Goal: Task Accomplishment & Management: Manage account settings

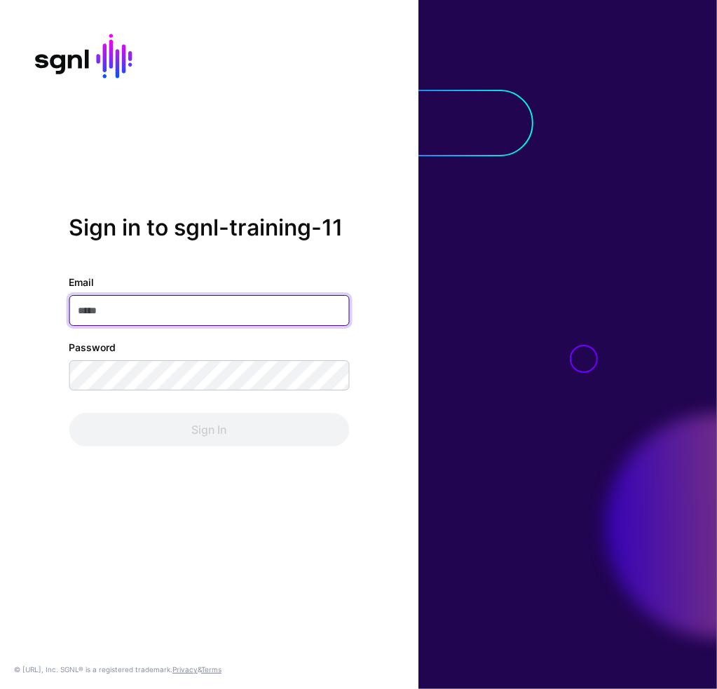
paste input "**********"
type input "**********"
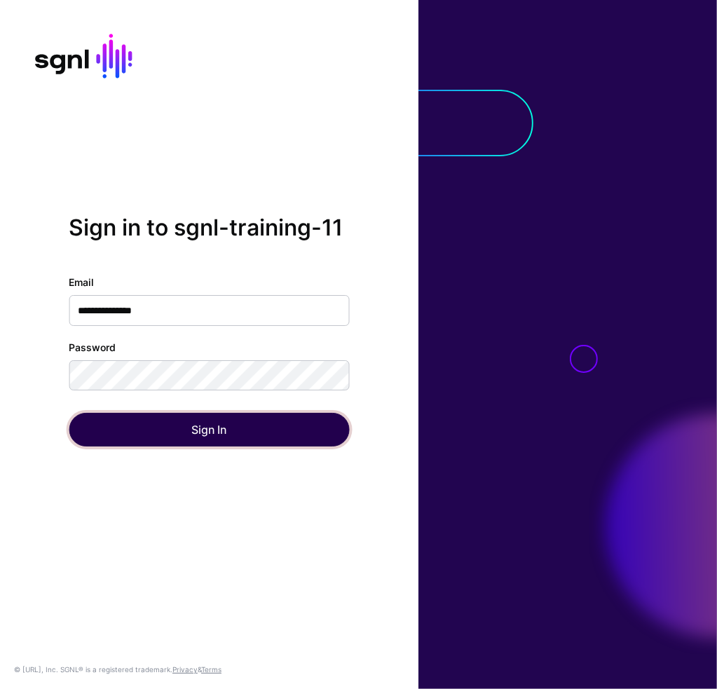
click at [201, 436] on button "Sign In" at bounding box center [209, 430] width 281 height 34
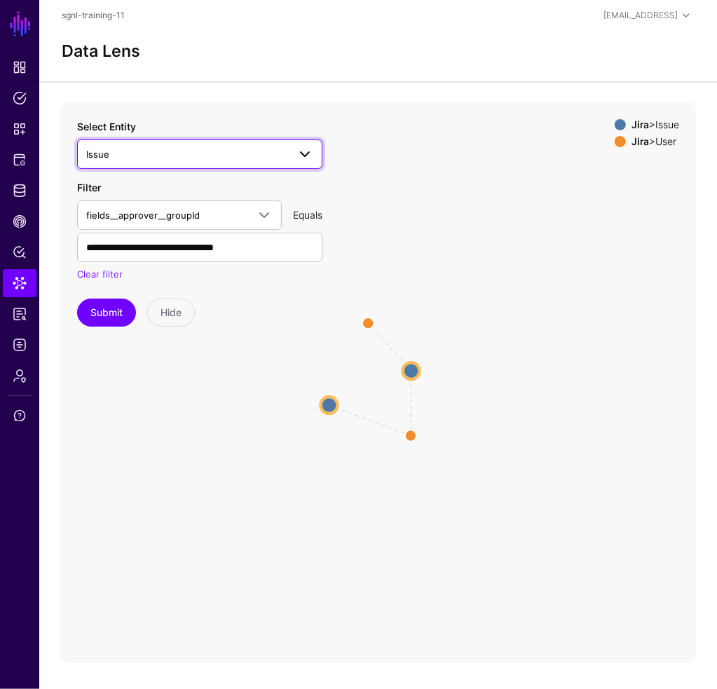
click at [126, 153] on span "Issue" at bounding box center [187, 154] width 202 height 15
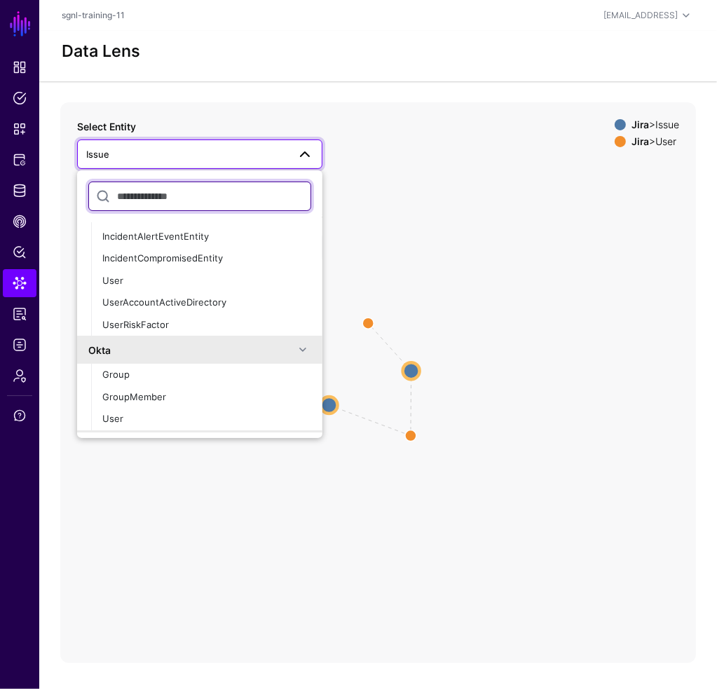
scroll to position [288, 0]
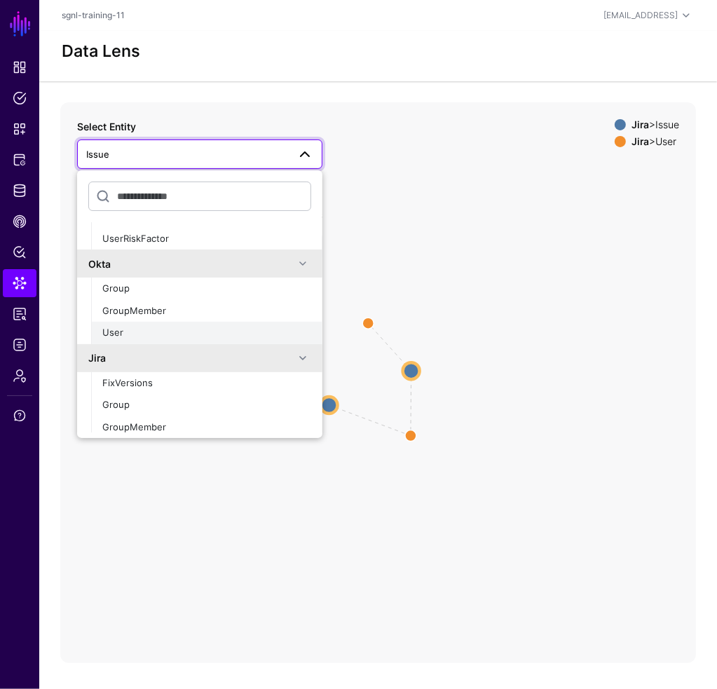
click at [205, 328] on div "User" at bounding box center [206, 333] width 209 height 14
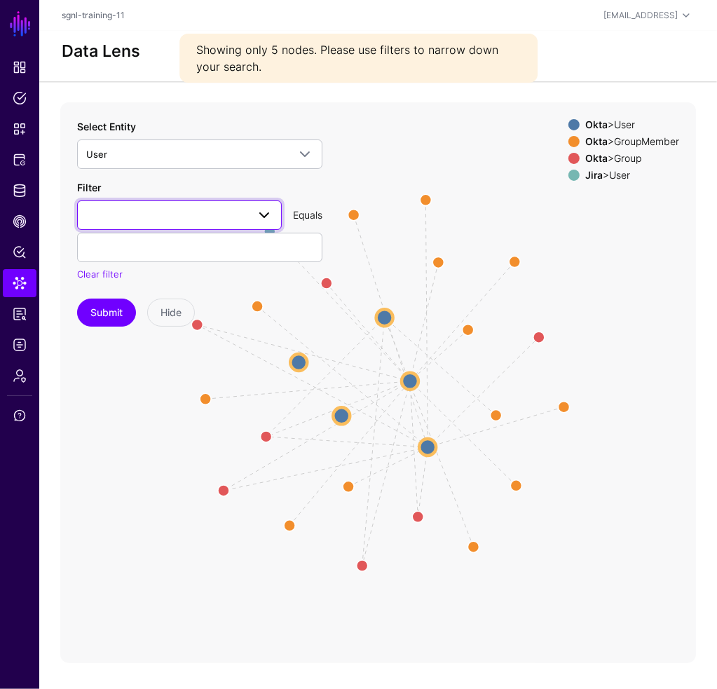
click at [157, 212] on span at bounding box center [179, 215] width 187 height 17
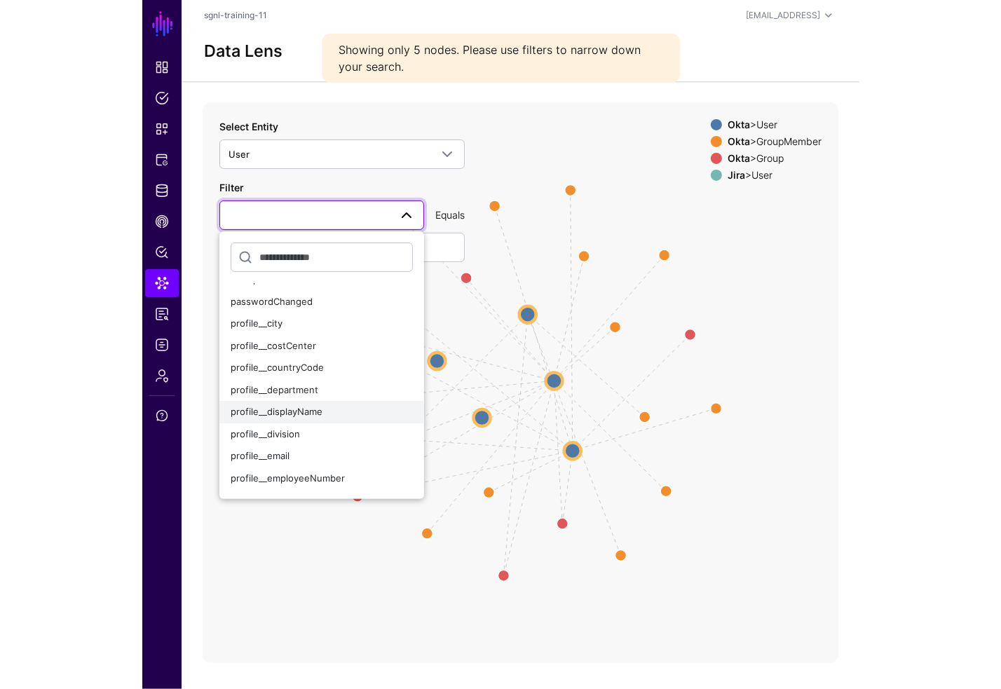
scroll to position [234, 0]
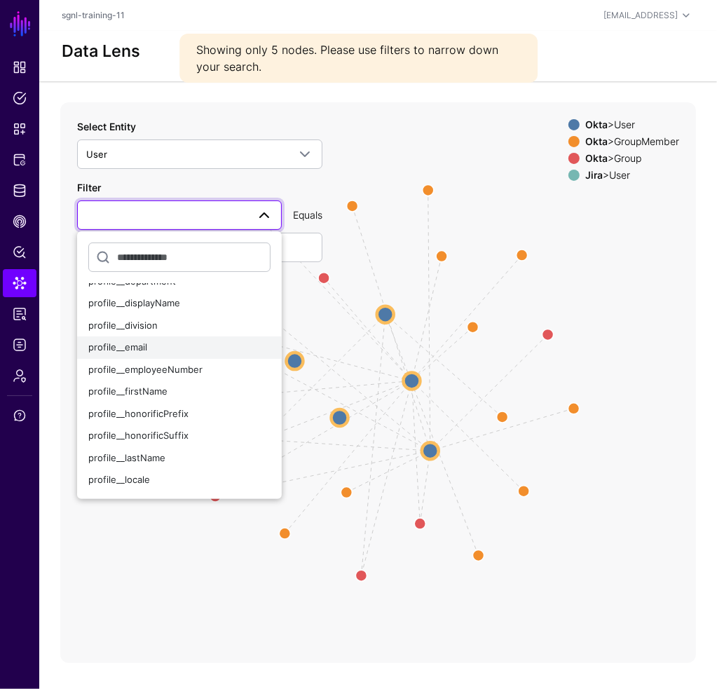
click at [168, 341] on div "profile__email" at bounding box center [179, 348] width 182 height 14
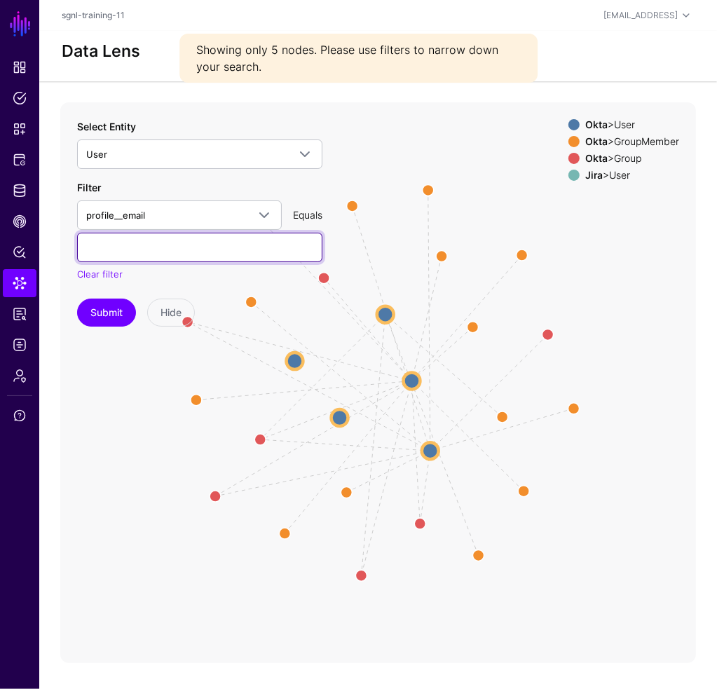
click at [148, 251] on input "text" at bounding box center [199, 247] width 245 height 29
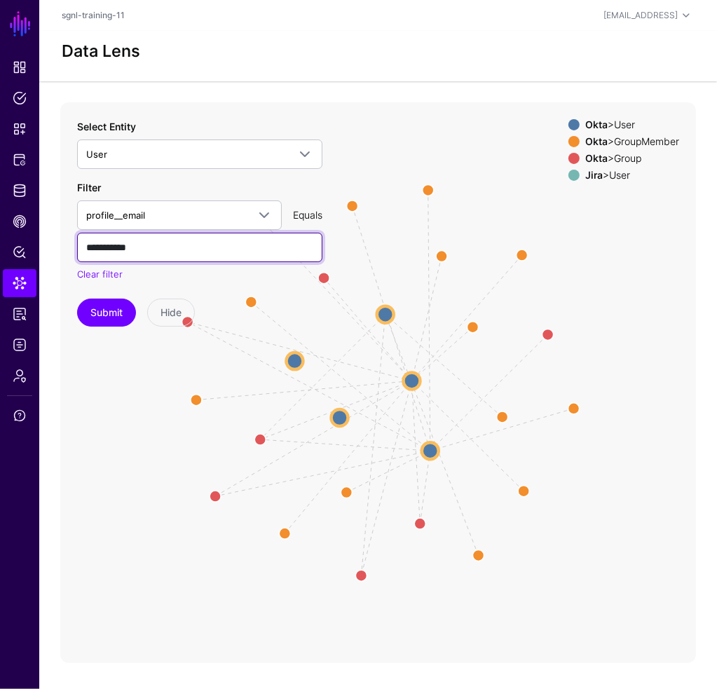
type input "**********"
click at [77, 299] on button "Submit" at bounding box center [106, 313] width 59 height 28
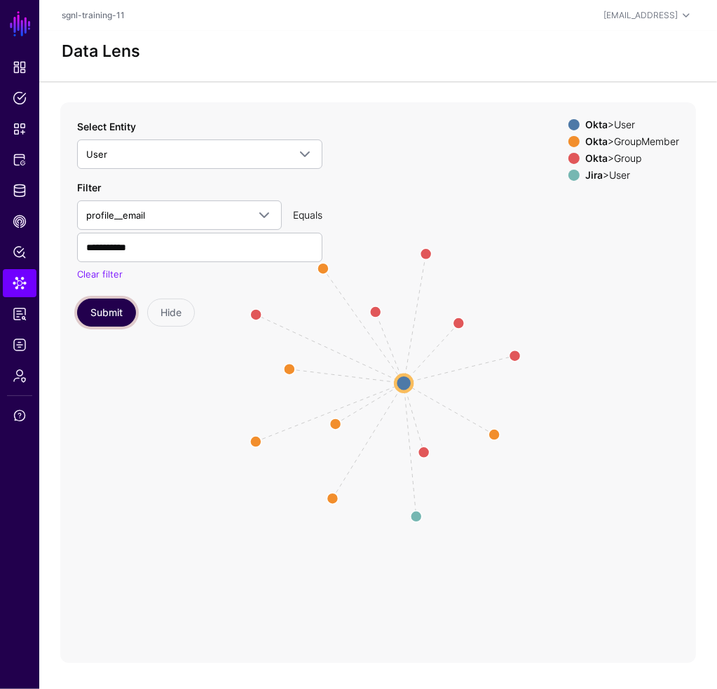
click at [110, 318] on button "Submit" at bounding box center [106, 313] width 59 height 28
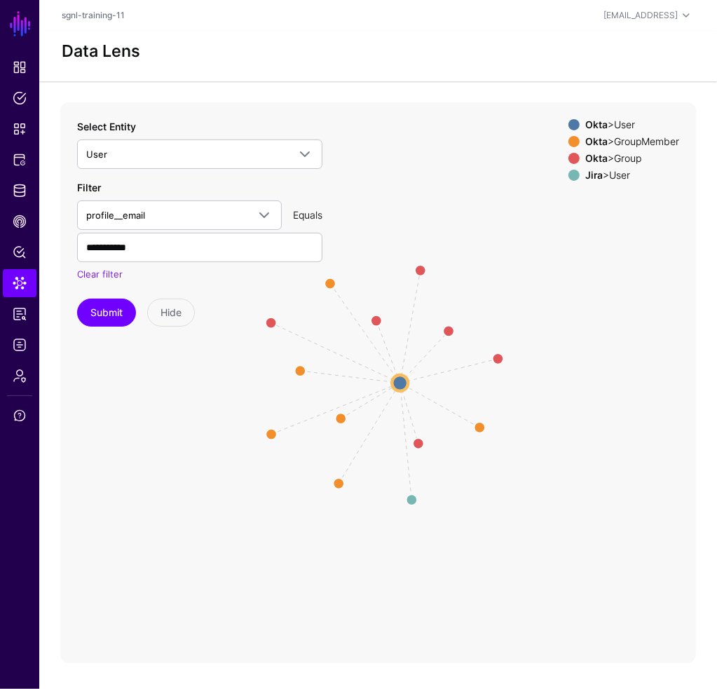
click at [396, 384] on circle at bounding box center [400, 383] width 16 height 16
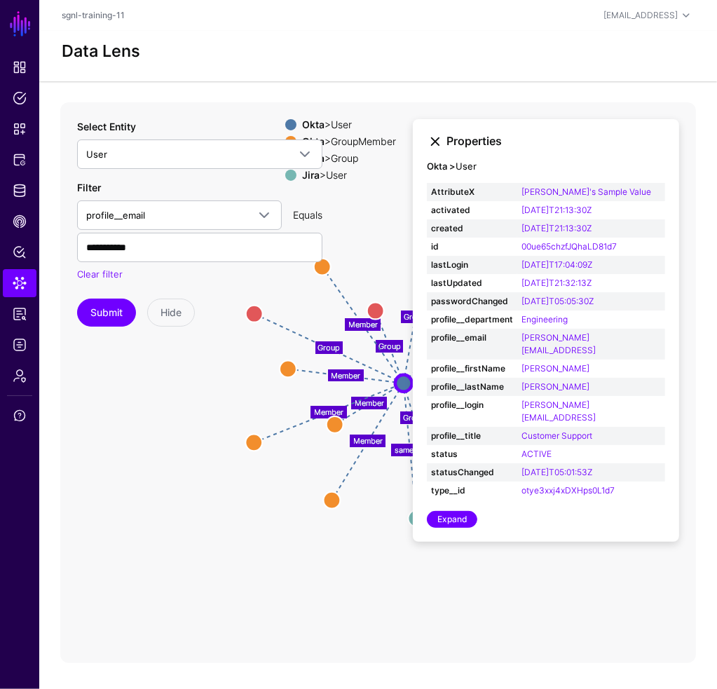
click at [438, 137] on link at bounding box center [435, 141] width 17 height 17
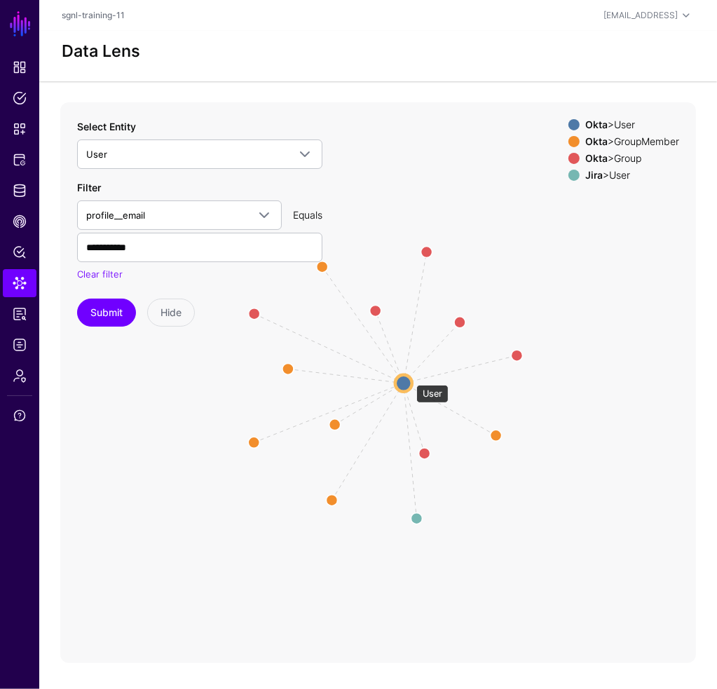
click at [410, 380] on circle at bounding box center [404, 383] width 17 height 17
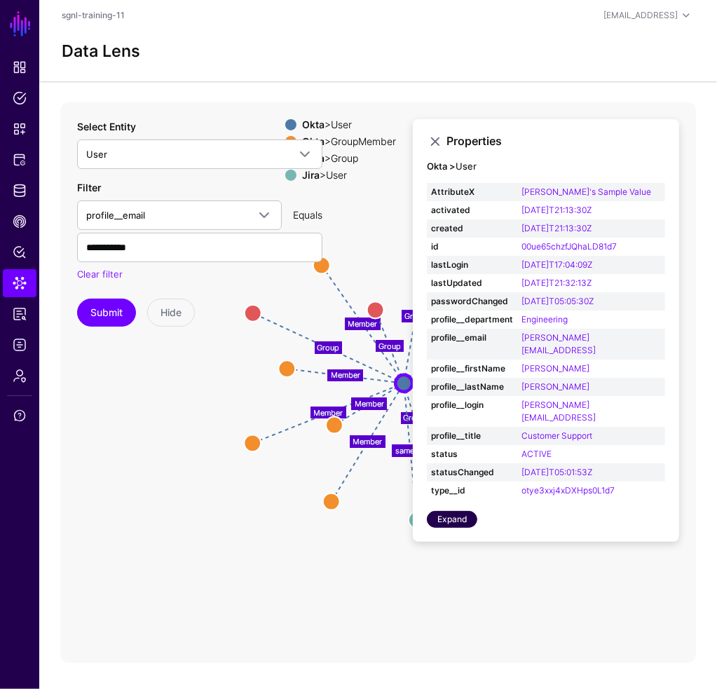
click at [452, 511] on link "Expand" at bounding box center [452, 519] width 50 height 17
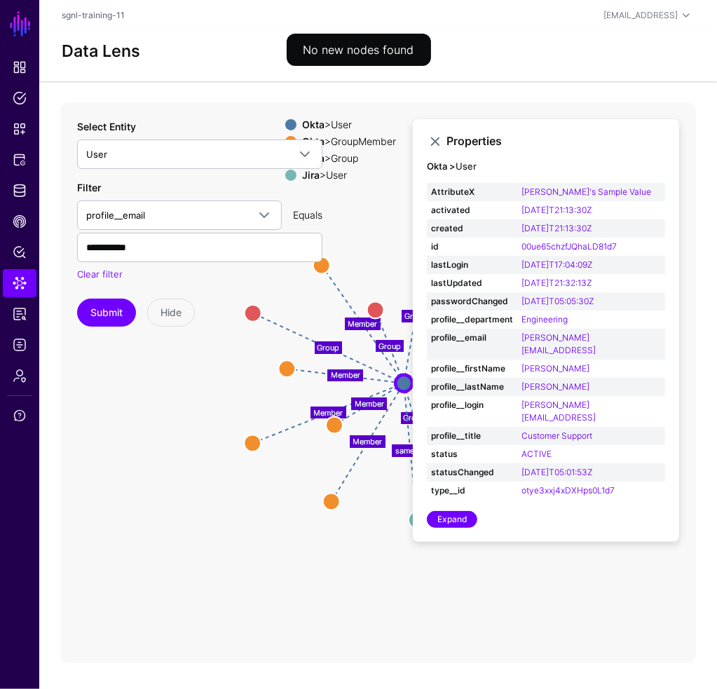
click at [233, 527] on icon "Member Member Member Member Member Member Group Group Group Group Group Group s…" at bounding box center [378, 382] width 636 height 561
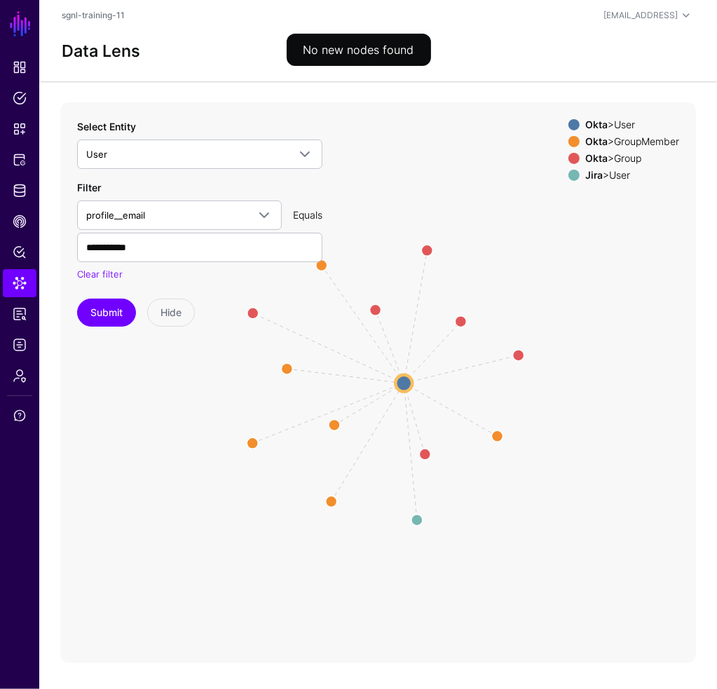
click at [405, 384] on circle at bounding box center [404, 383] width 17 height 17
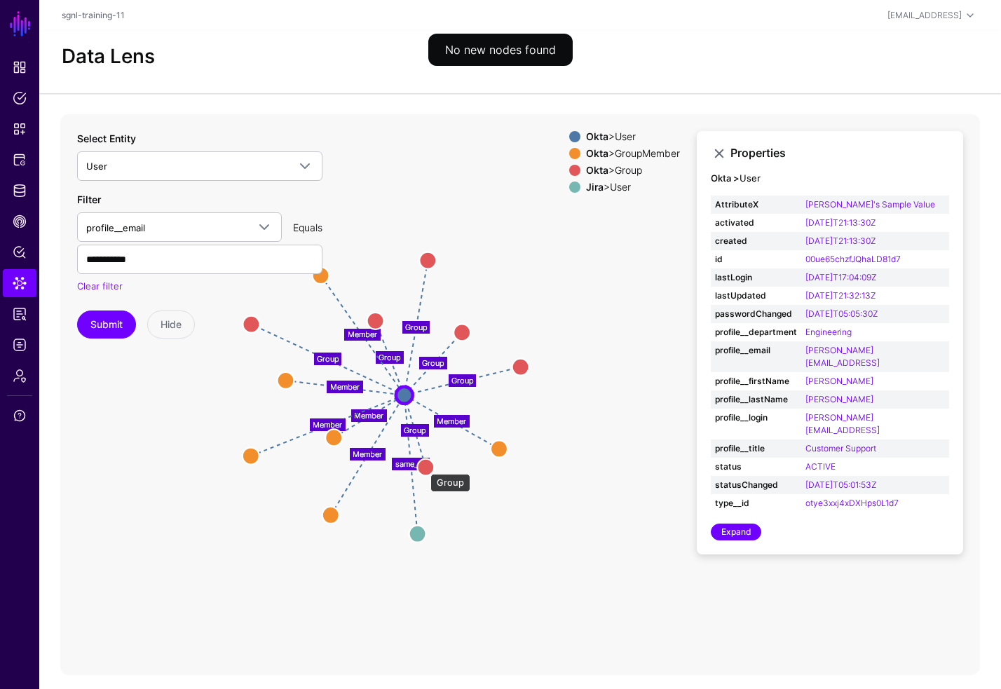
click at [424, 467] on circle at bounding box center [425, 467] width 17 height 17
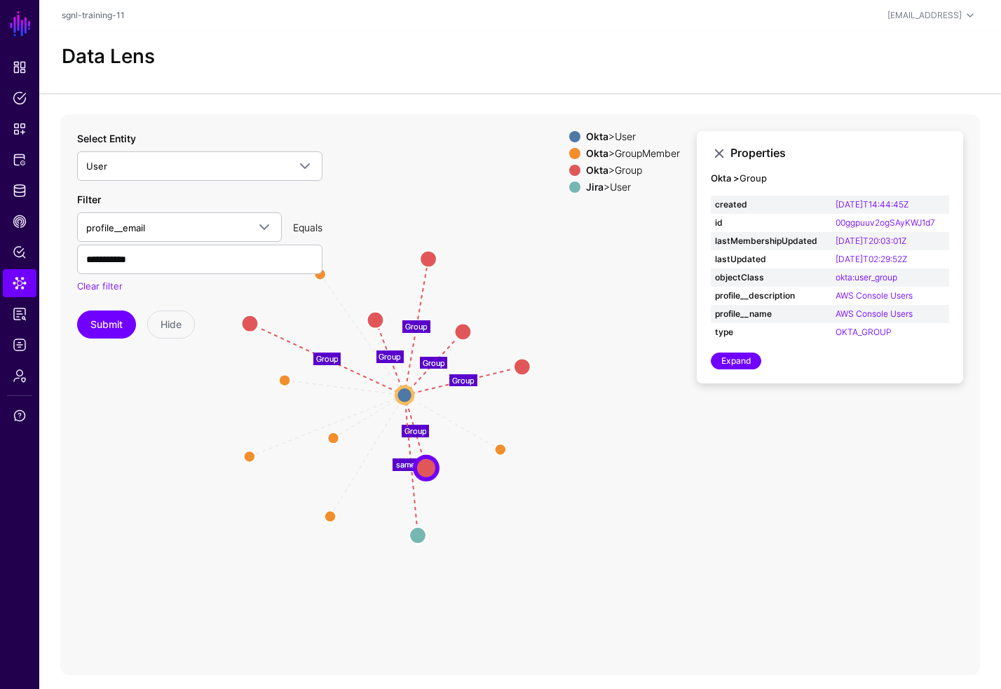
click at [393, 464] on icon "Member Member Member Member Member Member Group Group Group Group Group Group s…" at bounding box center [378, 394] width 636 height 561
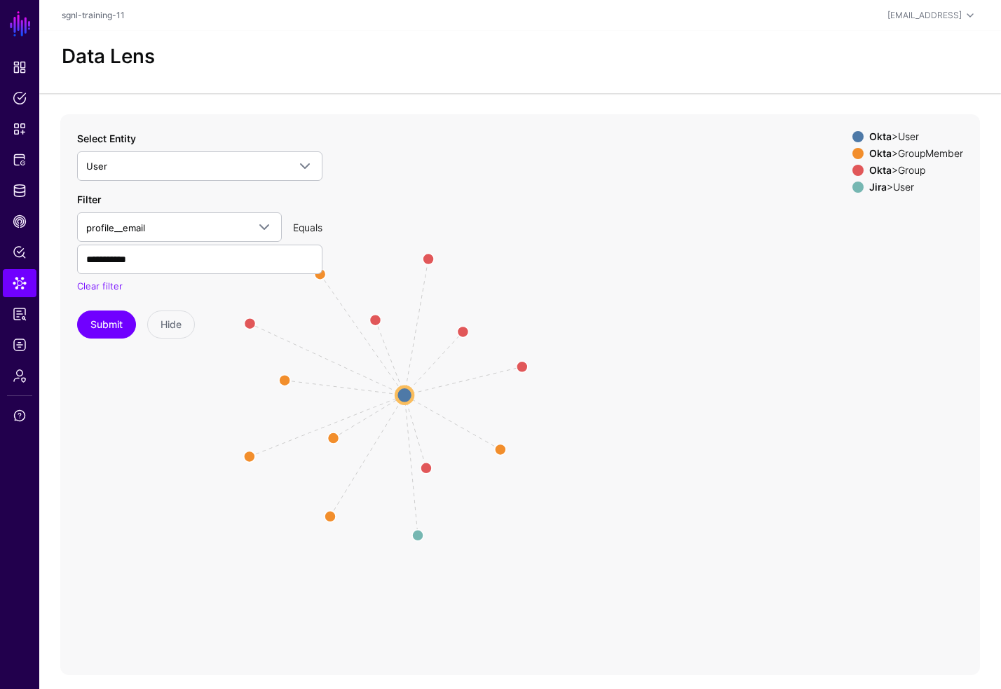
click at [410, 472] on icon "Member Member Member Member Member Member Group Group Group Group Group Group s…" at bounding box center [378, 394] width 636 height 561
click at [408, 544] on icon "Member Member Member Member Member Member Group Group Group Group Group Group s…" at bounding box center [378, 394] width 636 height 561
click at [415, 530] on circle at bounding box center [418, 536] width 22 height 22
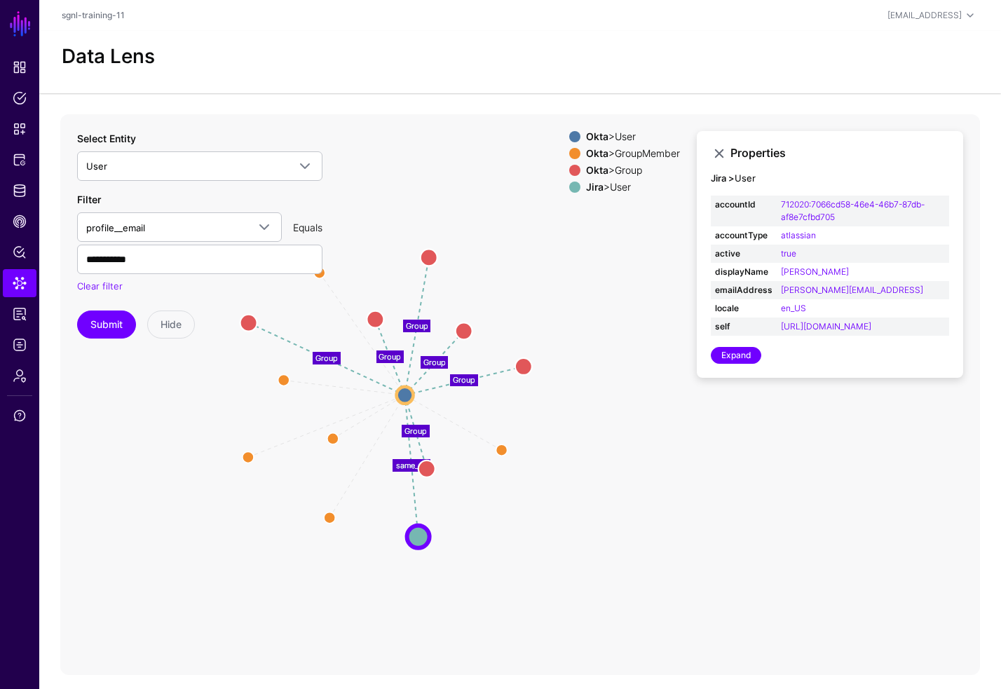
click at [410, 466] on text "same_as" at bounding box center [411, 466] width 31 height 10
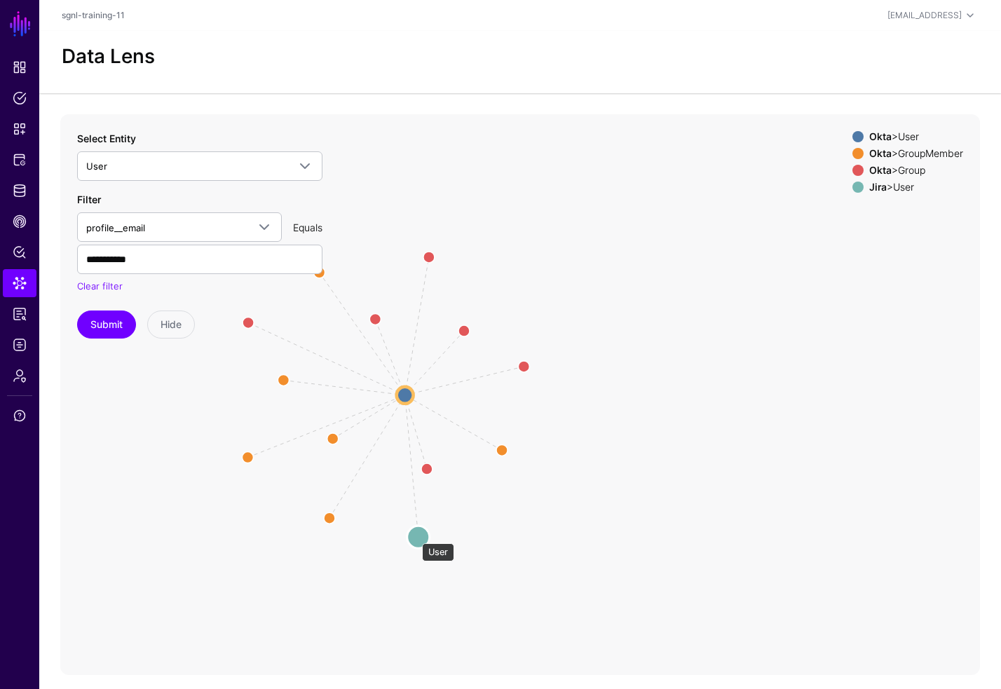
click at [416, 536] on circle at bounding box center [418, 538] width 22 height 22
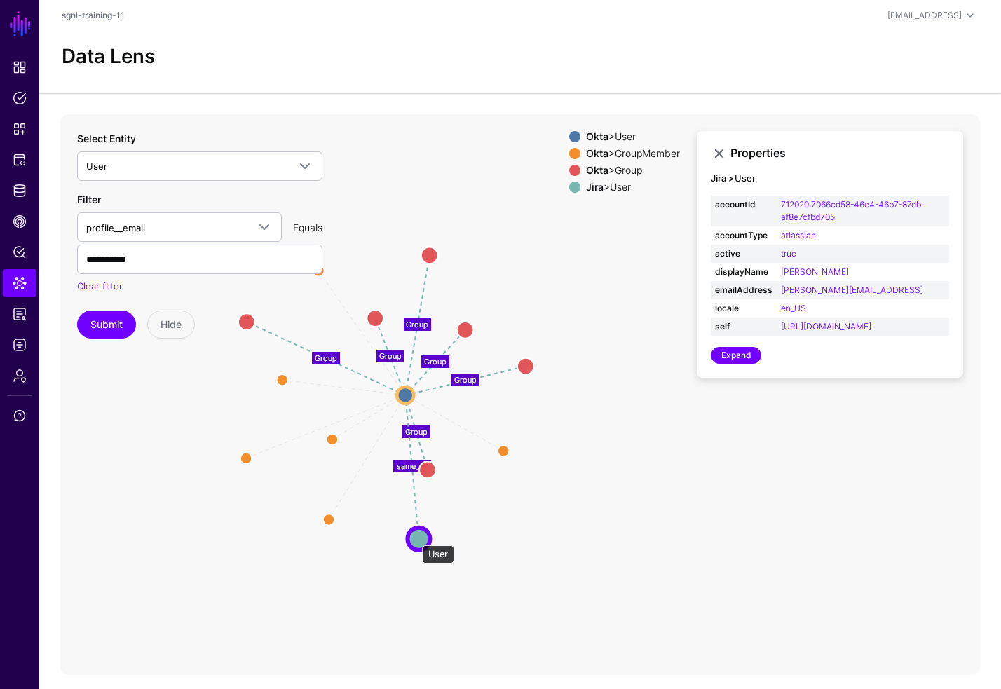
click at [415, 539] on circle at bounding box center [419, 539] width 22 height 22
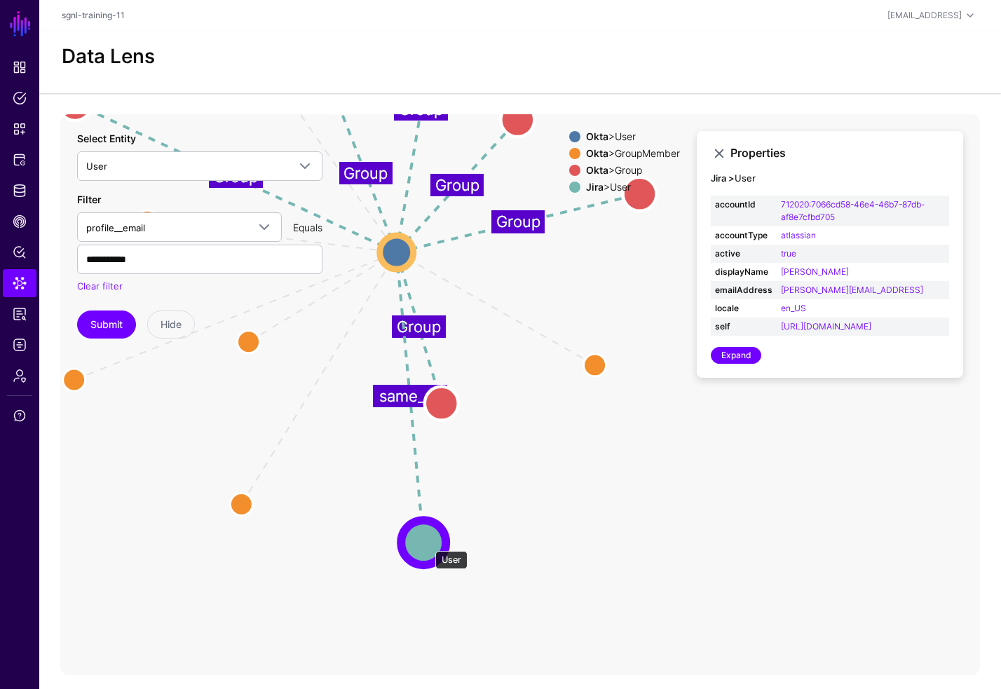
click at [426, 544] on circle at bounding box center [423, 542] width 45 height 45
click at [426, 544] on circle at bounding box center [423, 543] width 45 height 45
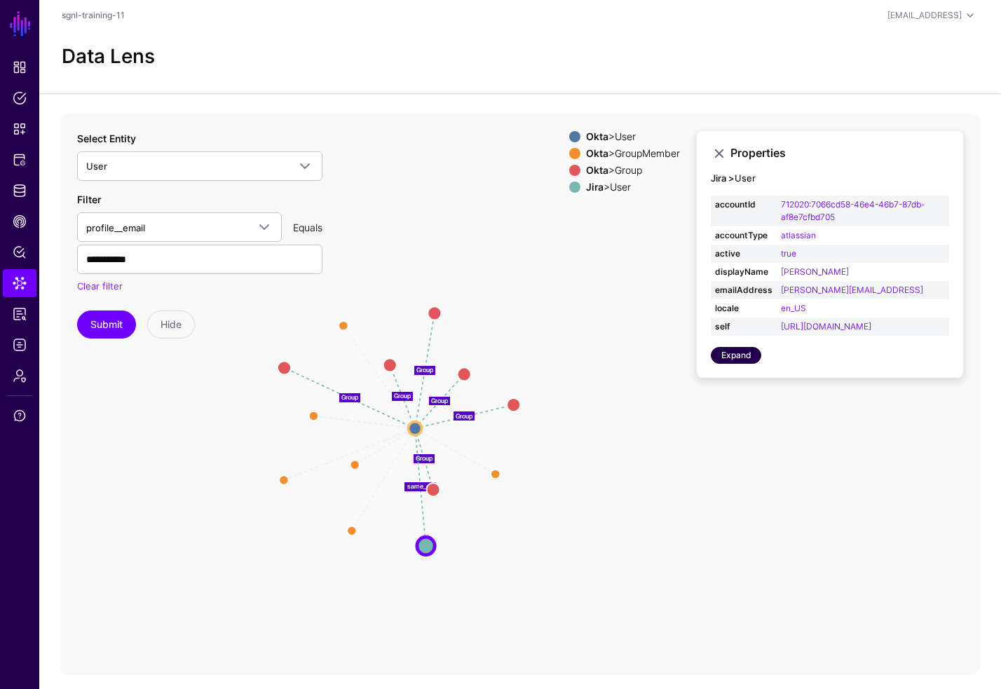
click at [735, 364] on link "Expand" at bounding box center [736, 355] width 50 height 17
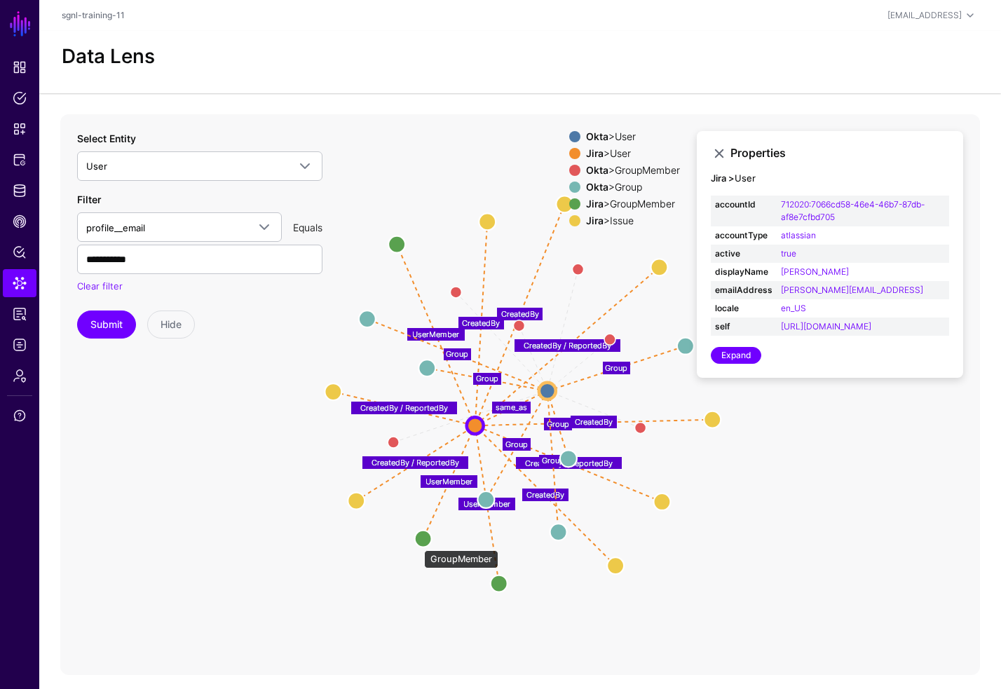
click at [417, 544] on circle at bounding box center [423, 539] width 17 height 17
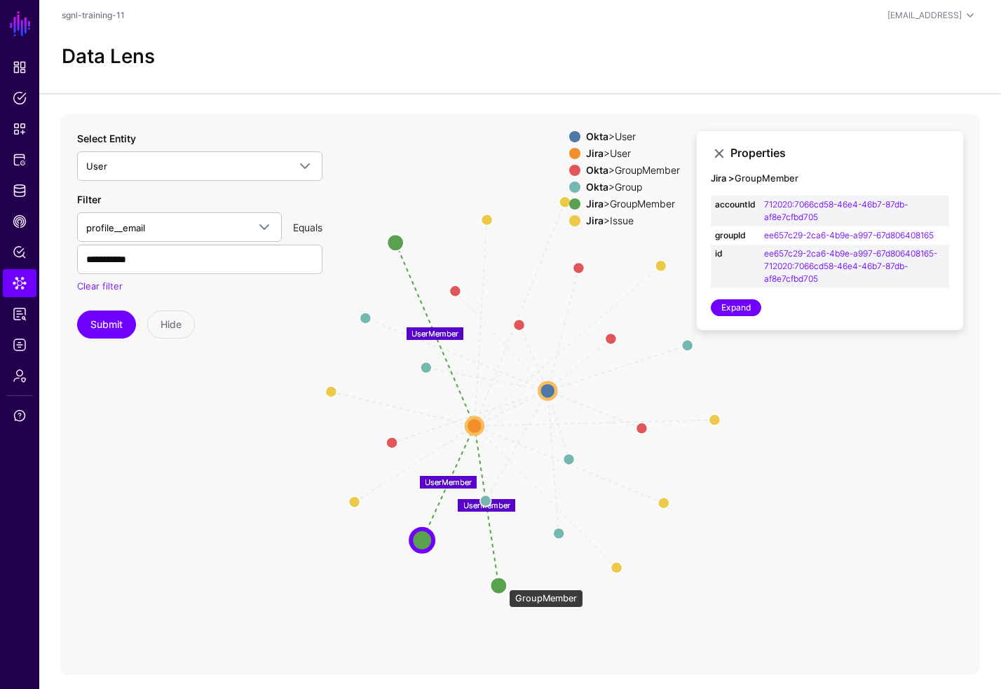
click at [502, 583] on circle at bounding box center [498, 586] width 17 height 17
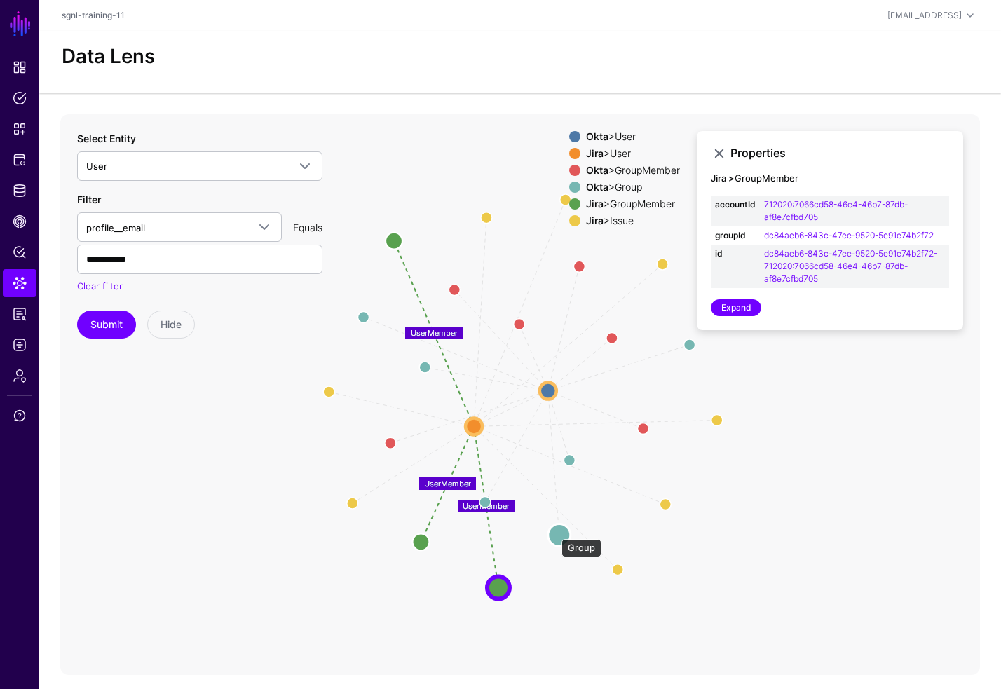
click at [555, 532] on circle at bounding box center [559, 535] width 22 height 22
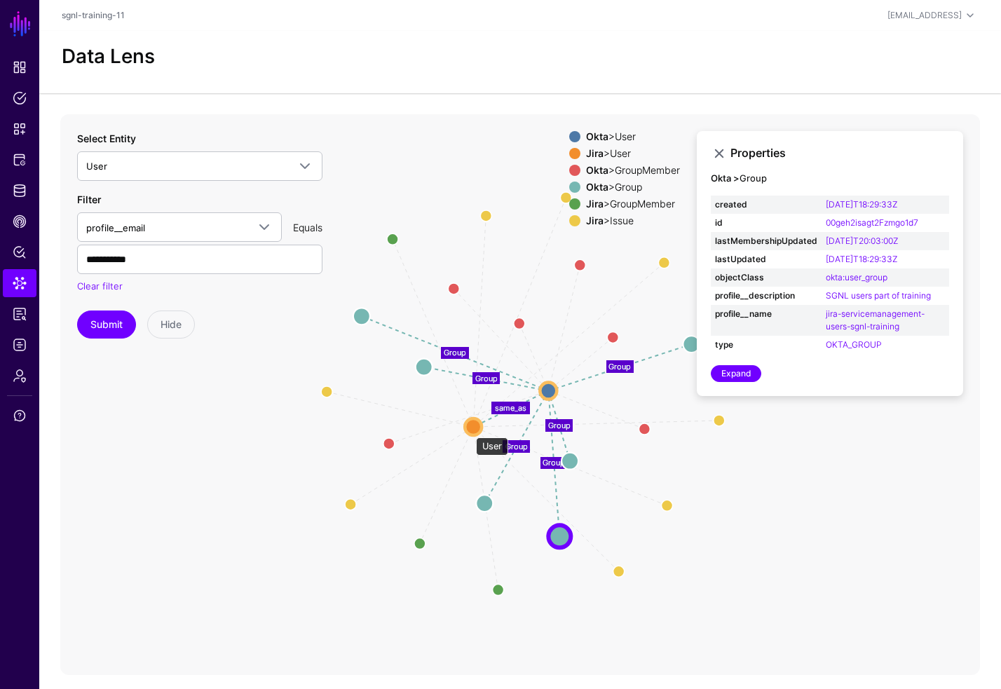
click at [469, 431] on circle at bounding box center [473, 427] width 17 height 17
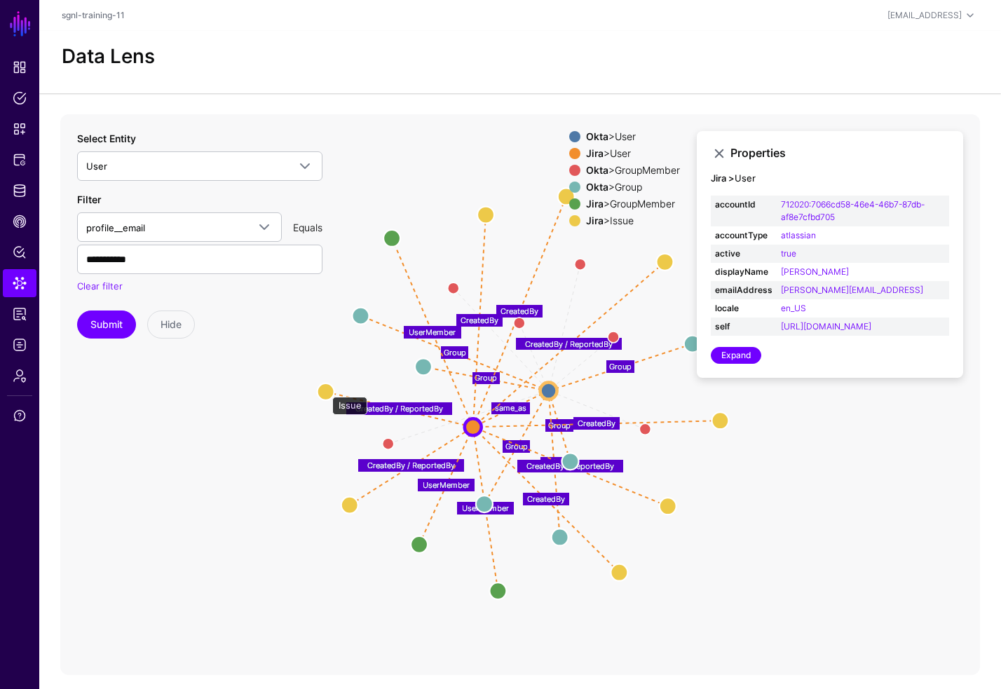
click at [325, 390] on circle at bounding box center [326, 392] width 17 height 17
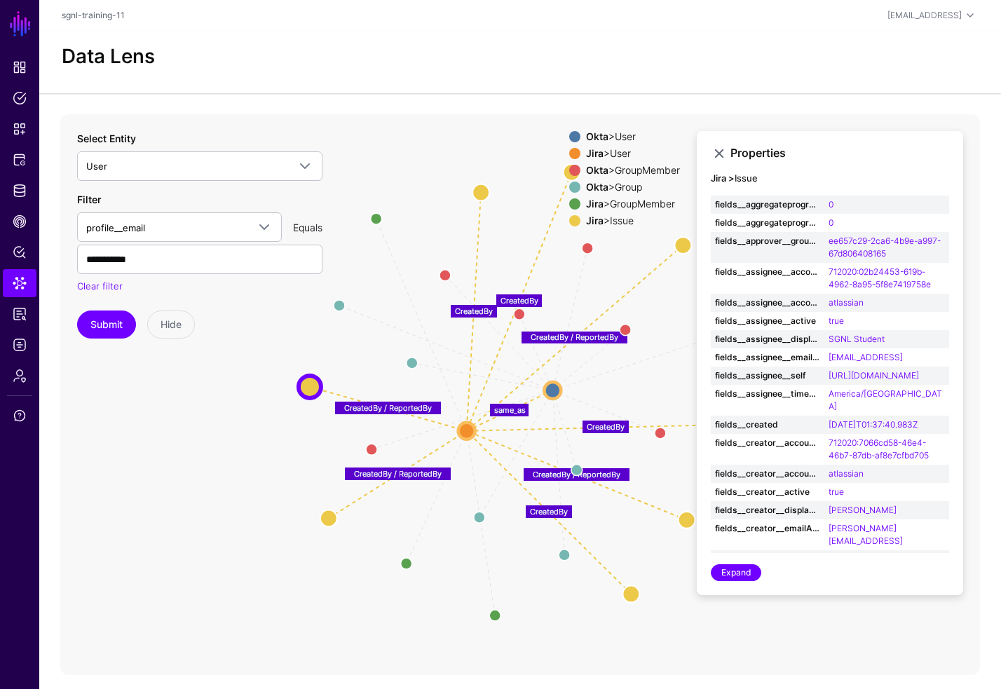
drag, startPoint x: 323, startPoint y: 394, endPoint x: 309, endPoint y: 389, distance: 14.9
click at [309, 389] on circle at bounding box center [310, 387] width 22 height 22
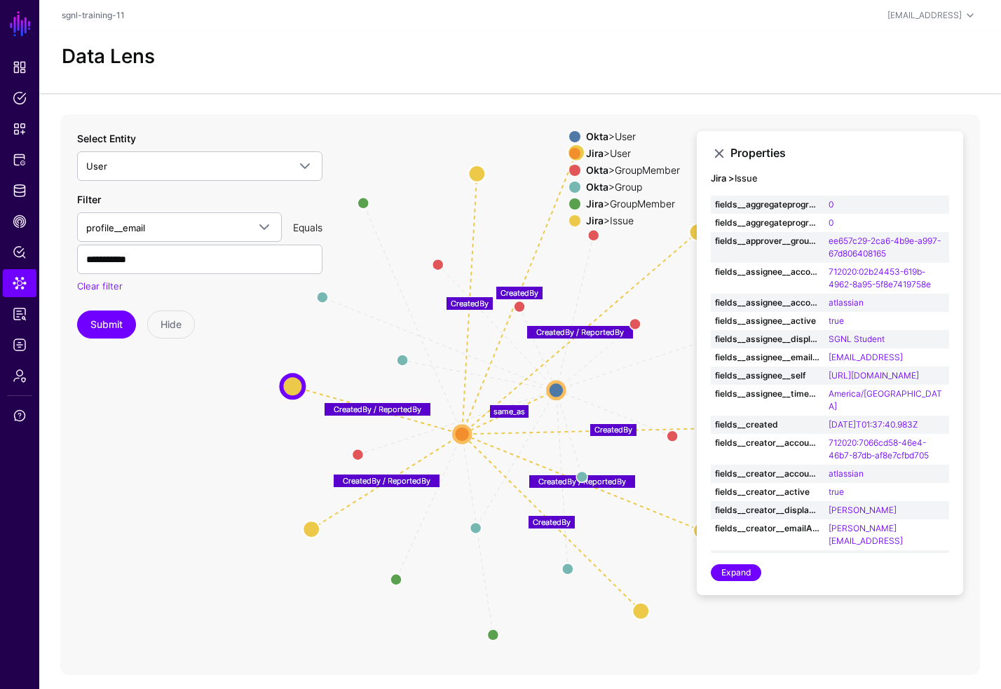
click at [336, 600] on icon "UserMember UserMember UserMember Group Group Group Group Group Group Member Mem…" at bounding box center [520, 394] width 920 height 561
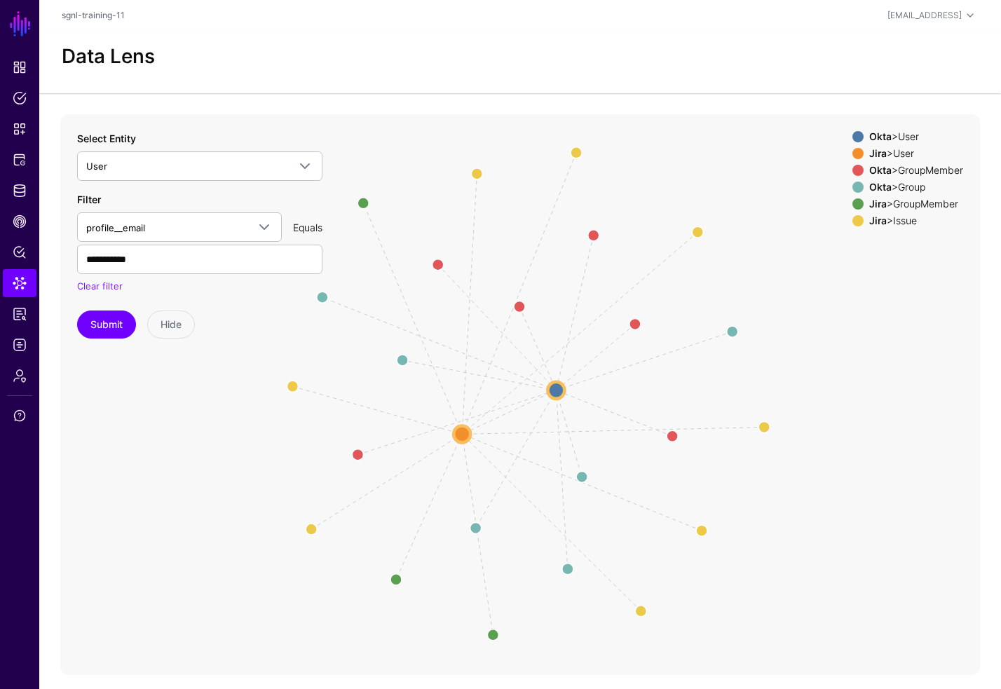
click at [241, 465] on icon "UserMember UserMember UserMember Group Group Group Group Group Group Member Mem…" at bounding box center [520, 394] width 920 height 561
click at [137, 174] on span "User" at bounding box center [199, 166] width 227 height 17
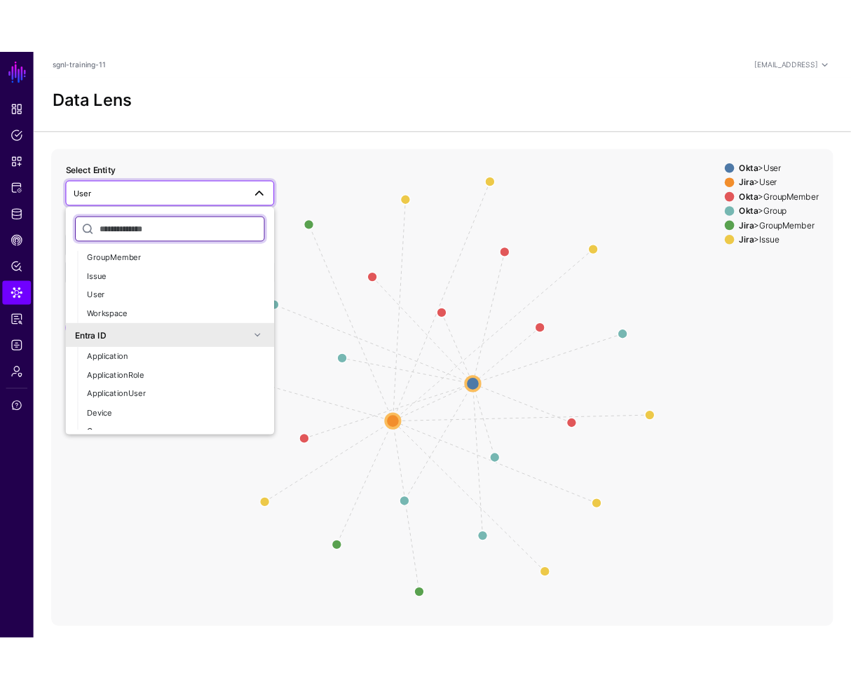
scroll to position [404, 0]
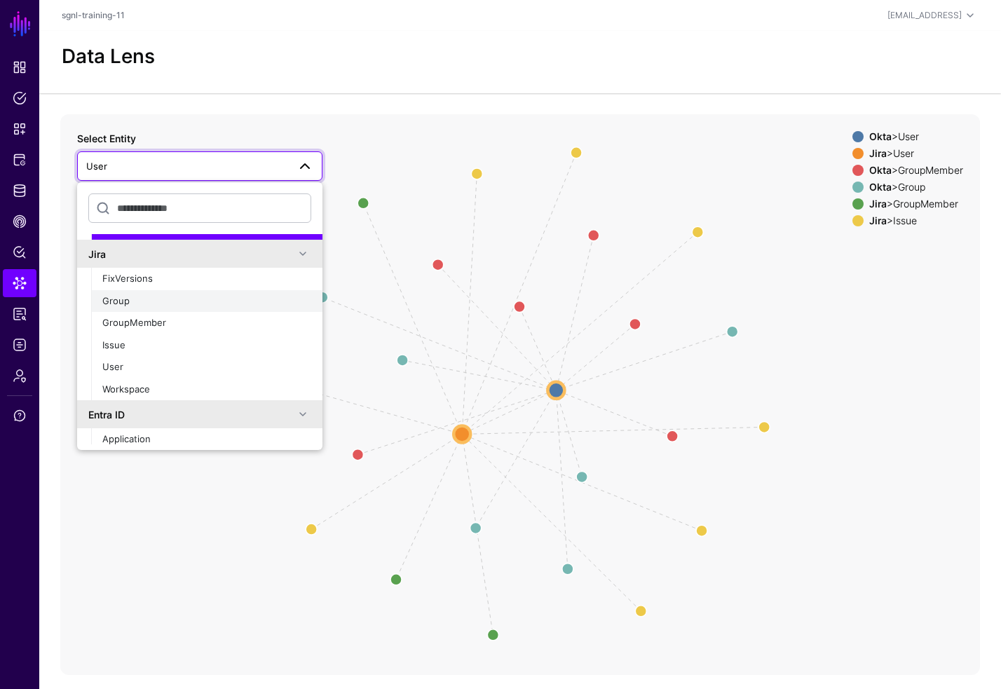
click at [156, 299] on div "Group" at bounding box center [206, 302] width 209 height 14
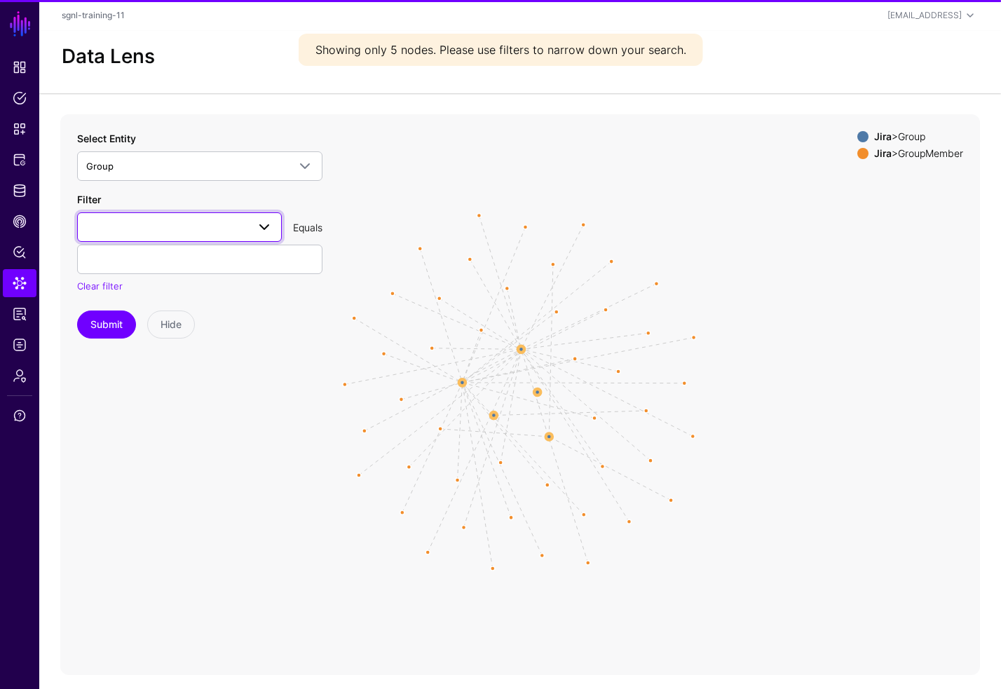
click at [127, 227] on span at bounding box center [179, 227] width 187 height 17
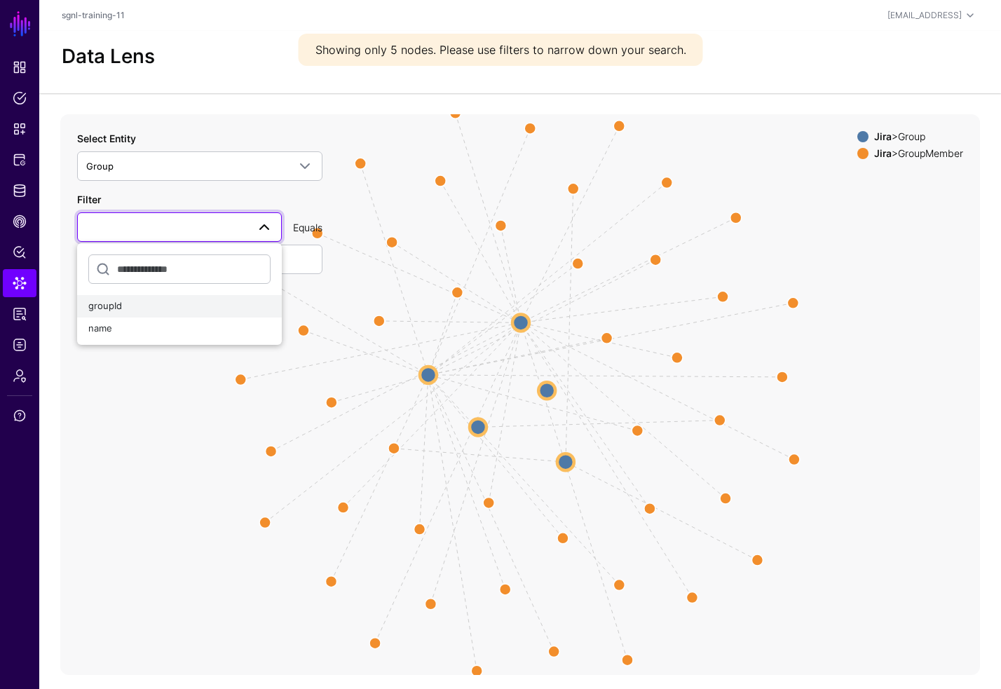
click at [137, 296] on button "groupId" at bounding box center [179, 306] width 205 height 22
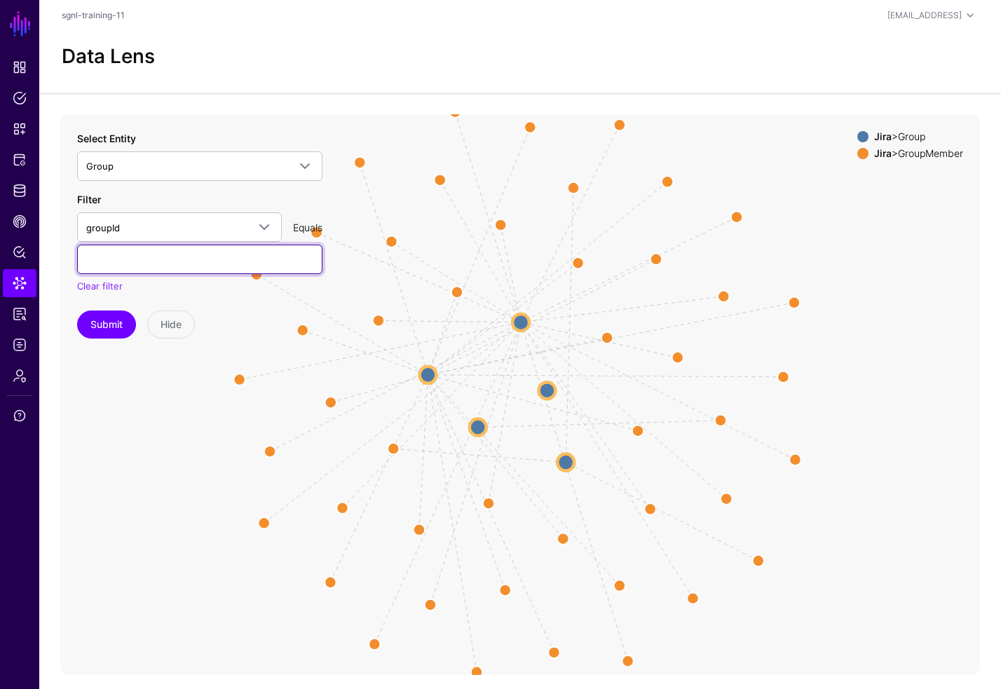
click at [225, 264] on input "text" at bounding box center [199, 259] width 245 height 29
paste input "**********"
type input "**********"
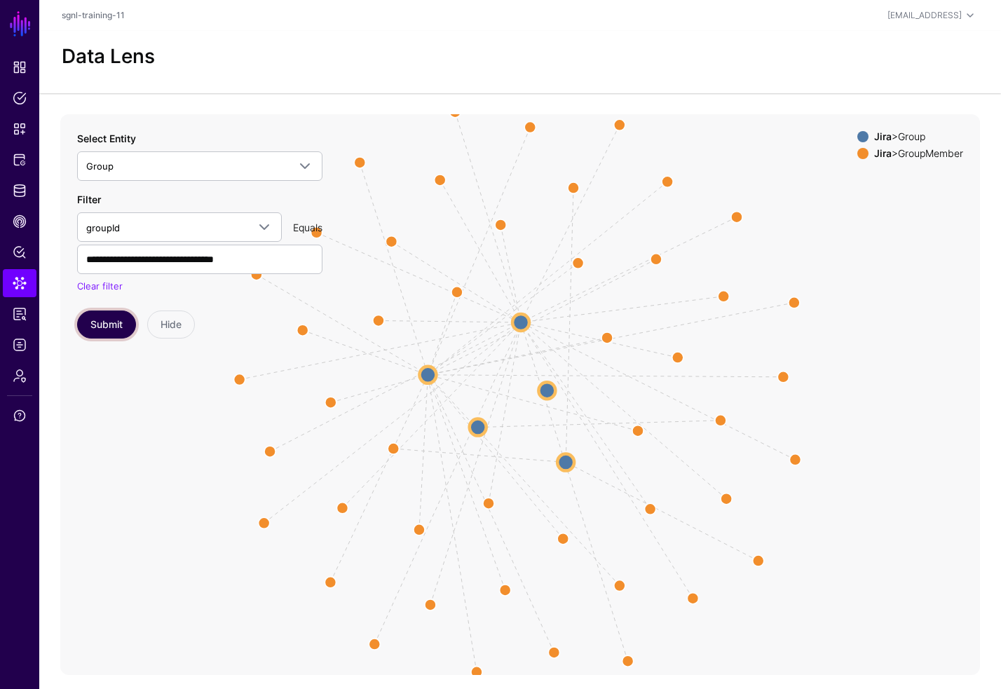
click at [115, 322] on button "Submit" at bounding box center [106, 325] width 59 height 28
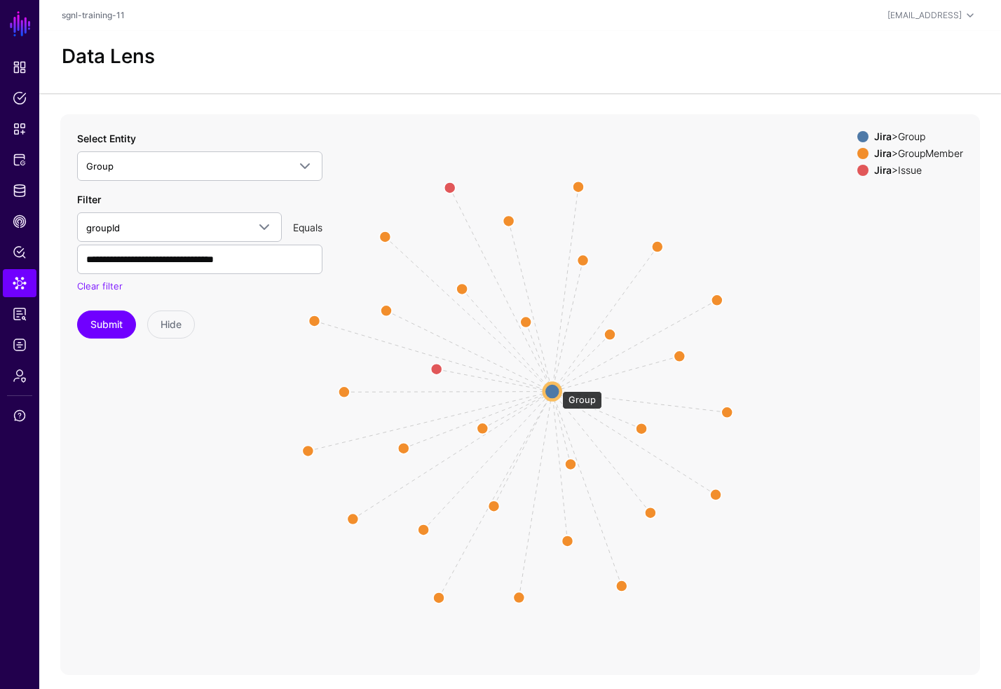
click at [555, 384] on circle at bounding box center [552, 392] width 17 height 17
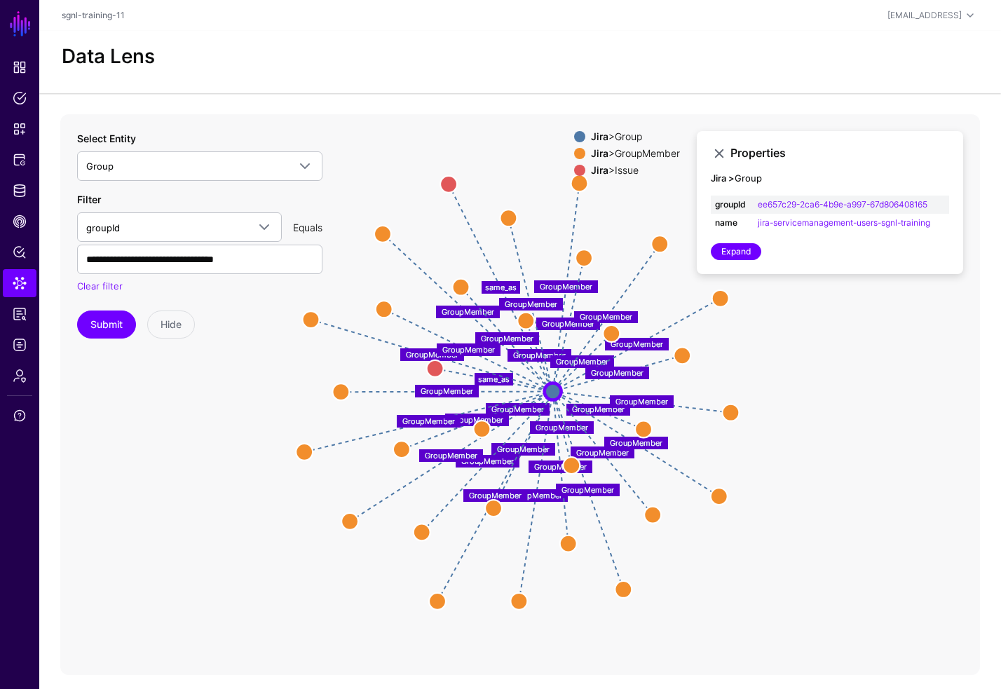
click at [544, 494] on text "GroupMember" at bounding box center [536, 496] width 53 height 10
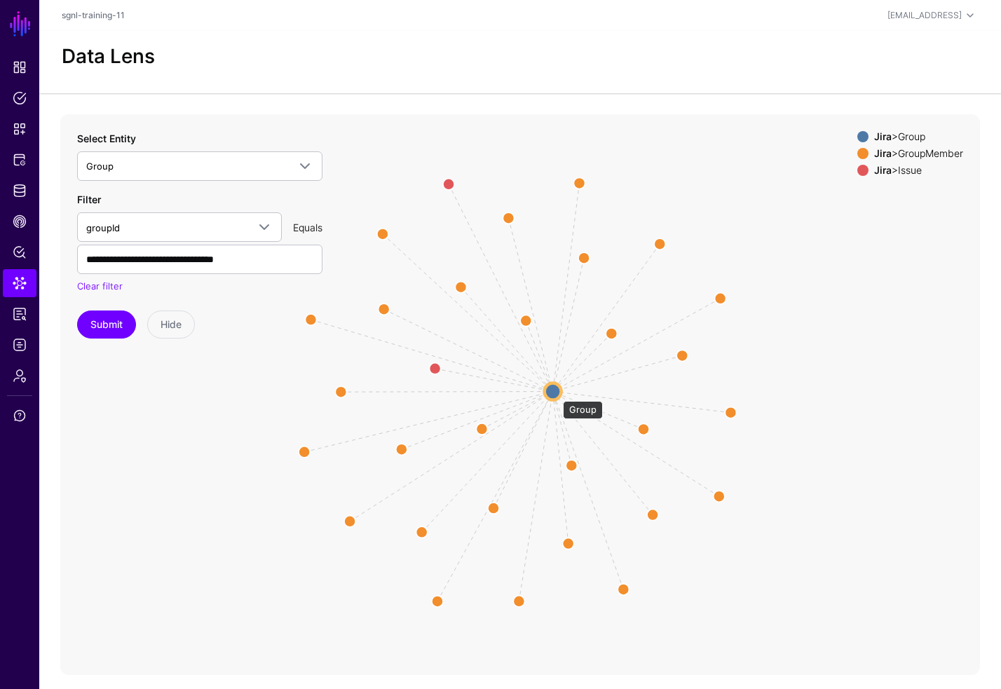
click at [556, 394] on circle at bounding box center [553, 392] width 17 height 17
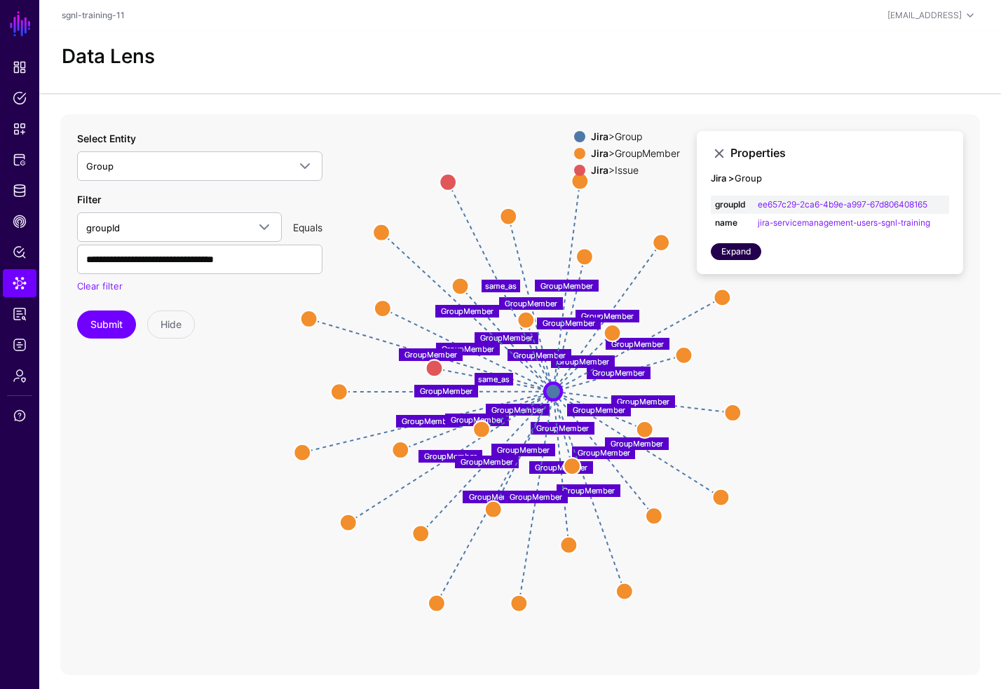
click at [741, 257] on link "Expand" at bounding box center [736, 251] width 50 height 17
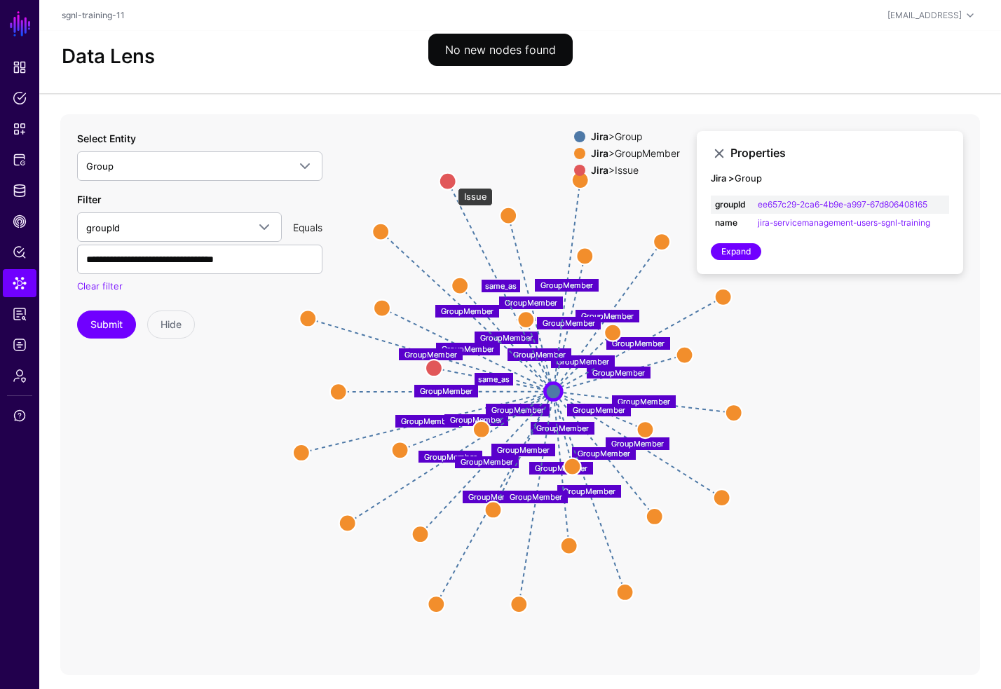
click at [452, 182] on circle at bounding box center [448, 181] width 17 height 17
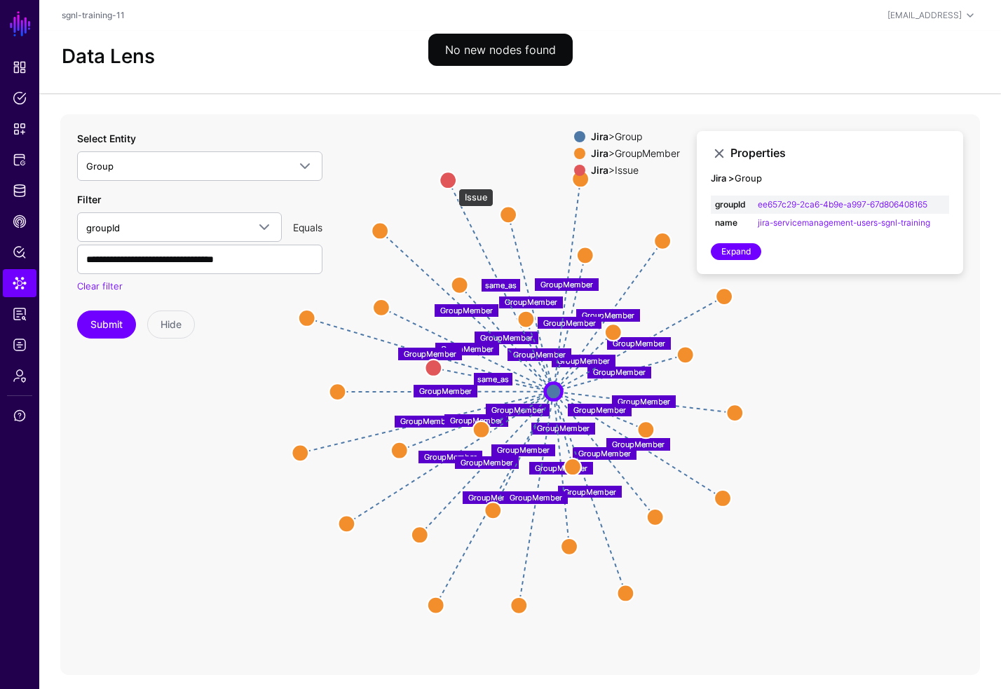
click at [452, 182] on circle at bounding box center [448, 180] width 17 height 17
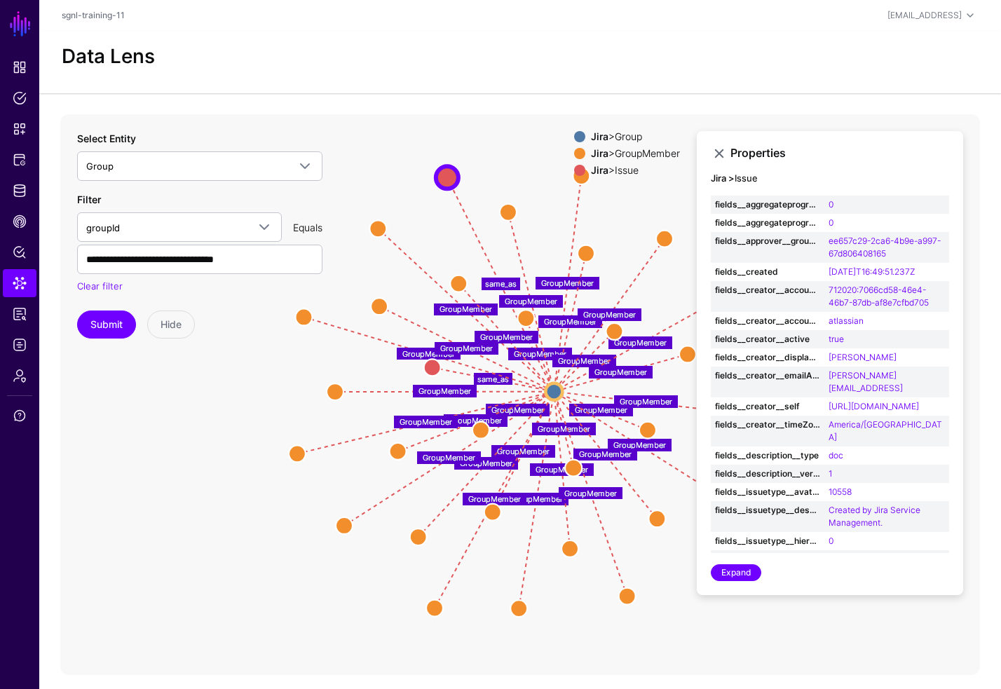
click at [373, 80] on div "Data Lens" at bounding box center [520, 62] width 962 height 62
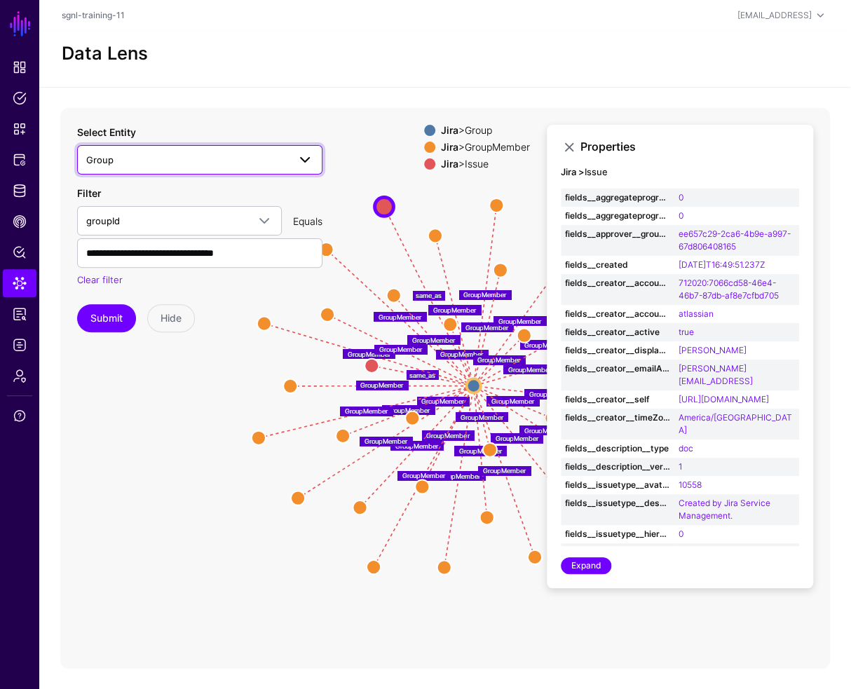
click at [144, 156] on span "Group" at bounding box center [187, 159] width 202 height 15
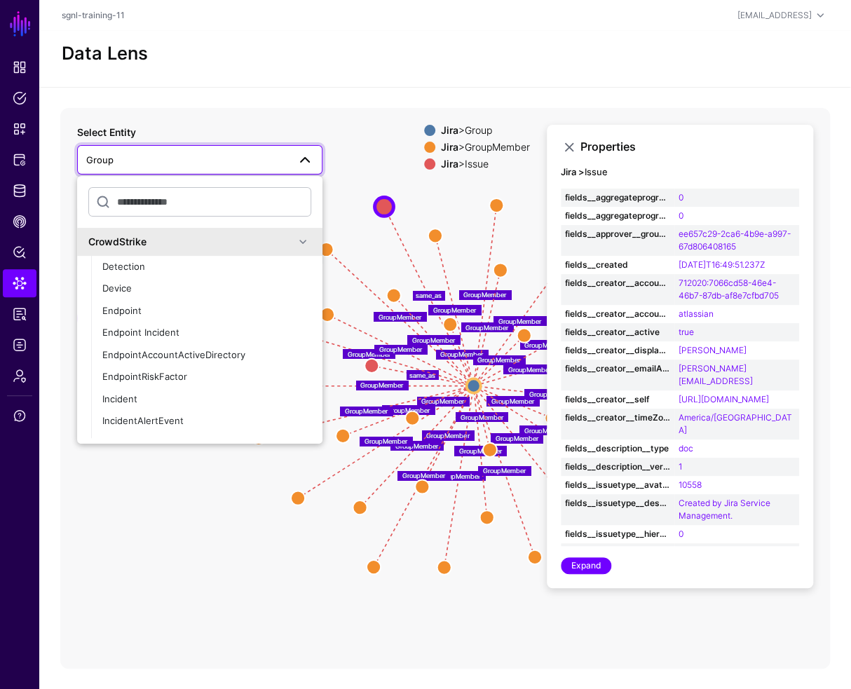
click at [157, 157] on span "Group" at bounding box center [187, 159] width 202 height 15
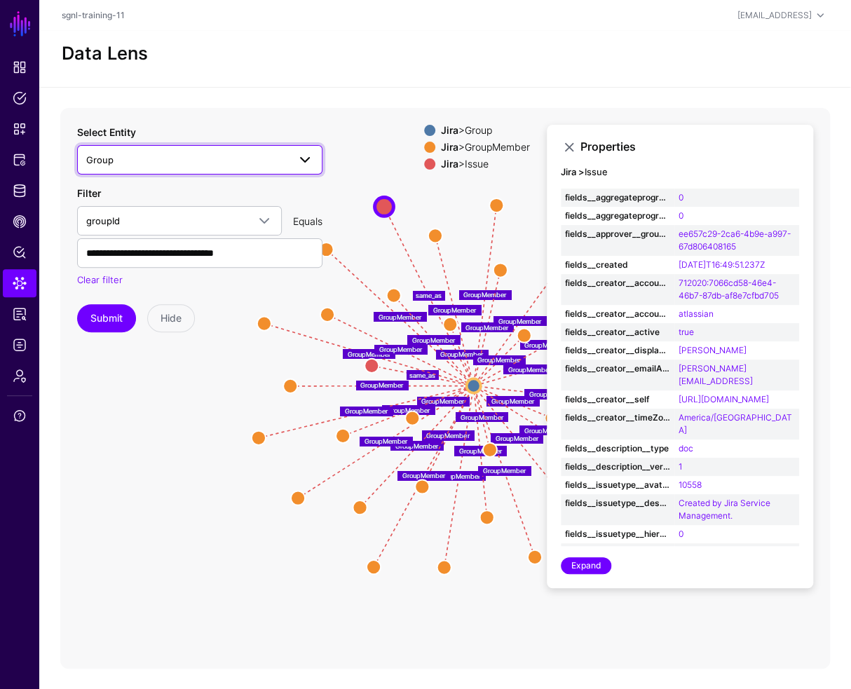
click at [169, 156] on span "Group" at bounding box center [187, 159] width 202 height 15
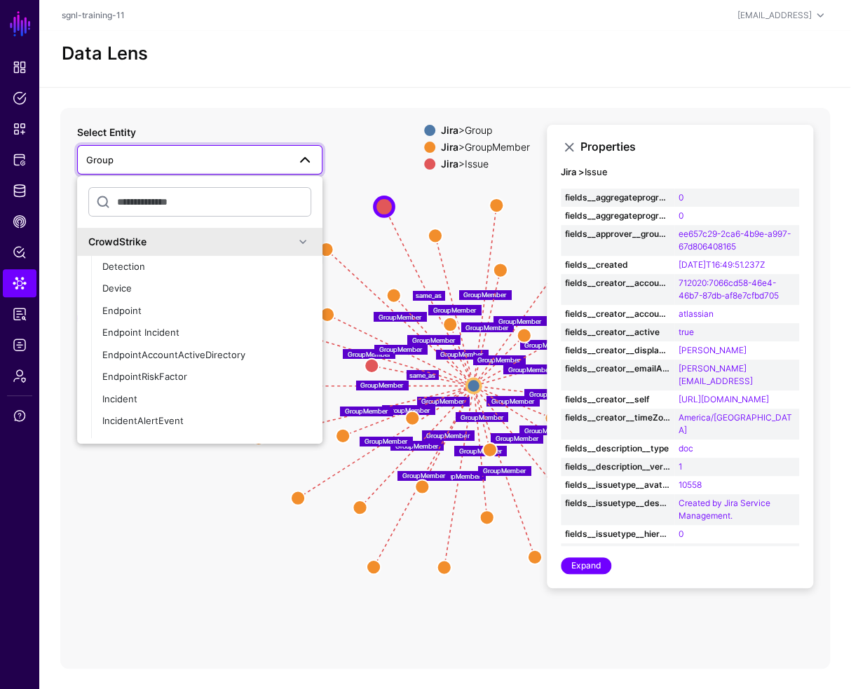
click at [257, 150] on link "Group" at bounding box center [199, 159] width 245 height 29
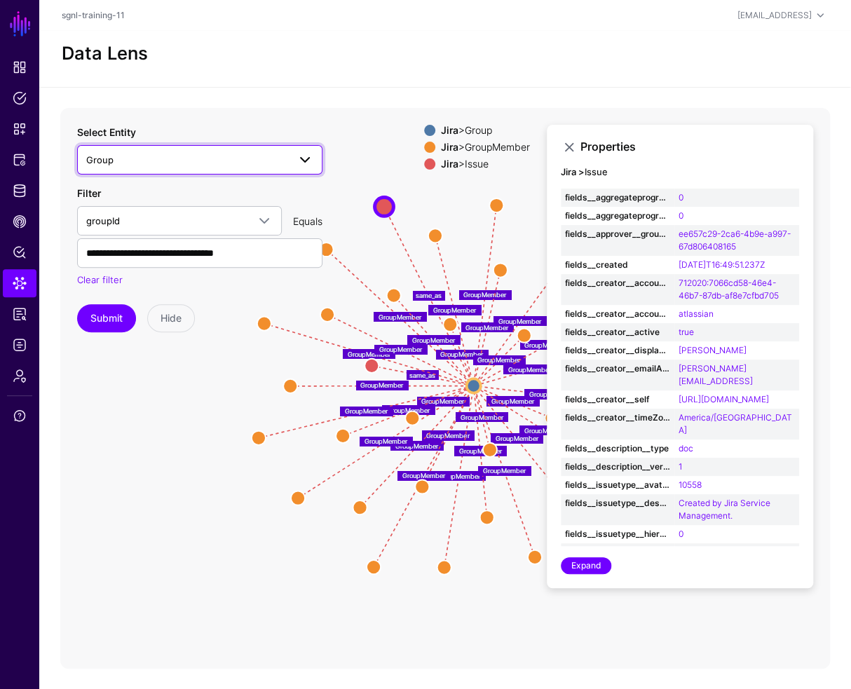
click at [244, 168] on link "Group" at bounding box center [199, 159] width 245 height 29
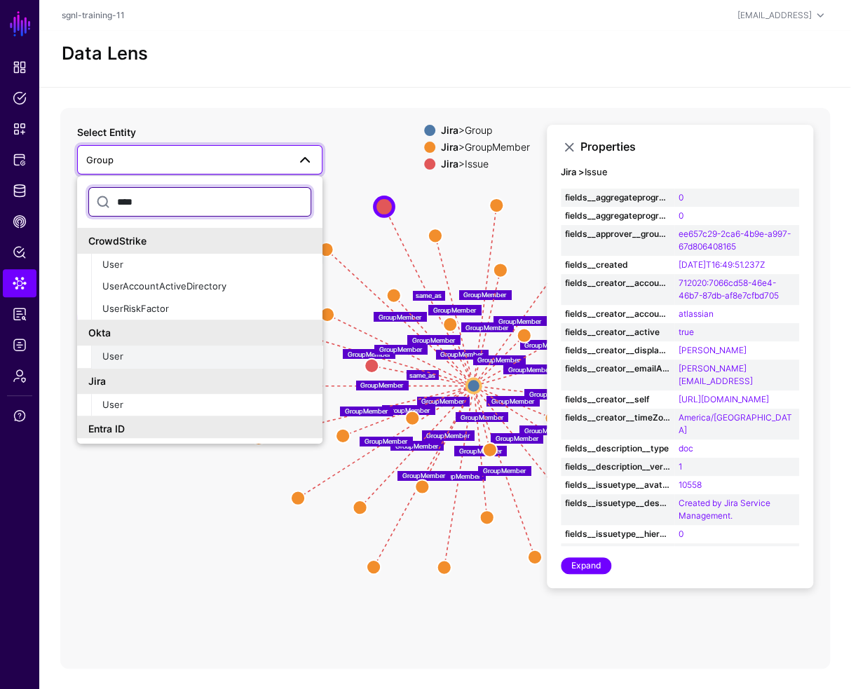
type input "****"
click at [210, 353] on div "User" at bounding box center [206, 357] width 209 height 14
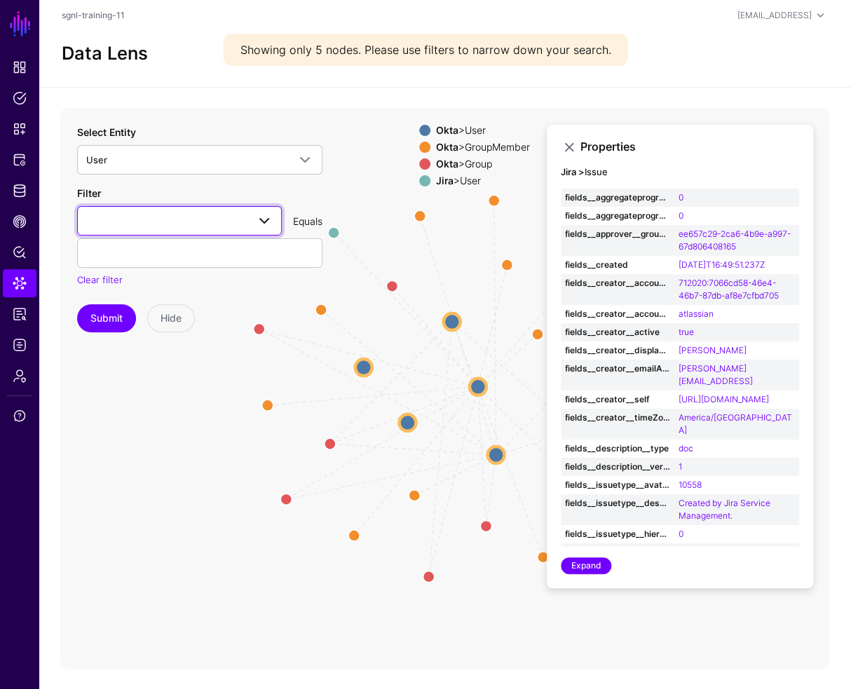
click at [132, 222] on span at bounding box center [179, 220] width 187 height 17
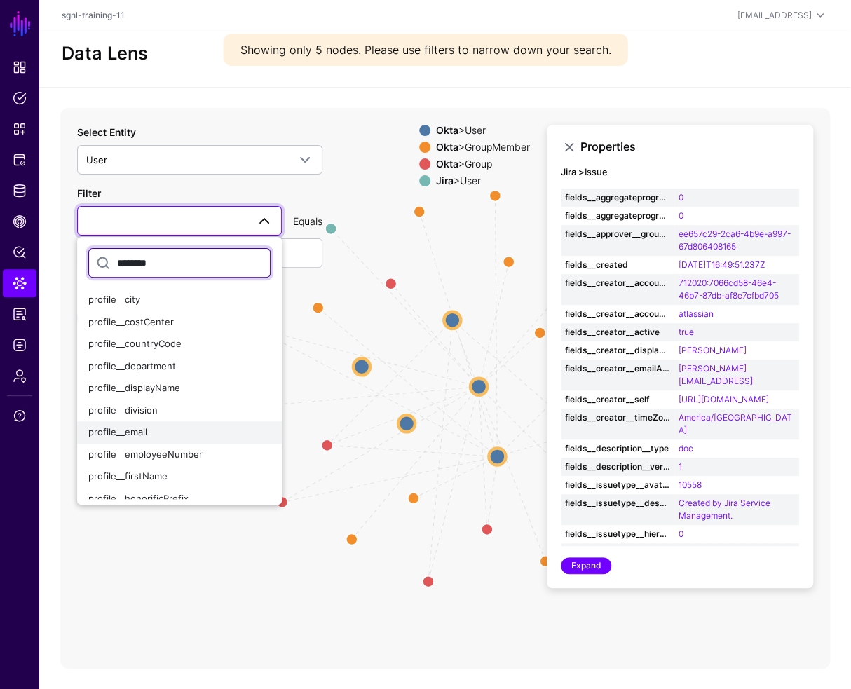
type input "********"
click at [140, 427] on span "profile__email" at bounding box center [117, 431] width 59 height 11
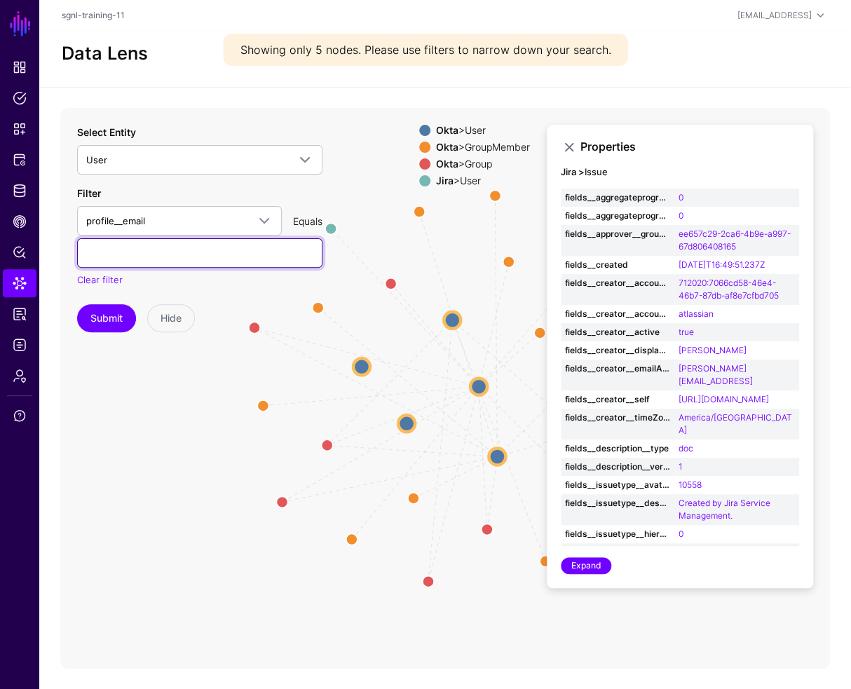
click at [130, 253] on input "text" at bounding box center [199, 252] width 245 height 29
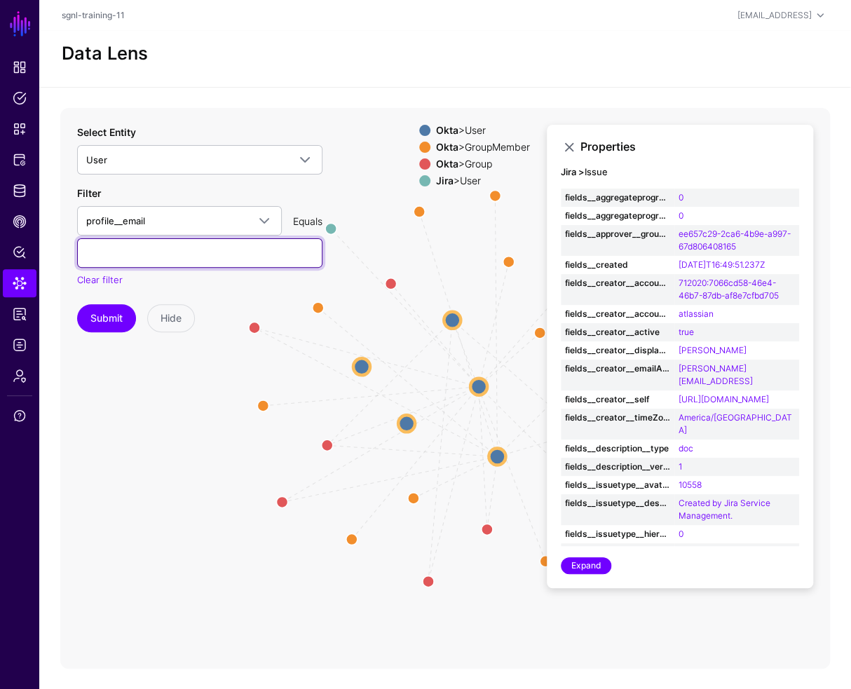
click at [123, 247] on input "text" at bounding box center [199, 252] width 245 height 29
type input "**********"
click at [77, 304] on button "Submit" at bounding box center [106, 318] width 59 height 28
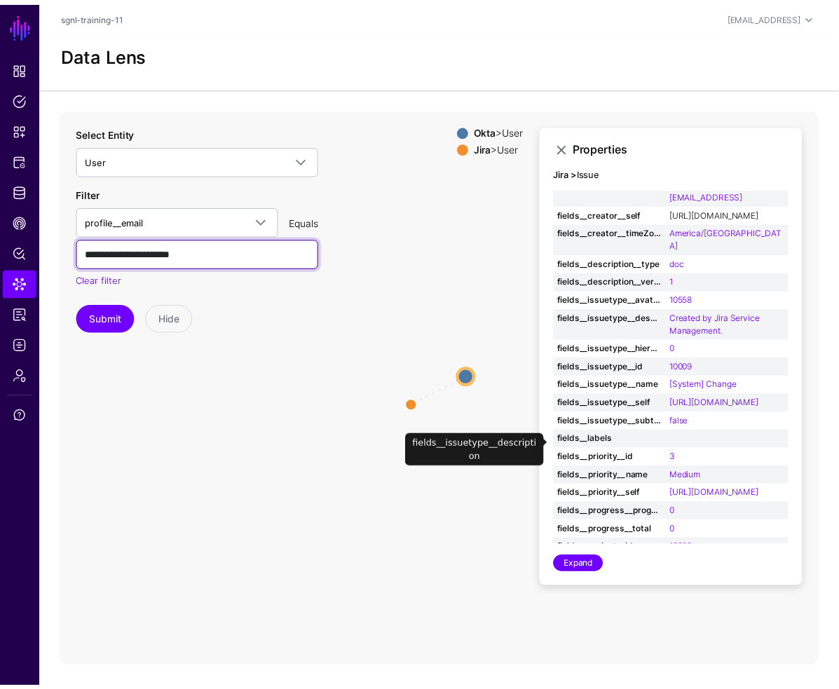
scroll to position [116, 0]
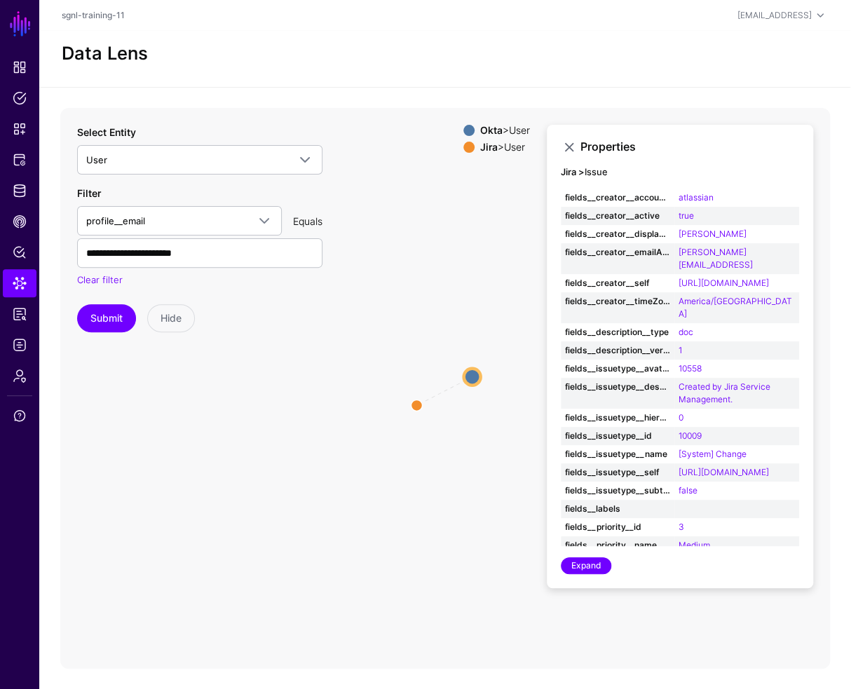
click at [227, 425] on icon "same_as User User User User" at bounding box center [445, 388] width 770 height 561
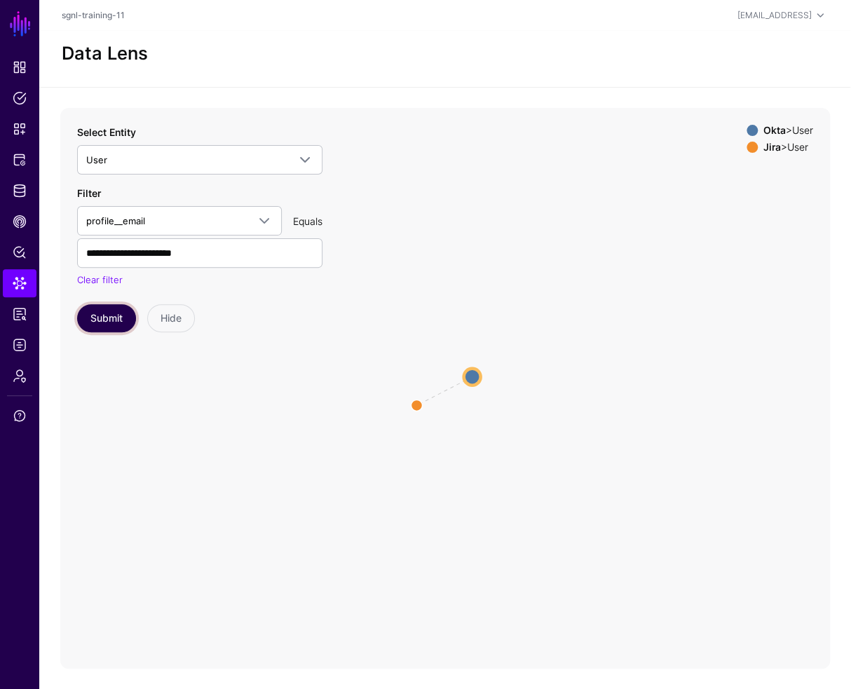
click at [102, 323] on button "Submit" at bounding box center [106, 318] width 59 height 28
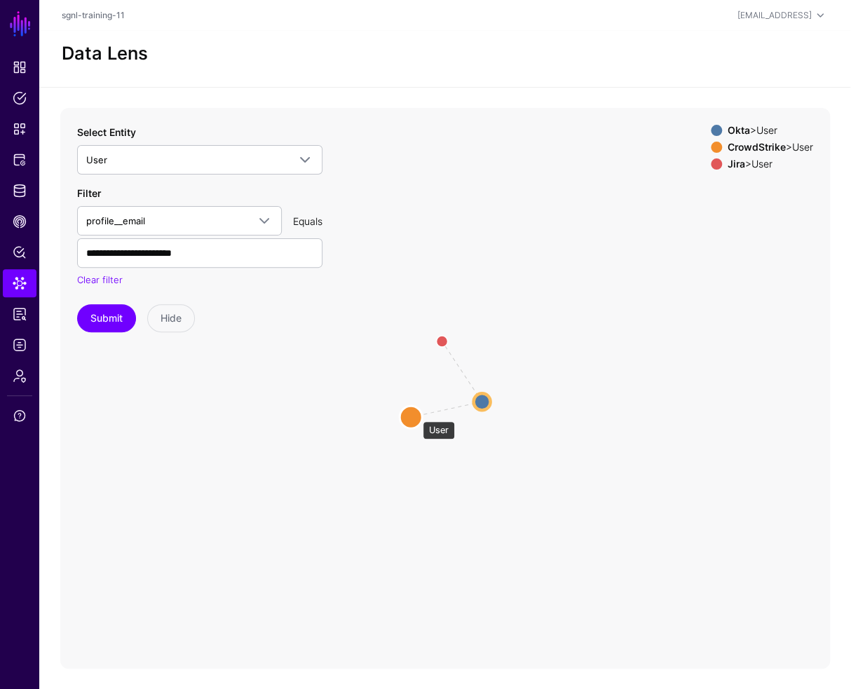
click at [416, 414] on circle at bounding box center [411, 417] width 22 height 22
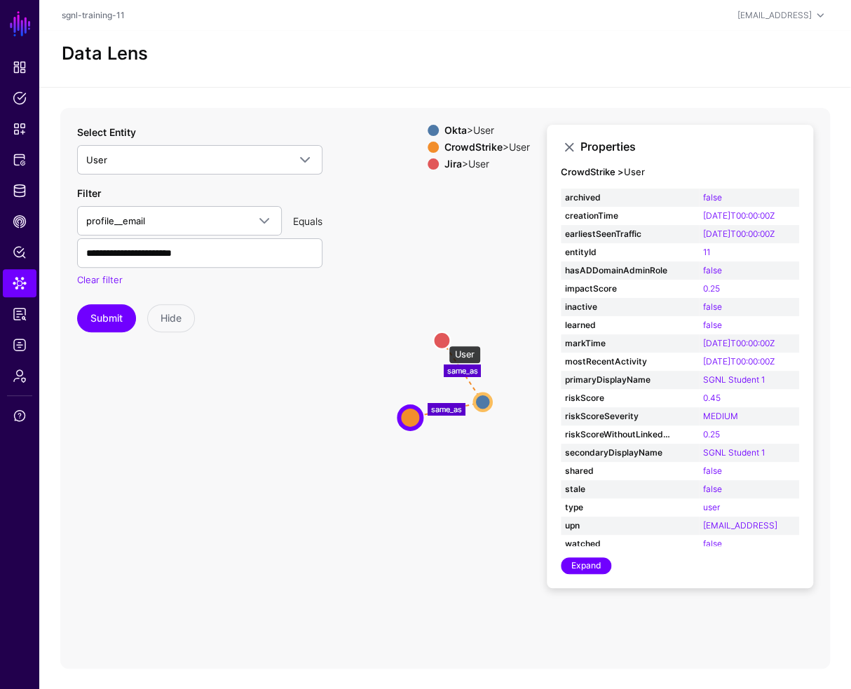
click at [442, 339] on circle at bounding box center [441, 340] width 17 height 17
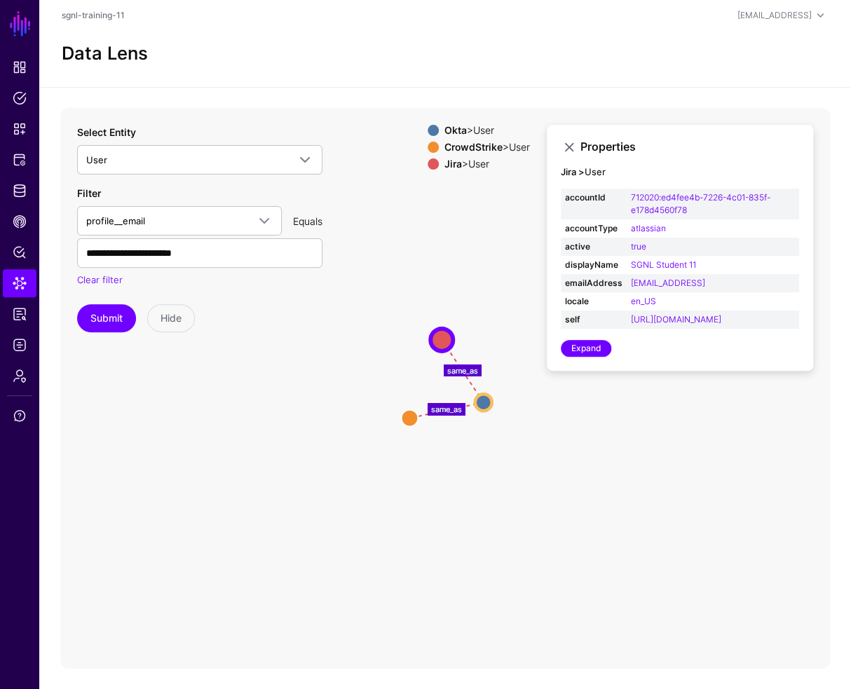
click at [227, 480] on icon "same_as same_as User User User User User User" at bounding box center [445, 388] width 770 height 561
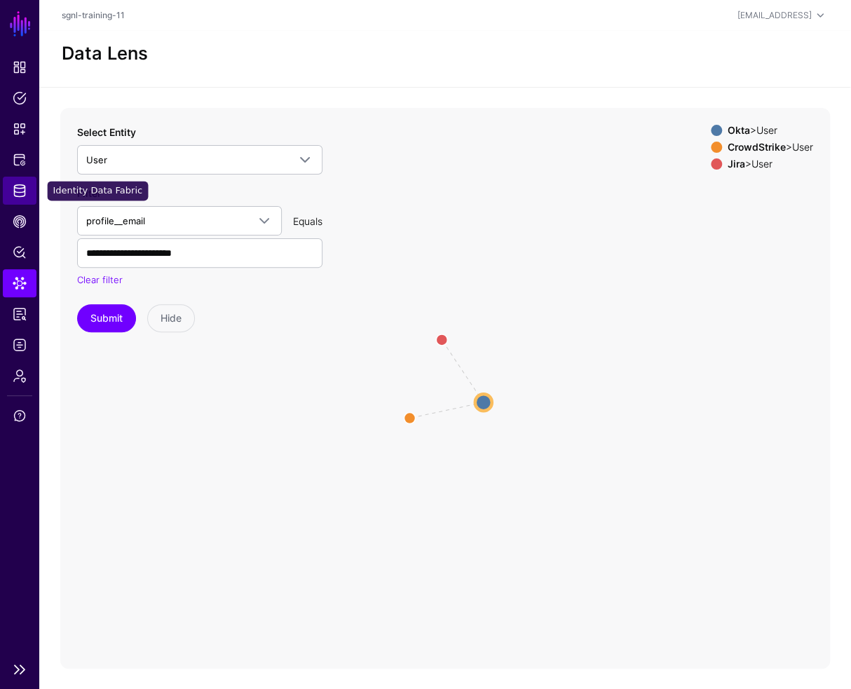
click at [21, 189] on span "Identity Data Fabric" at bounding box center [20, 191] width 14 height 14
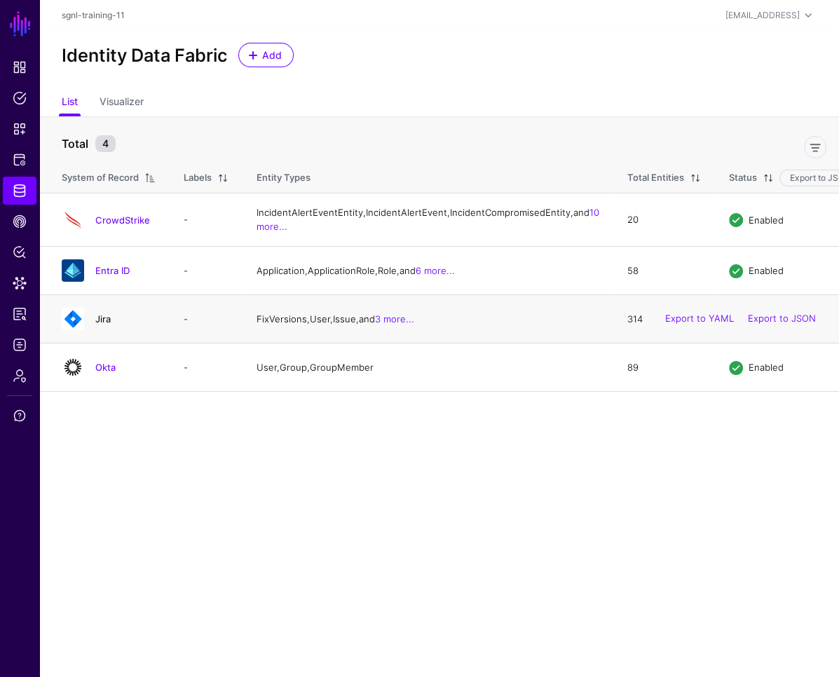
click at [107, 325] on link "Jira" at bounding box center [102, 318] width 15 height 11
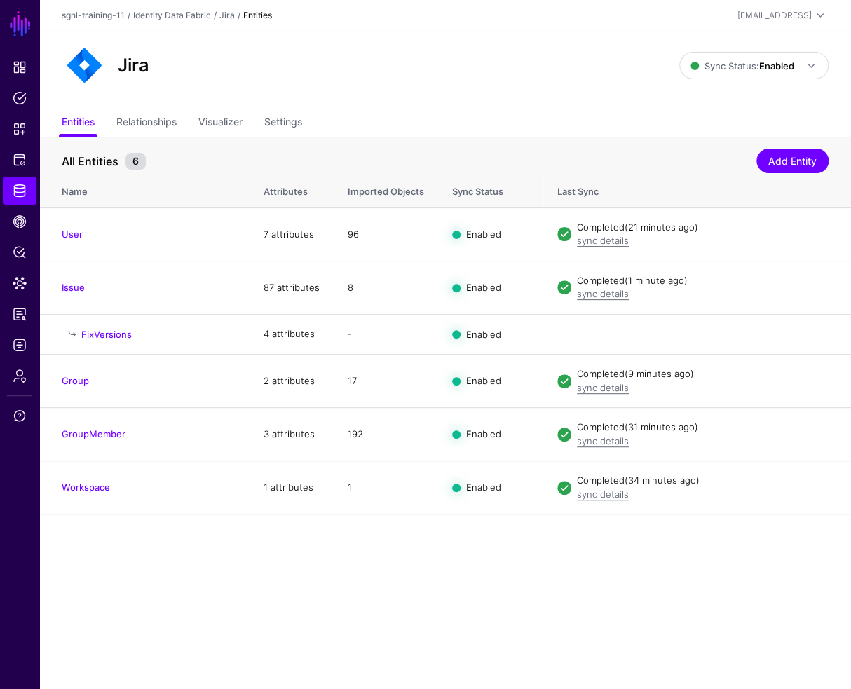
click at [181, 120] on ul "Entities Relationships Visualizer Settings" at bounding box center [445, 123] width 767 height 27
click at [162, 121] on link "Relationships" at bounding box center [146, 123] width 60 height 27
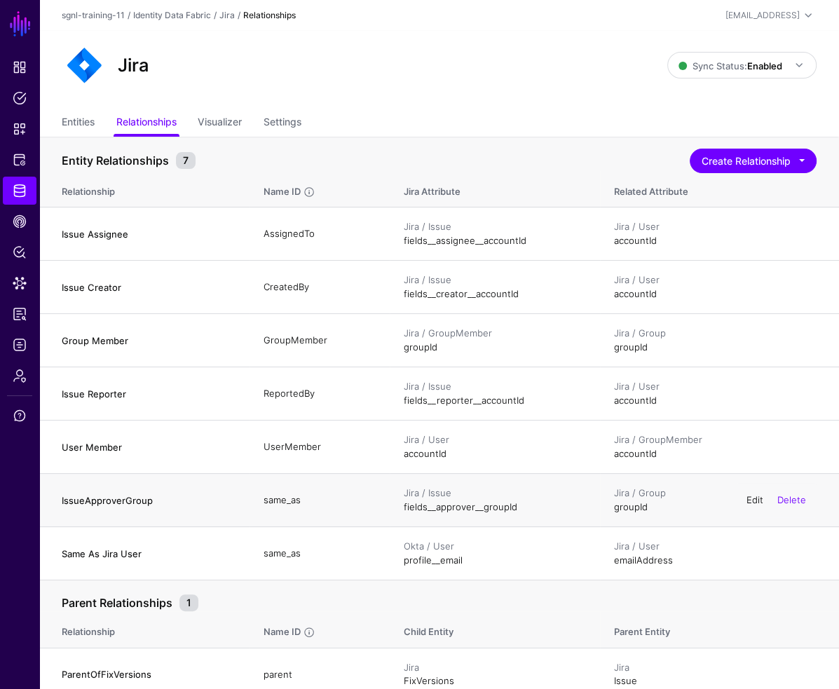
click at [749, 498] on link "Edit" at bounding box center [755, 499] width 17 height 11
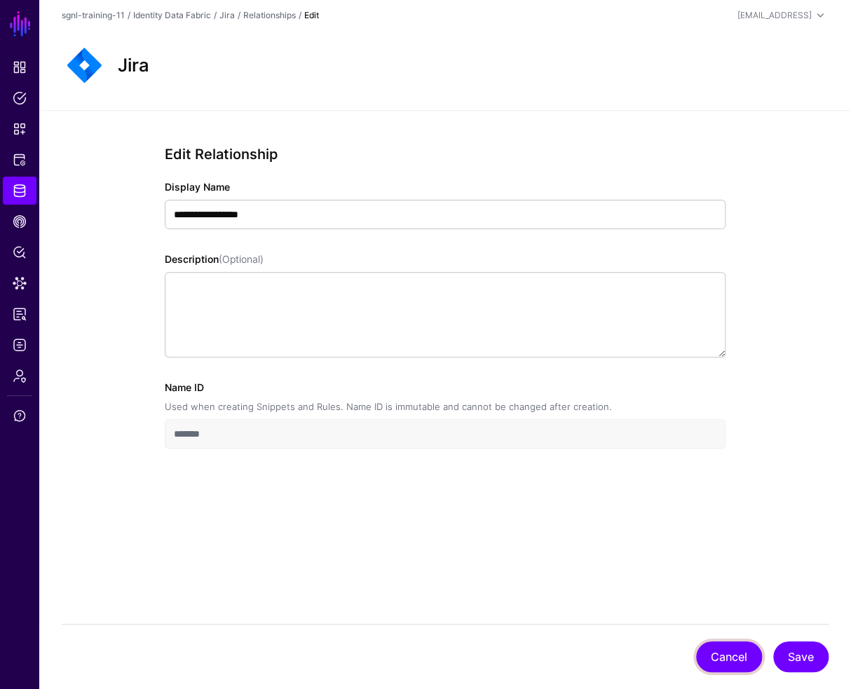
click at [715, 652] on button "Cancel" at bounding box center [729, 657] width 66 height 31
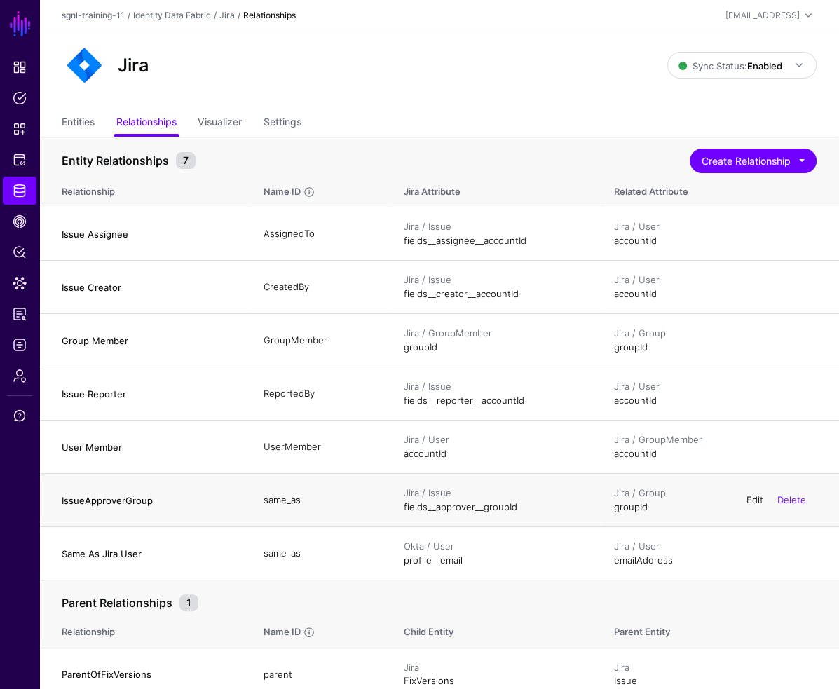
click at [756, 498] on link "Edit" at bounding box center [755, 499] width 17 height 11
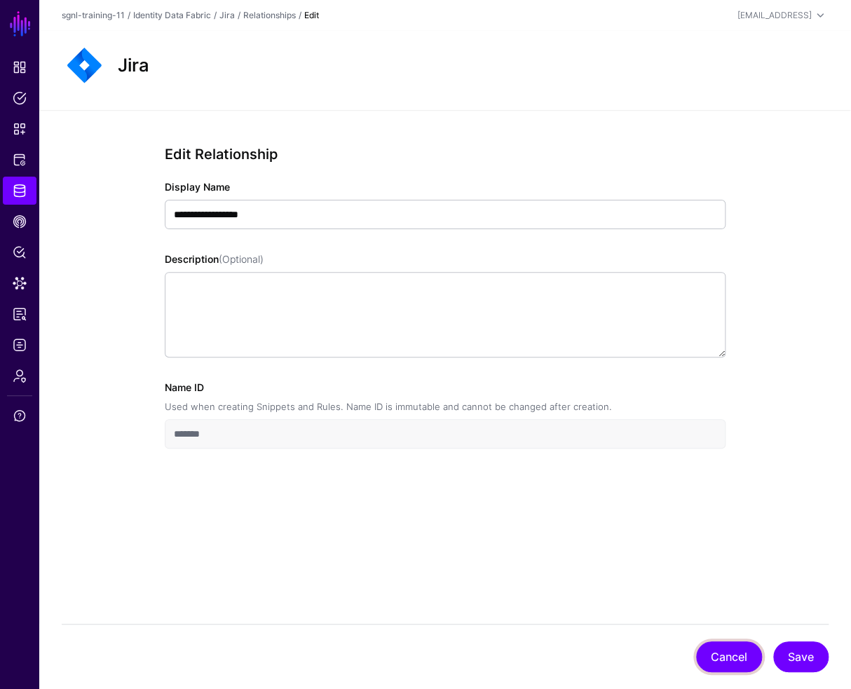
click at [731, 650] on button "Cancel" at bounding box center [729, 657] width 66 height 31
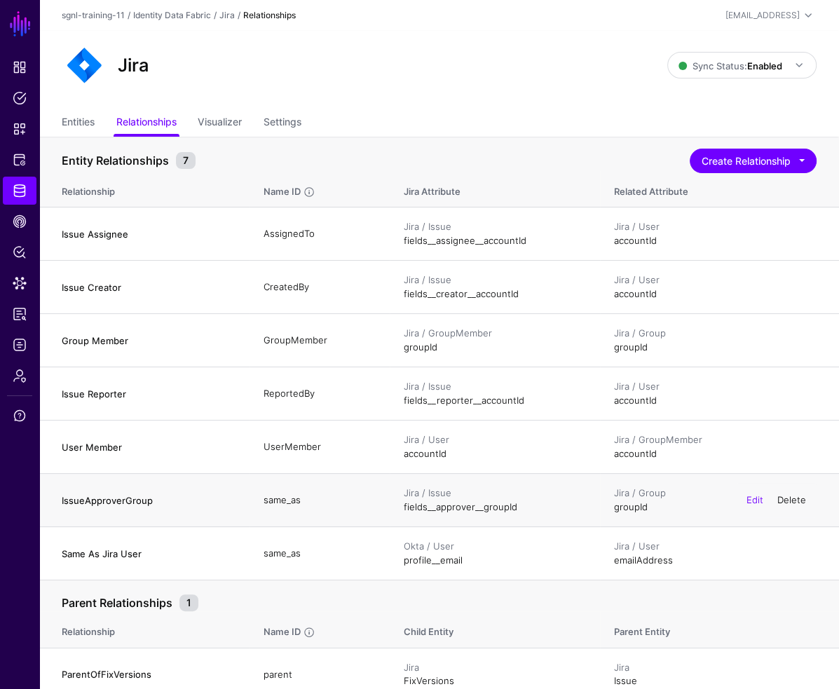
click at [795, 501] on link "Delete" at bounding box center [792, 499] width 29 height 11
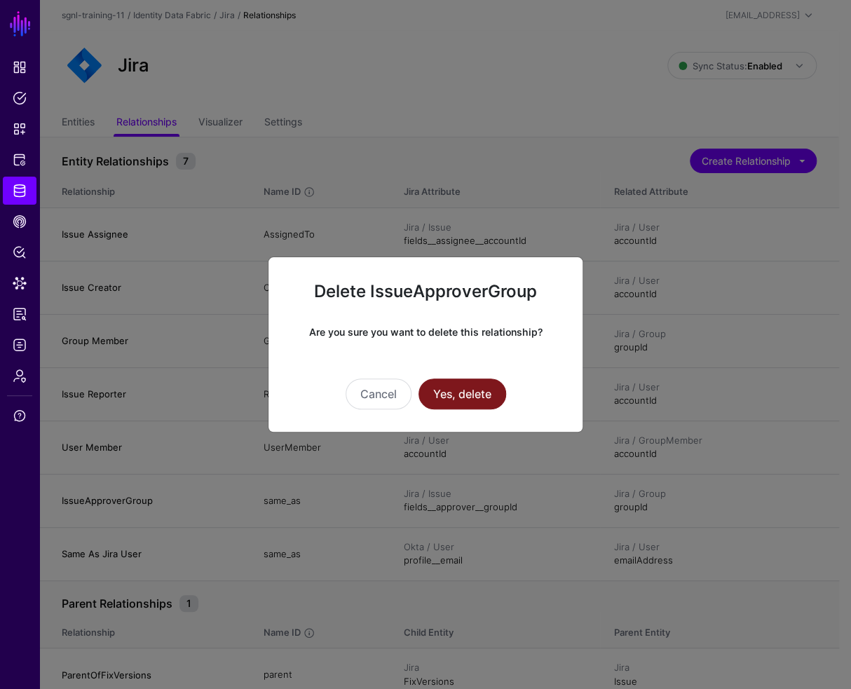
click at [447, 399] on button "Yes, delete" at bounding box center [463, 394] width 88 height 31
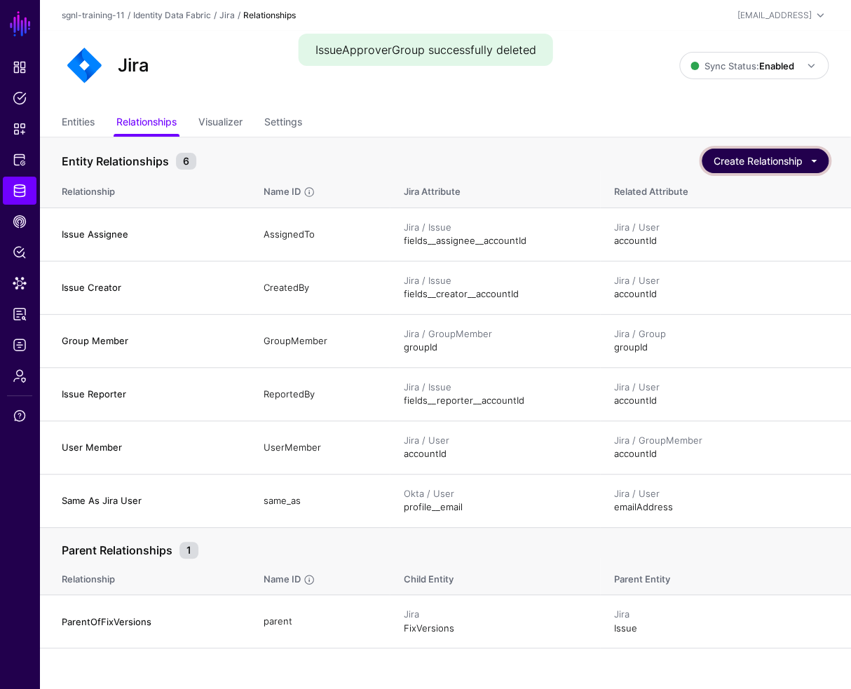
click at [739, 162] on button "Create Relationship" at bounding box center [765, 161] width 127 height 25
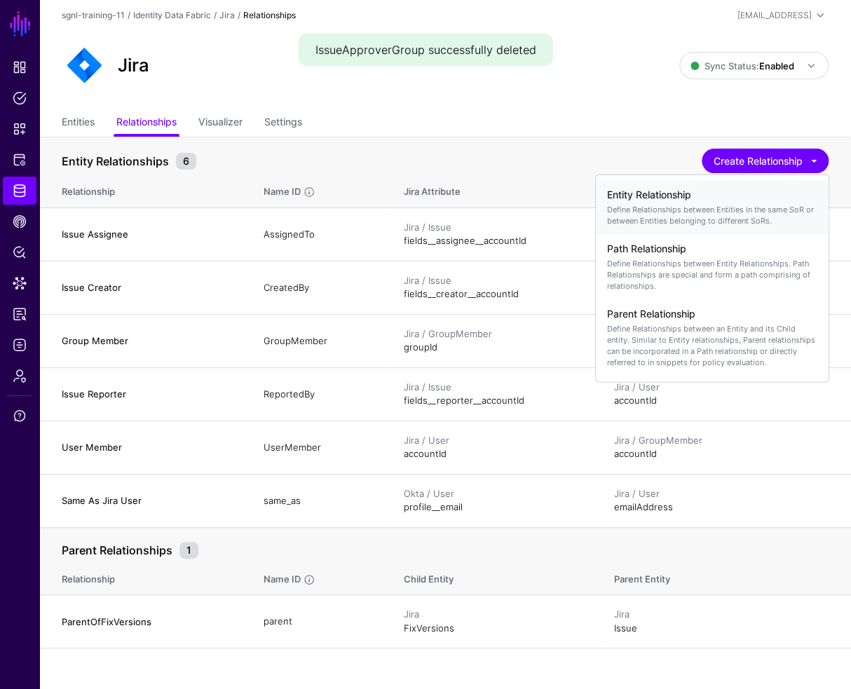
click at [693, 201] on div "Entity Relationship Define Relationships between Entities in the same SoR or be…" at bounding box center [712, 208] width 210 height 48
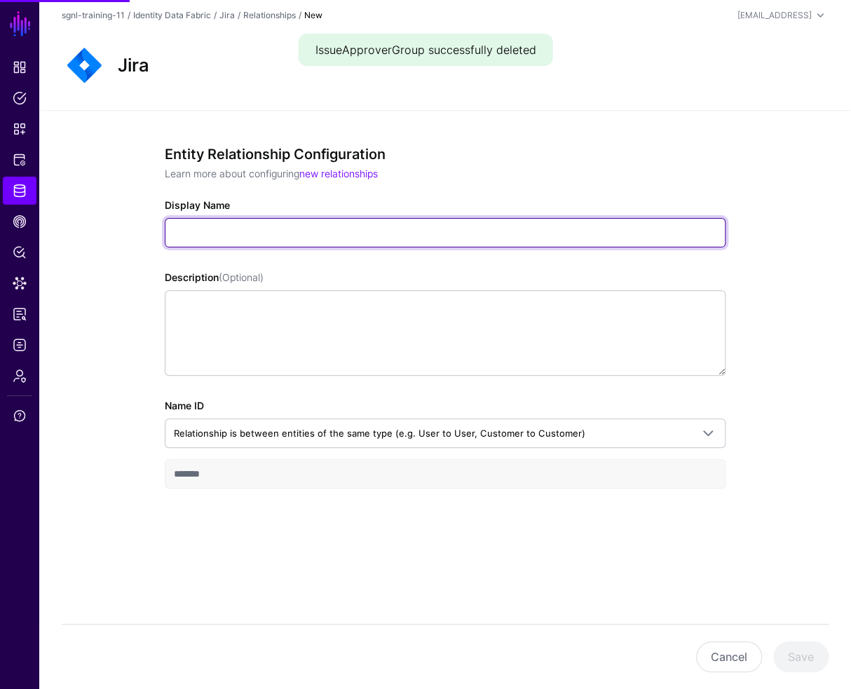
click at [216, 236] on input "Display Name" at bounding box center [445, 232] width 561 height 29
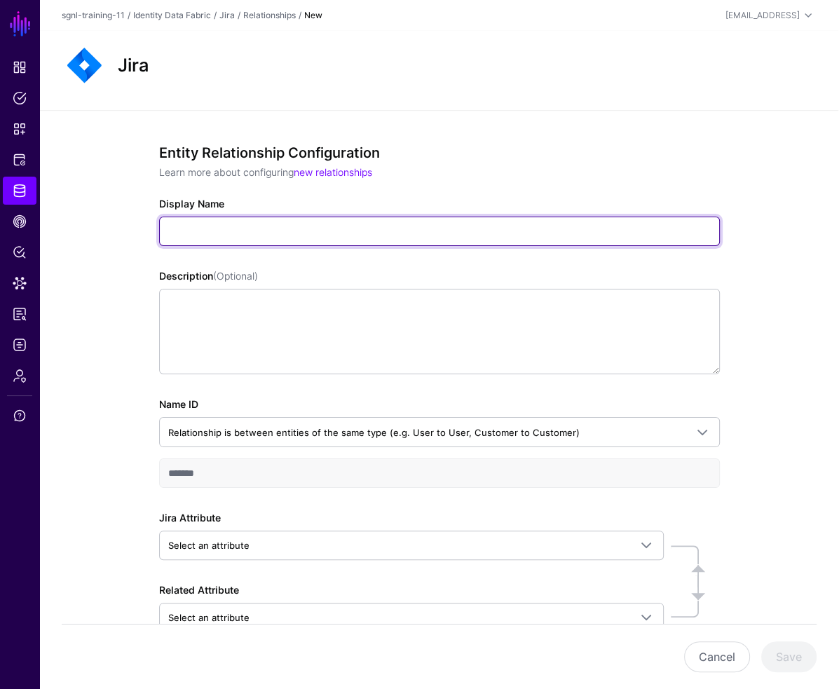
click at [175, 232] on input "Display Name" at bounding box center [439, 231] width 561 height 29
paste input "**********"
type input "**********"
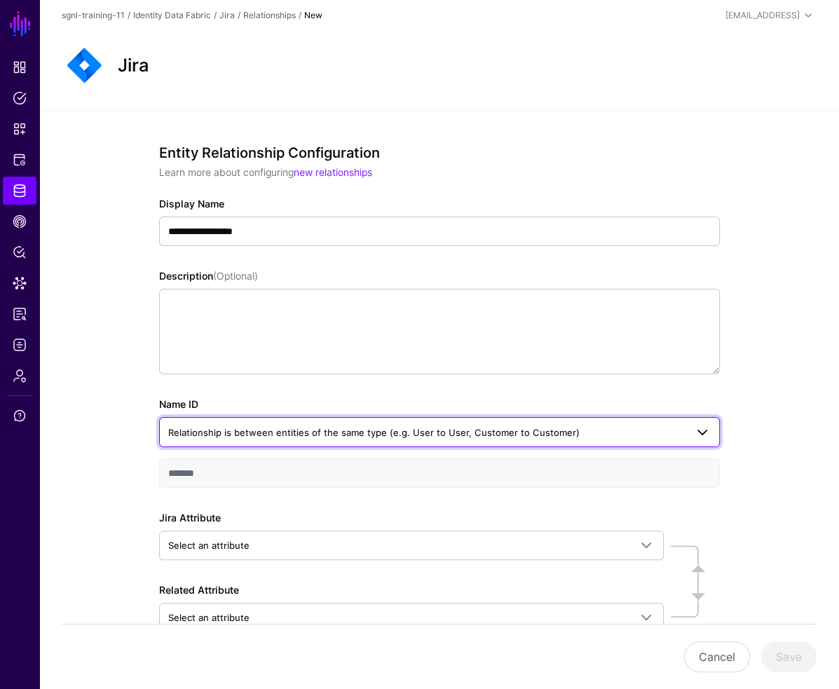
click at [184, 427] on span "Relationship is between entities of the same type (e.g. User to User, Customer …" at bounding box center [374, 432] width 412 height 11
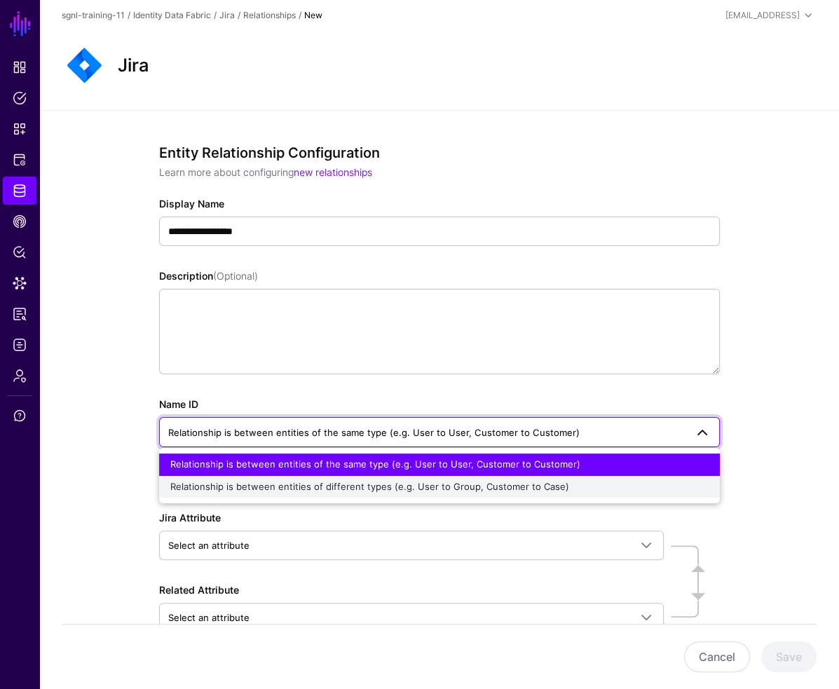
click at [202, 490] on span "Relationship is between entities of different types (e.g. User to Group, Custom…" at bounding box center [369, 486] width 399 height 11
type input "**********"
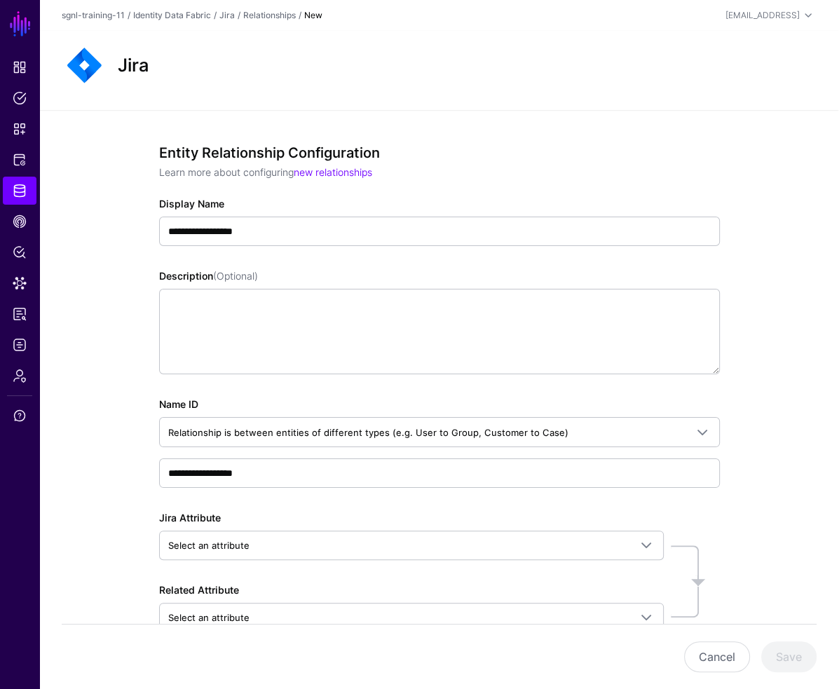
click at [83, 481] on div "**********" at bounding box center [439, 444] width 800 height 668
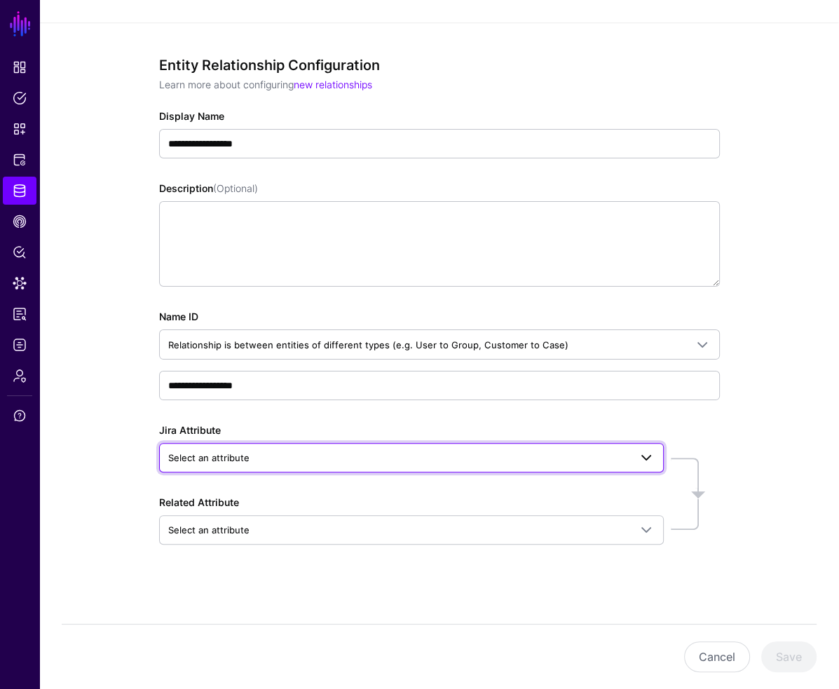
click at [239, 461] on span "Select an attribute" at bounding box center [208, 457] width 81 height 11
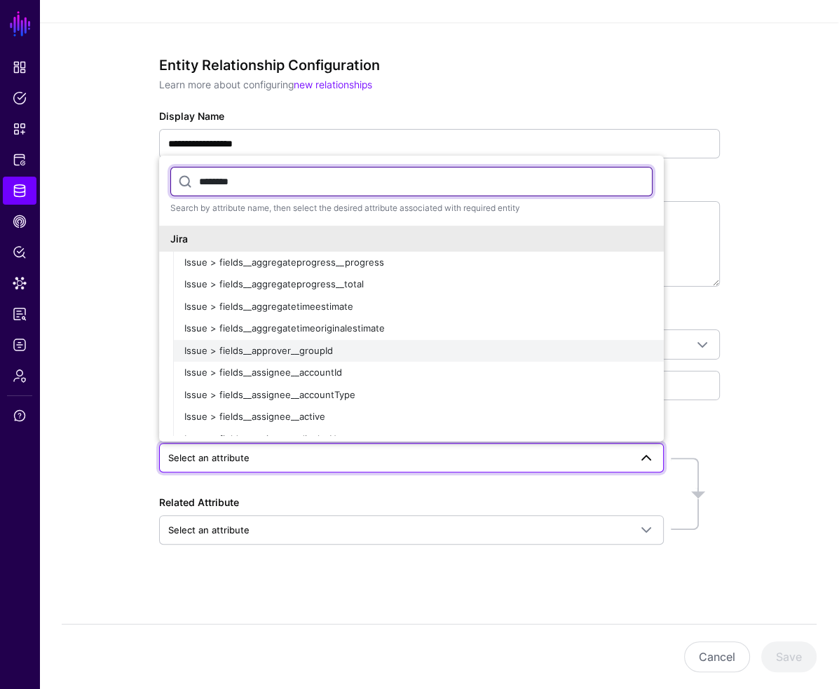
type input "********"
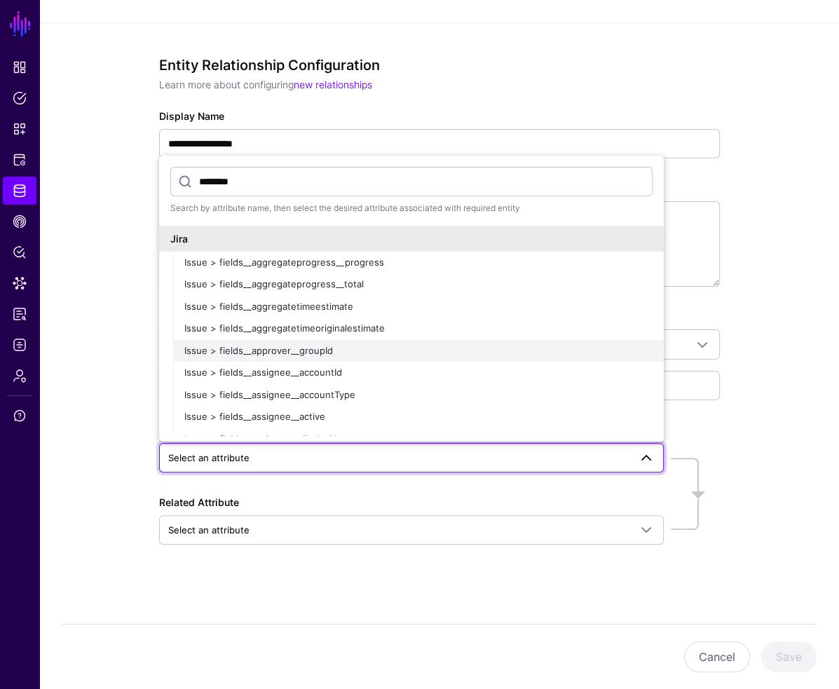
click at [309, 356] on span "Issue > fields__approver__groupId" at bounding box center [258, 350] width 149 height 11
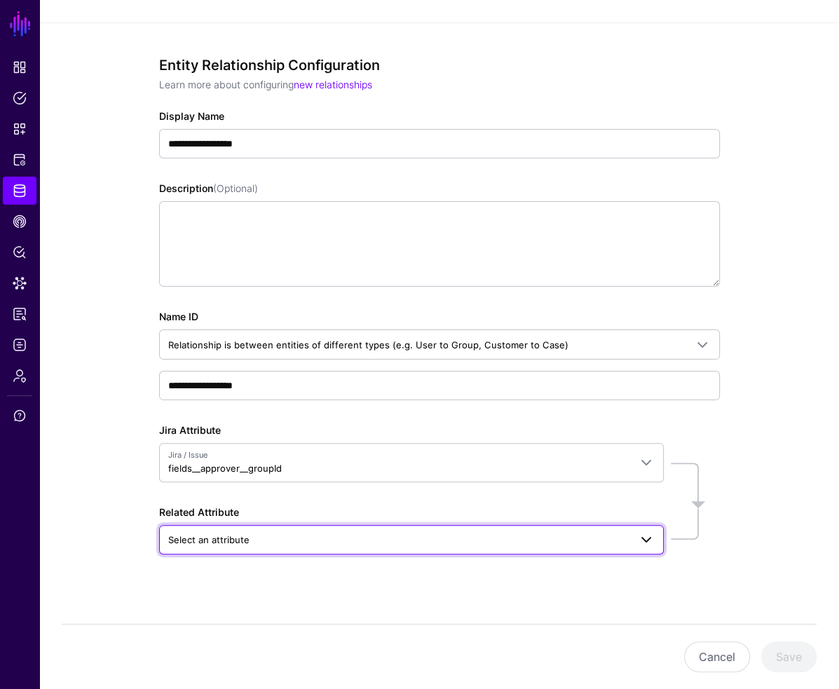
click at [238, 535] on span "Select an attribute" at bounding box center [208, 539] width 81 height 11
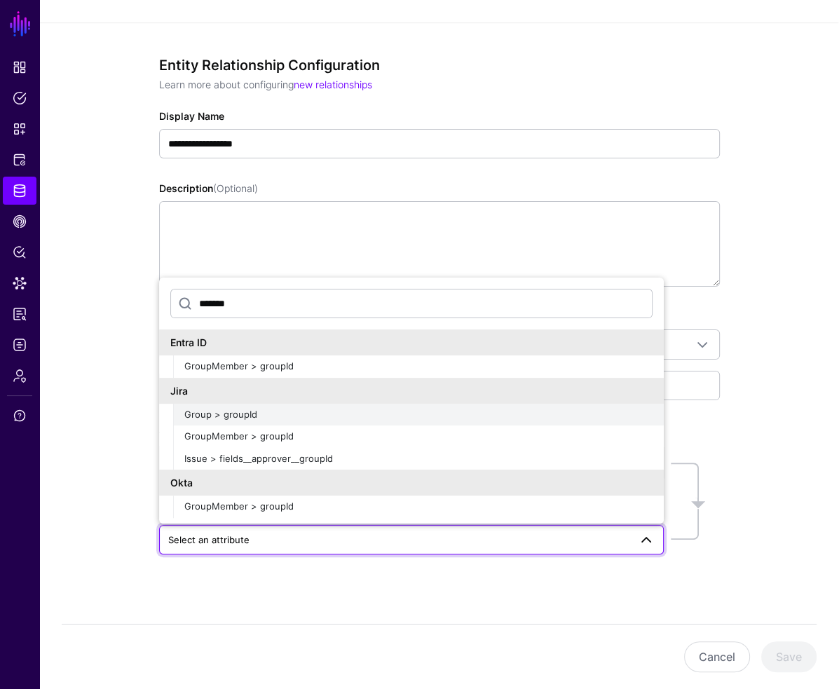
type input "*******"
click at [261, 414] on div "Group > groupId" at bounding box center [418, 415] width 468 height 14
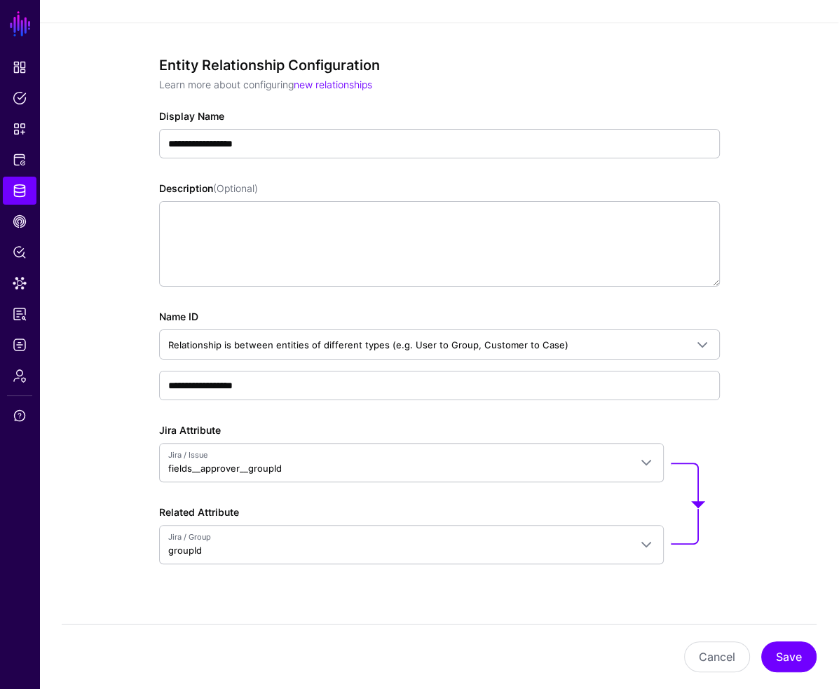
click at [433, 621] on div "**********" at bounding box center [439, 366] width 630 height 688
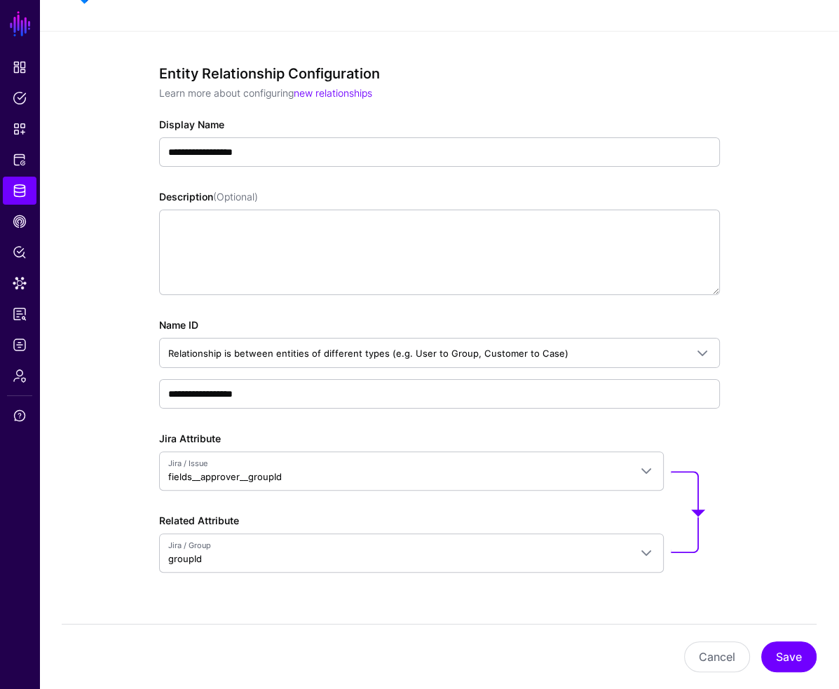
scroll to position [107, 0]
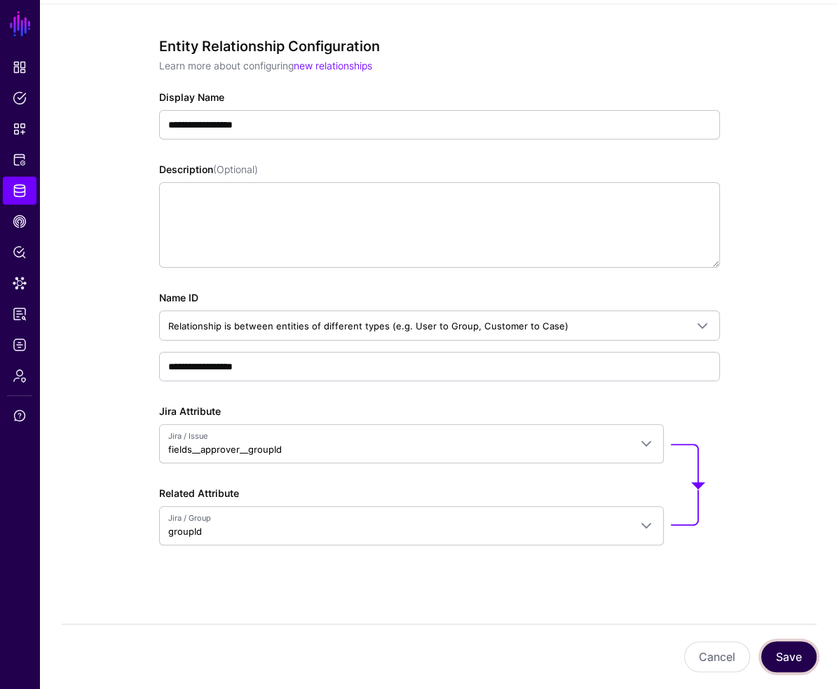
click at [776, 657] on button "Save" at bounding box center [789, 657] width 55 height 31
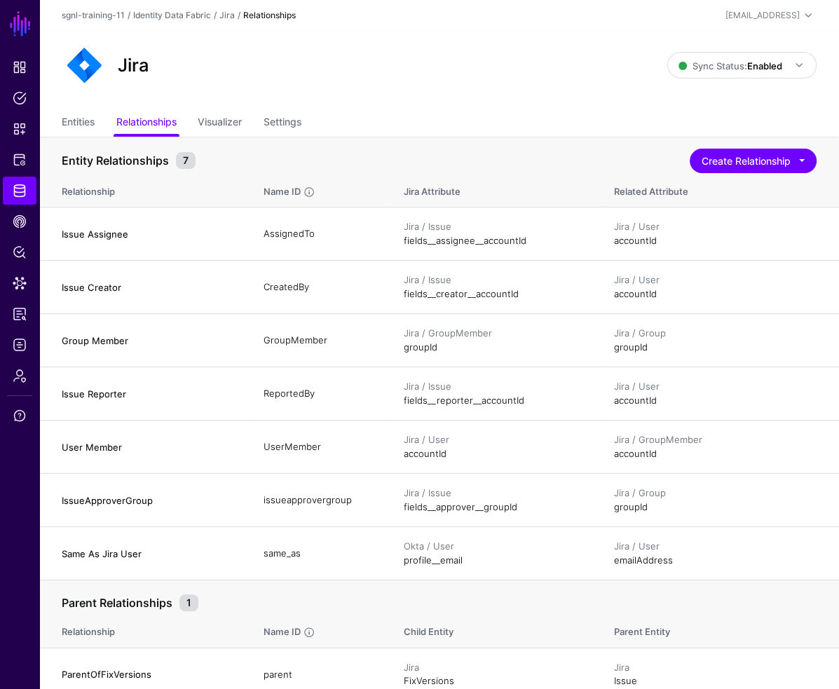
click at [463, 77] on div "Jira" at bounding box center [364, 65] width 617 height 45
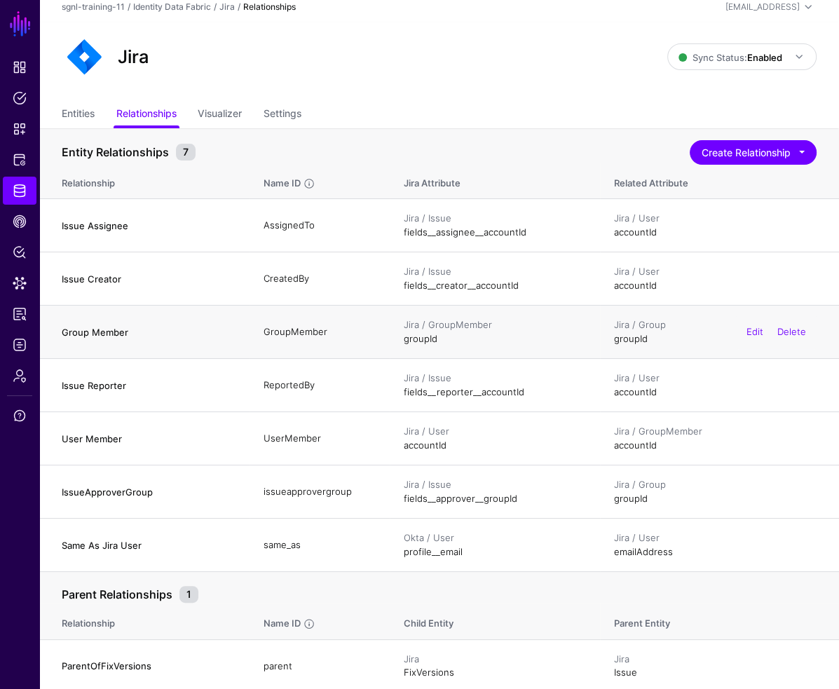
scroll to position [11, 0]
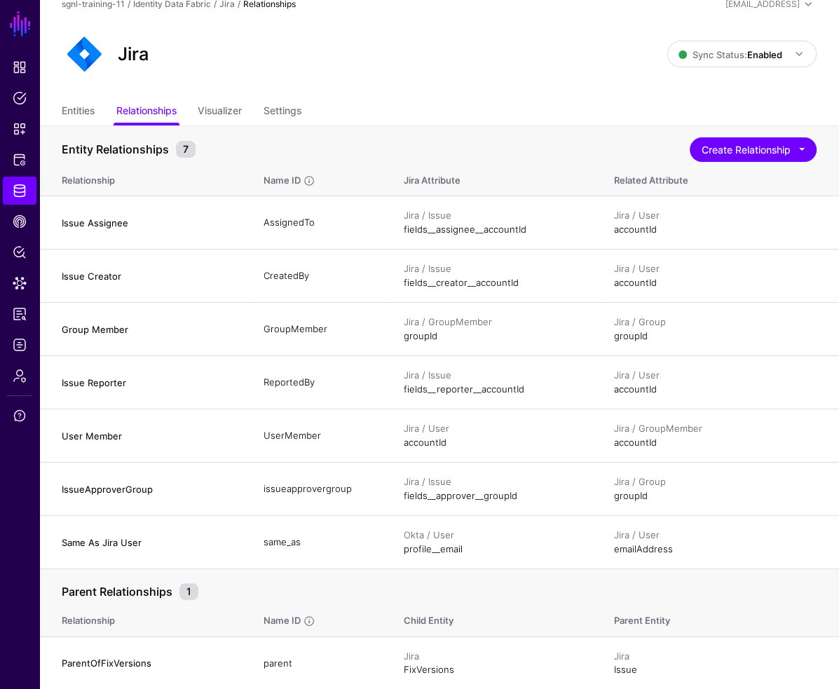
click at [390, 140] on div "Entity Relationships 7 Create Relationship Entity Relationship Define Relations…" at bounding box center [439, 147] width 755 height 26
click at [404, 81] on div "Jira Sync Status: Enabled Enabled Syncing active for all configured entities th…" at bounding box center [439, 59] width 800 height 79
click at [776, 144] on button "Create Relationship" at bounding box center [753, 149] width 127 height 25
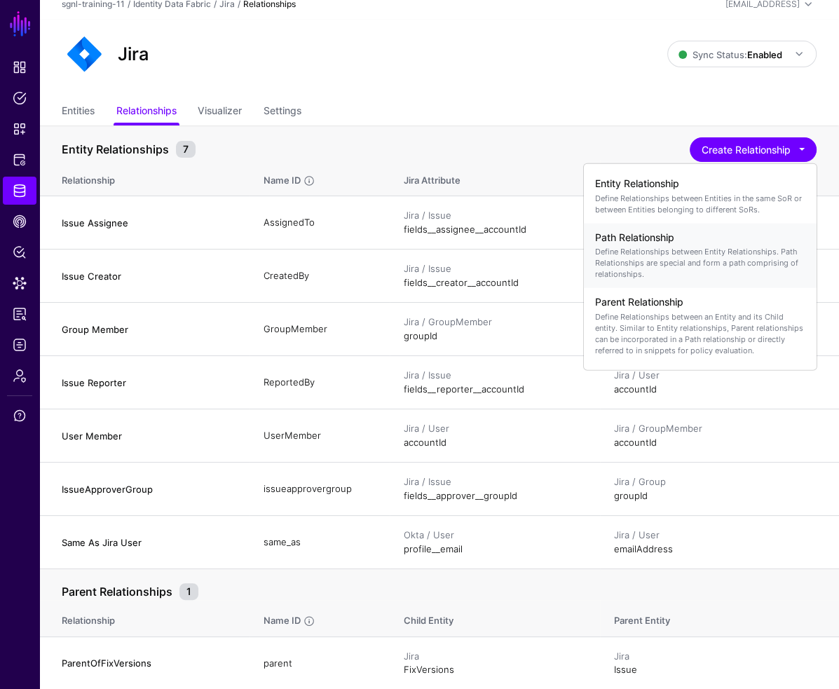
click at [701, 249] on p "Define Relationships between Entity Relationships. Path Relationships are speci…" at bounding box center [700, 263] width 210 height 34
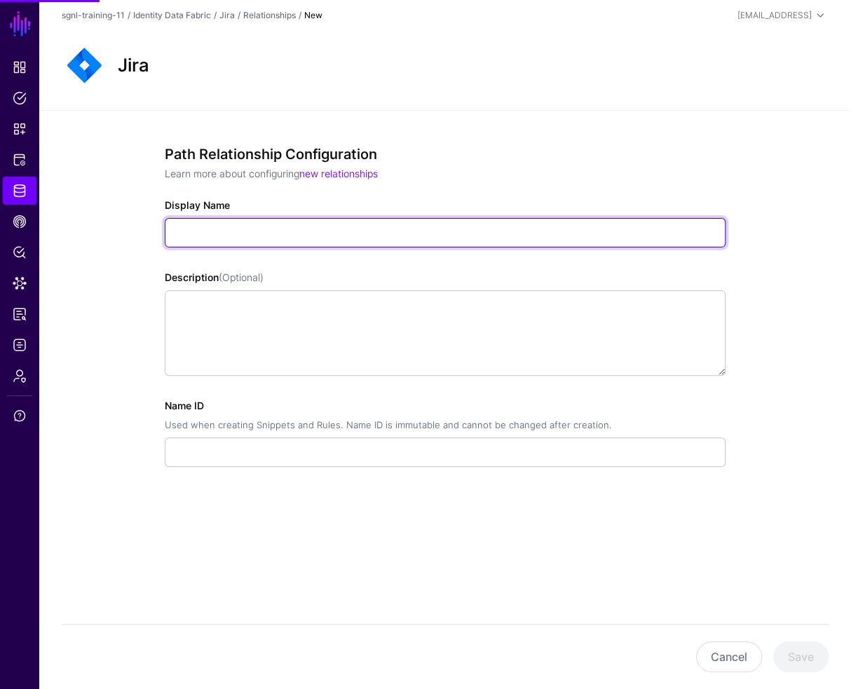
click at [480, 232] on input "Display Name" at bounding box center [445, 232] width 561 height 29
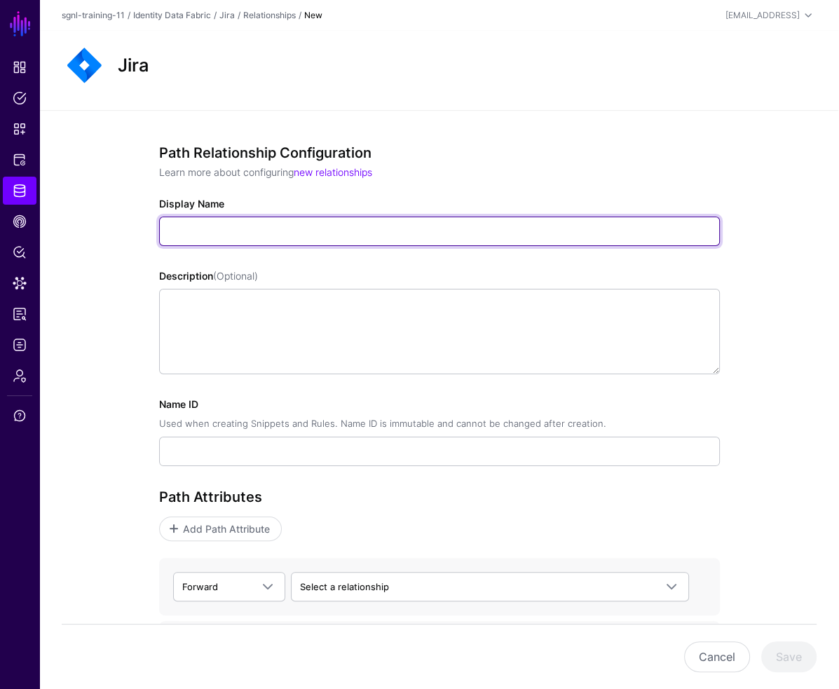
click at [208, 233] on input "Display Name" at bounding box center [439, 231] width 561 height 29
paste input "**********"
type input "**********"
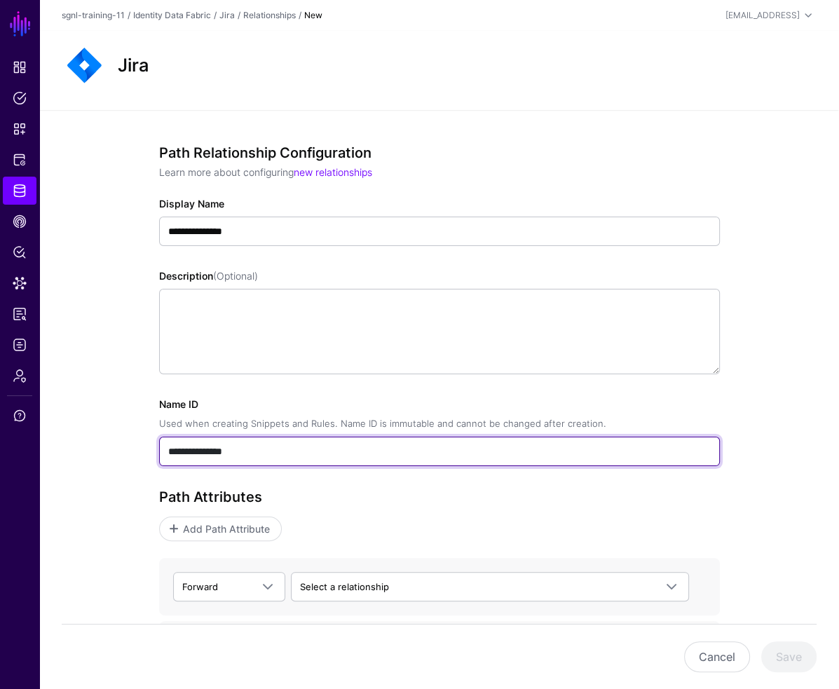
click at [196, 454] on input "**********" at bounding box center [439, 451] width 561 height 29
click at [188, 452] on input "**********" at bounding box center [439, 451] width 561 height 29
paste input "text"
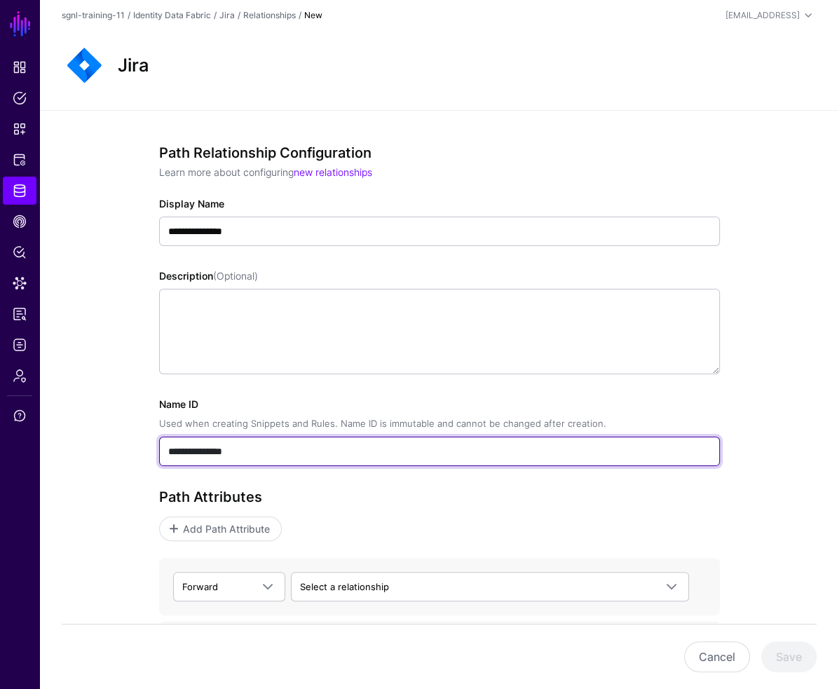
type input "**********"
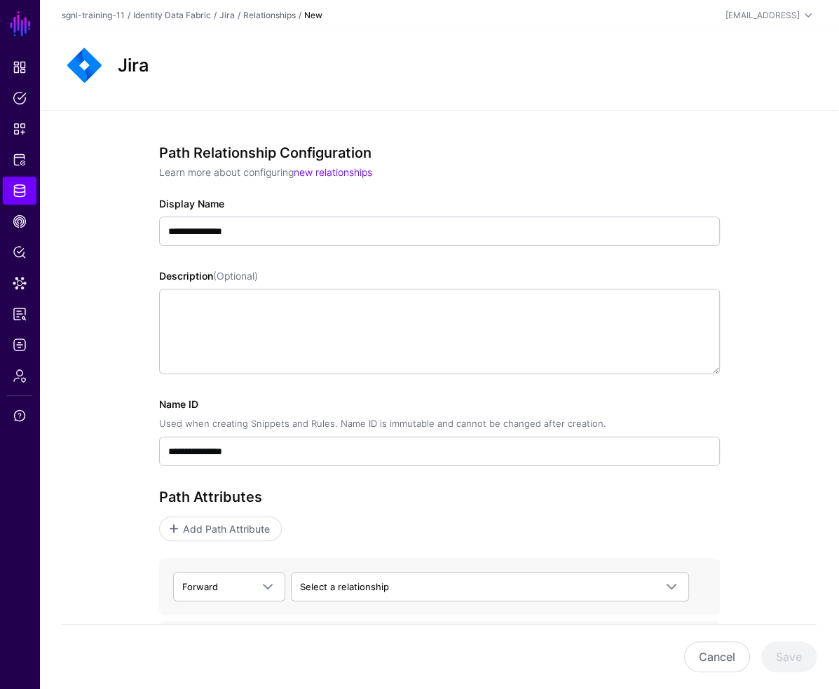
click at [65, 392] on div "**********" at bounding box center [439, 467] width 800 height 715
click at [76, 424] on div "**********" at bounding box center [439, 467] width 800 height 715
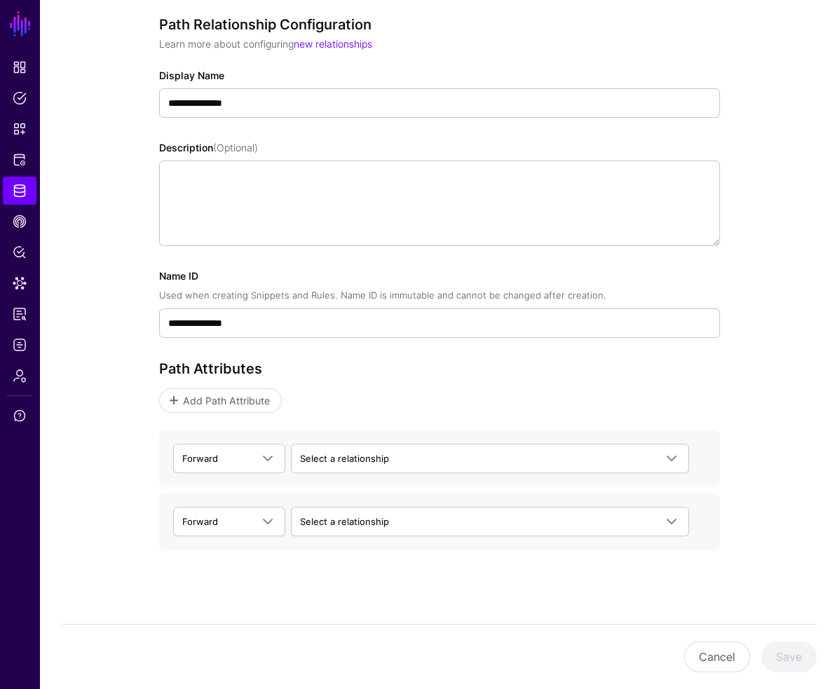
scroll to position [135, 0]
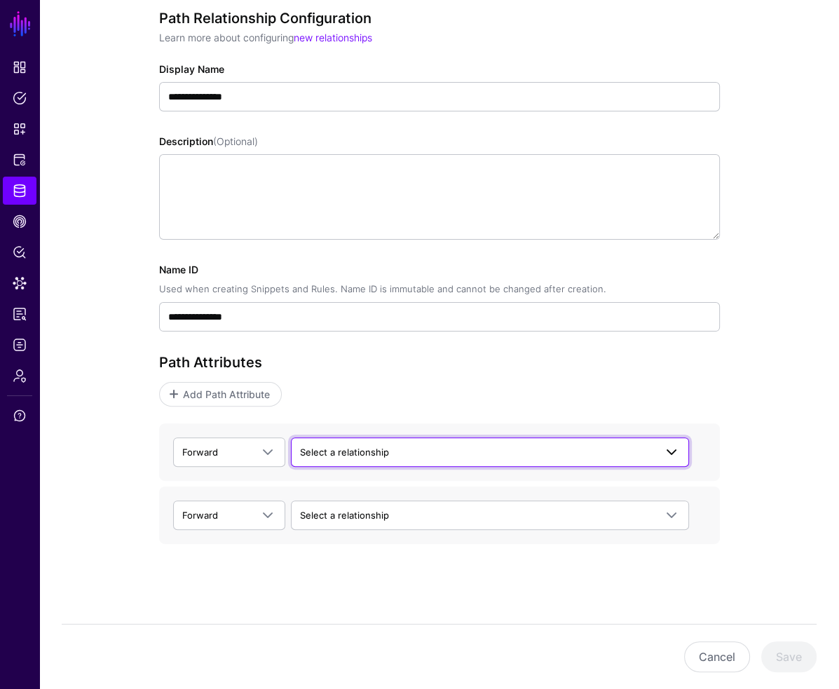
click at [325, 448] on span "Select a relationship" at bounding box center [344, 452] width 89 height 11
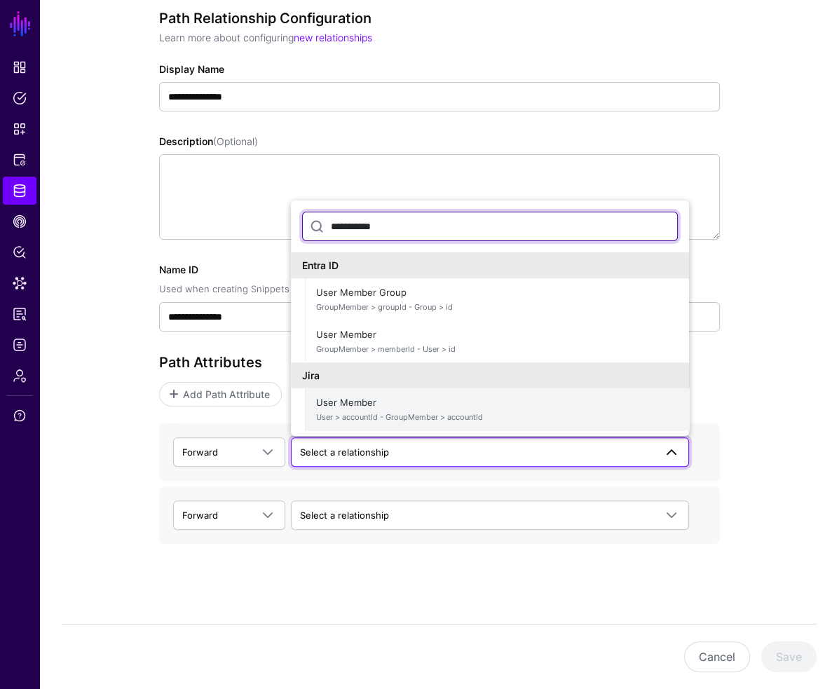
type input "**********"
click at [490, 409] on span "User Member User > accountId - GroupMember > accountId" at bounding box center [497, 410] width 362 height 34
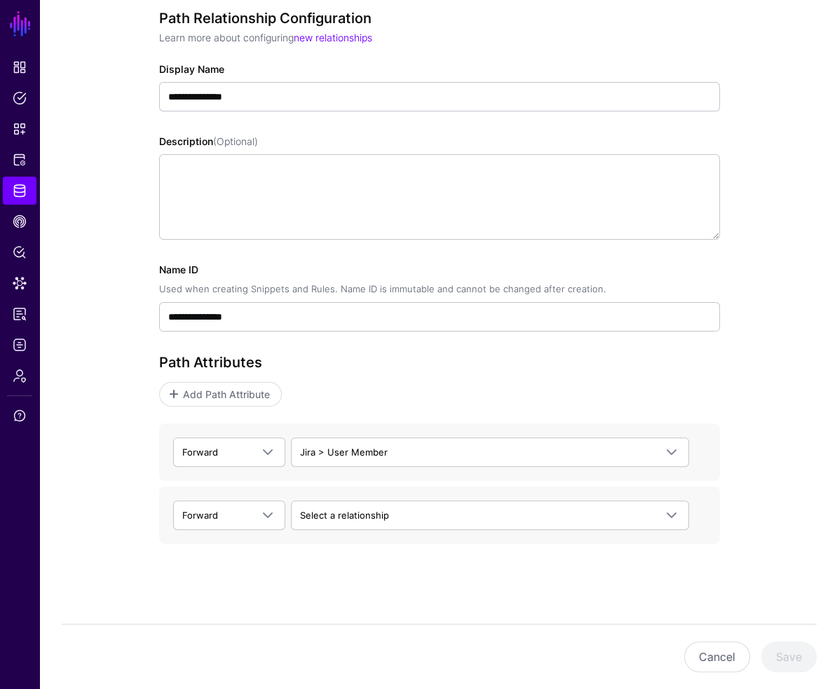
click at [356, 555] on div "**********" at bounding box center [439, 297] width 561 height 574
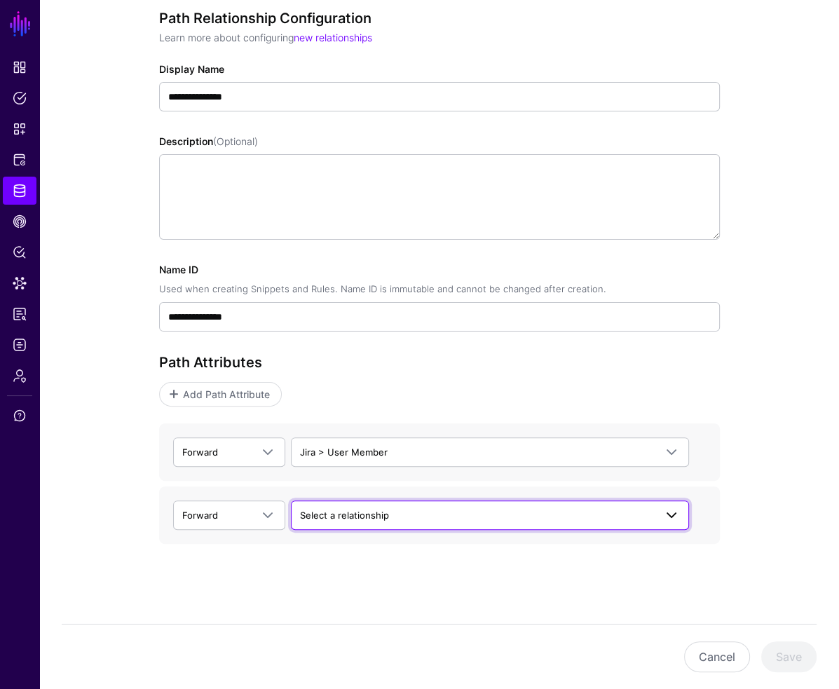
click at [365, 521] on span "Select a relationship" at bounding box center [477, 515] width 355 height 15
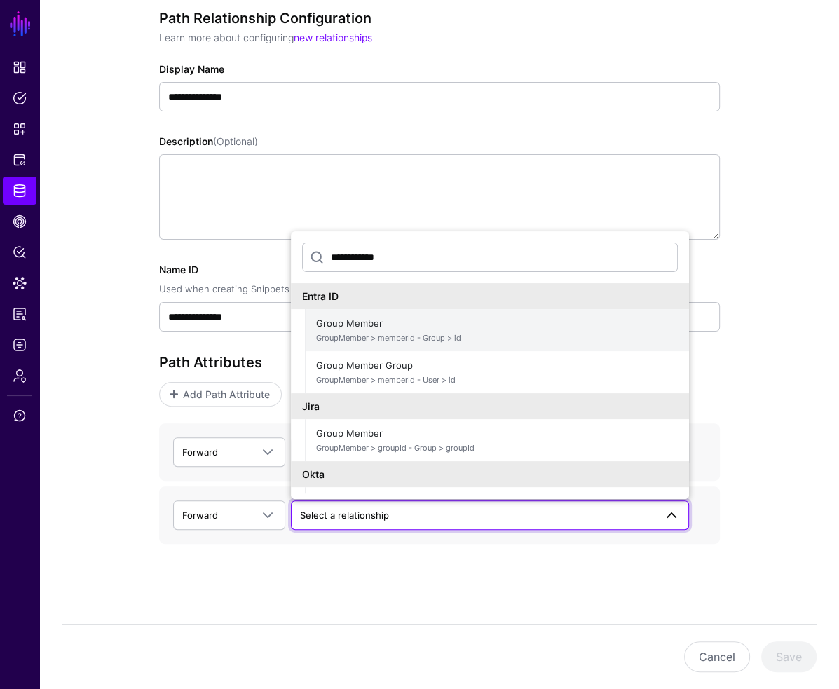
type input "**********"
click at [379, 335] on span "GroupMember > memberId - Group > id" at bounding box center [497, 338] width 362 height 12
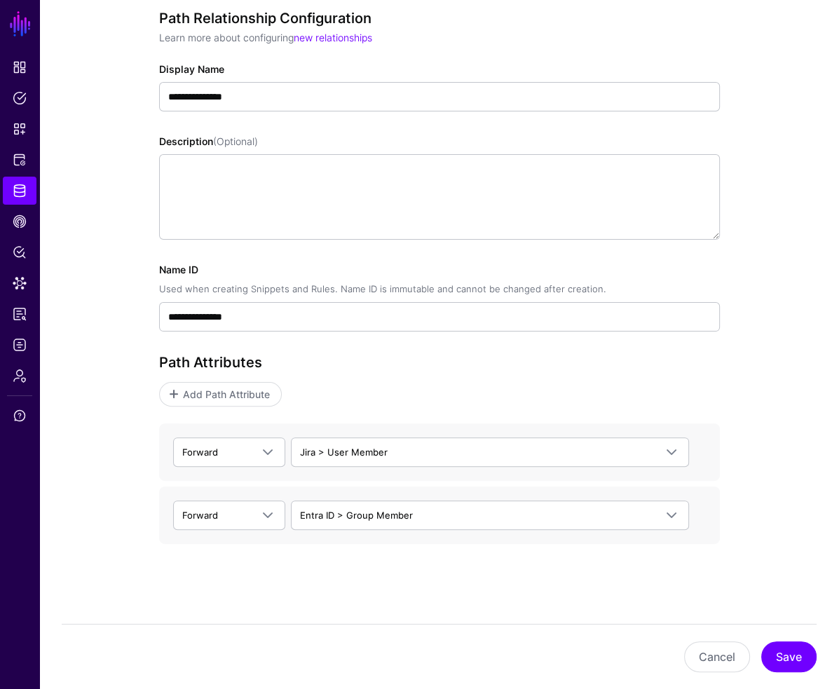
click at [393, 365] on h3 "Path Attributes" at bounding box center [439, 362] width 561 height 17
click at [792, 663] on button "Save" at bounding box center [789, 657] width 55 height 31
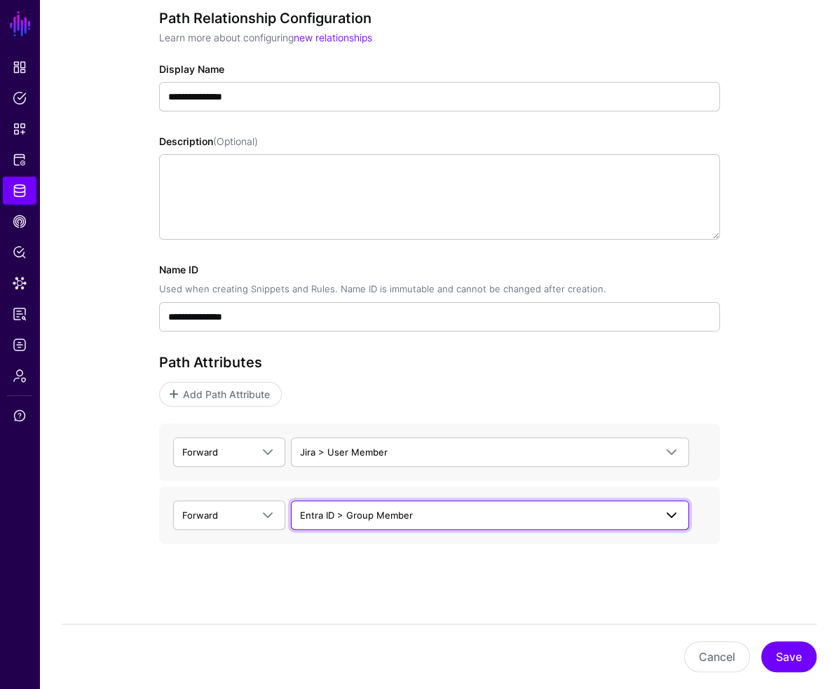
click at [346, 513] on span "Entra ID > Group Member" at bounding box center [356, 515] width 113 height 11
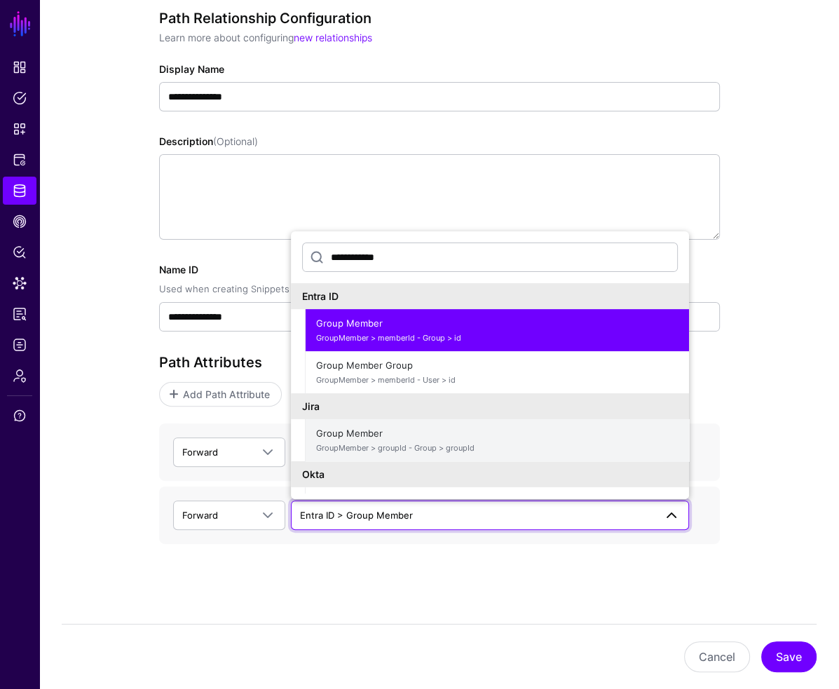
click at [351, 447] on span "GroupMember > groupId - Group > groupId" at bounding box center [497, 449] width 362 height 12
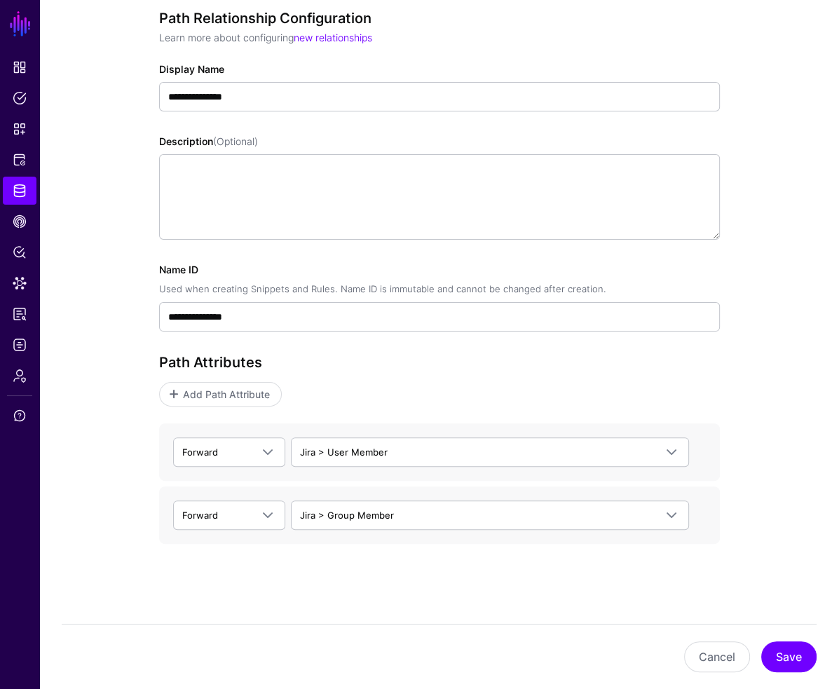
drag, startPoint x: 499, startPoint y: 580, endPoint x: 531, endPoint y: 588, distance: 33.2
click at [501, 580] on div "**********" at bounding box center [439, 297] width 561 height 574
click at [785, 656] on button "Save" at bounding box center [789, 657] width 55 height 31
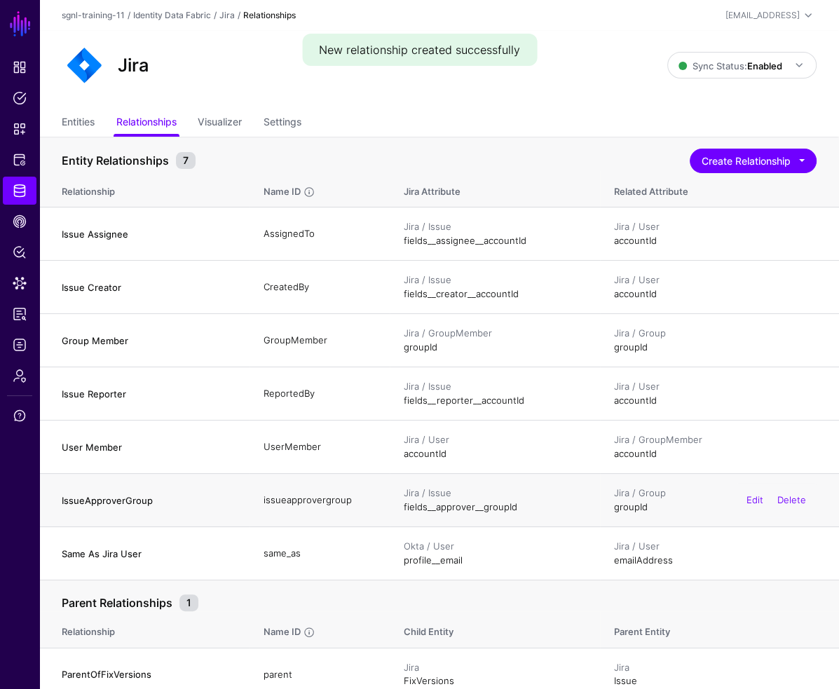
scroll to position [116, 0]
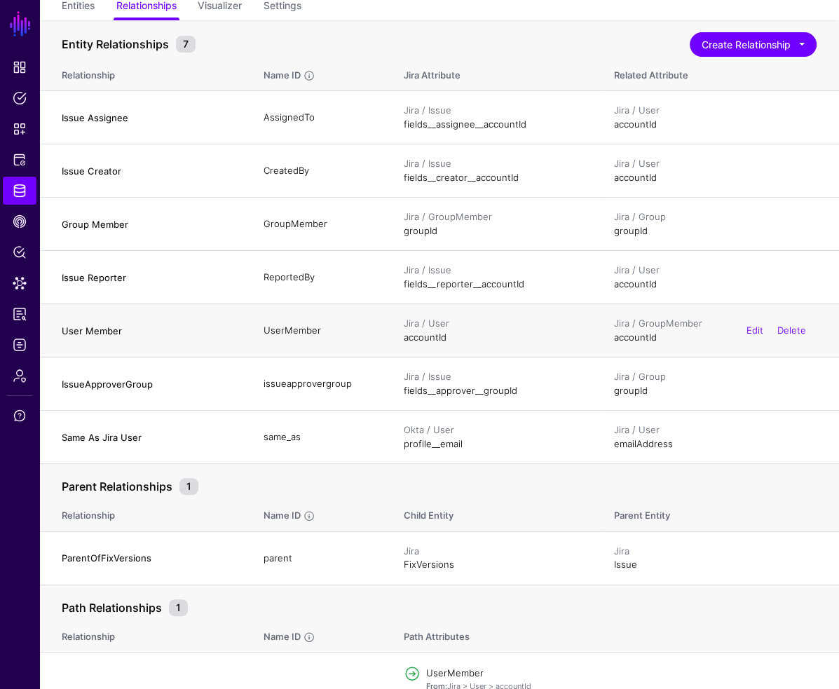
click at [62, 328] on h4 "User Member" at bounding box center [149, 331] width 174 height 13
click at [759, 330] on link "Edit" at bounding box center [755, 330] width 17 height 11
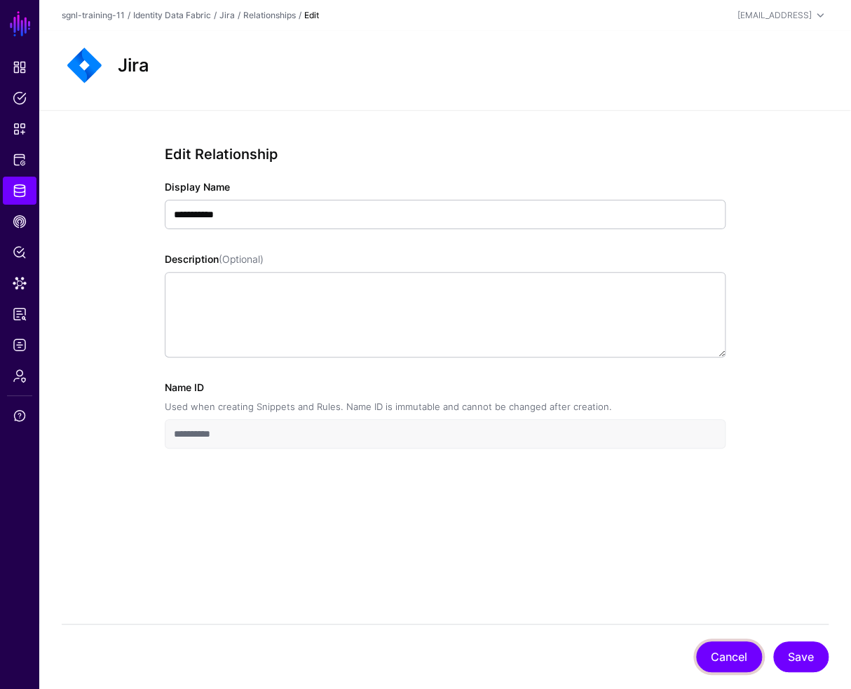
click at [713, 652] on button "Cancel" at bounding box center [729, 657] width 66 height 31
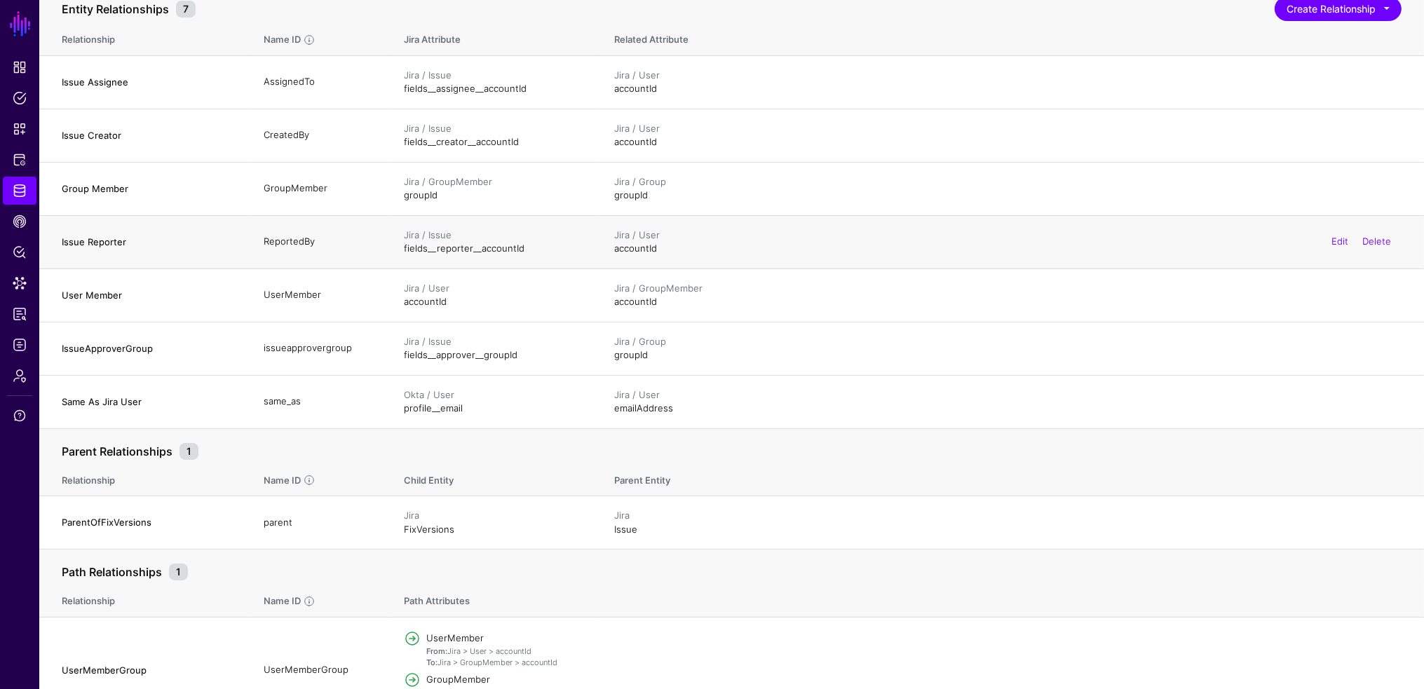
scroll to position [189, 0]
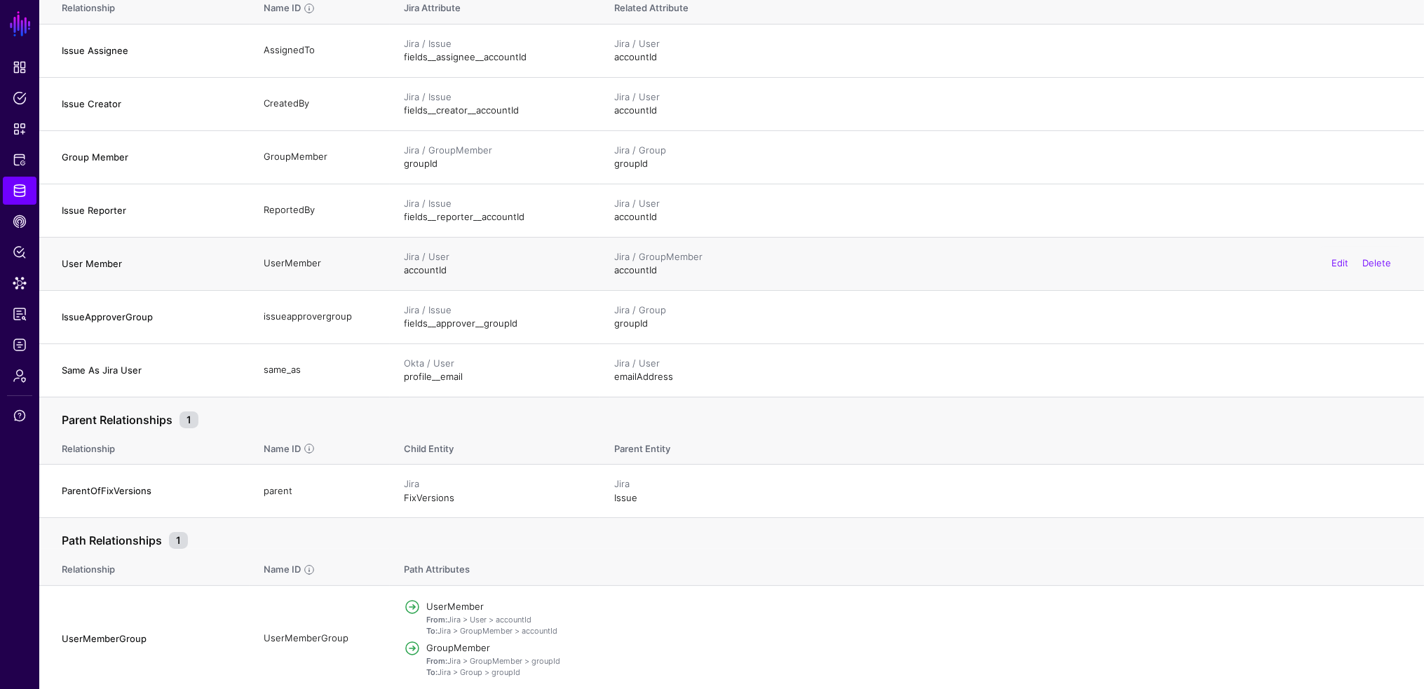
click at [98, 258] on h4 "User Member" at bounding box center [149, 263] width 174 height 13
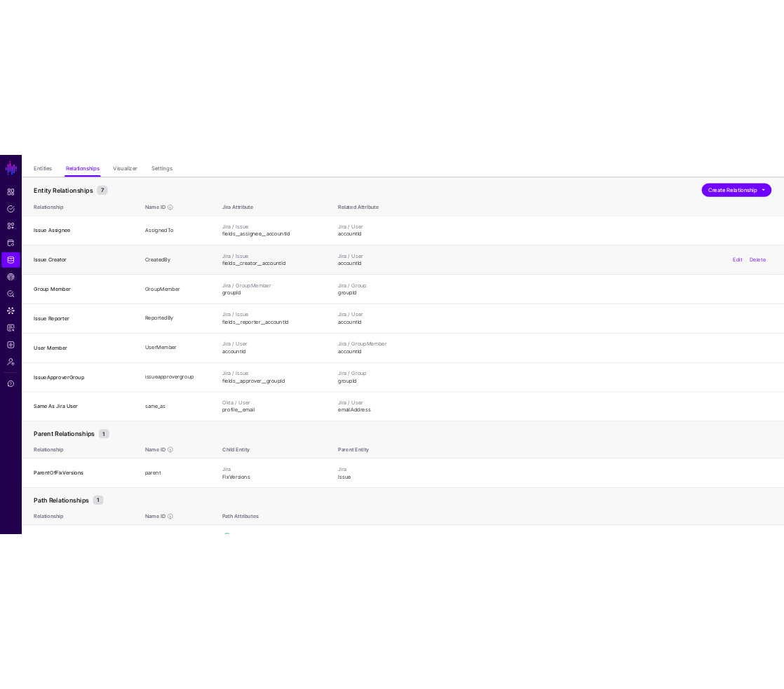
scroll to position [0, 0]
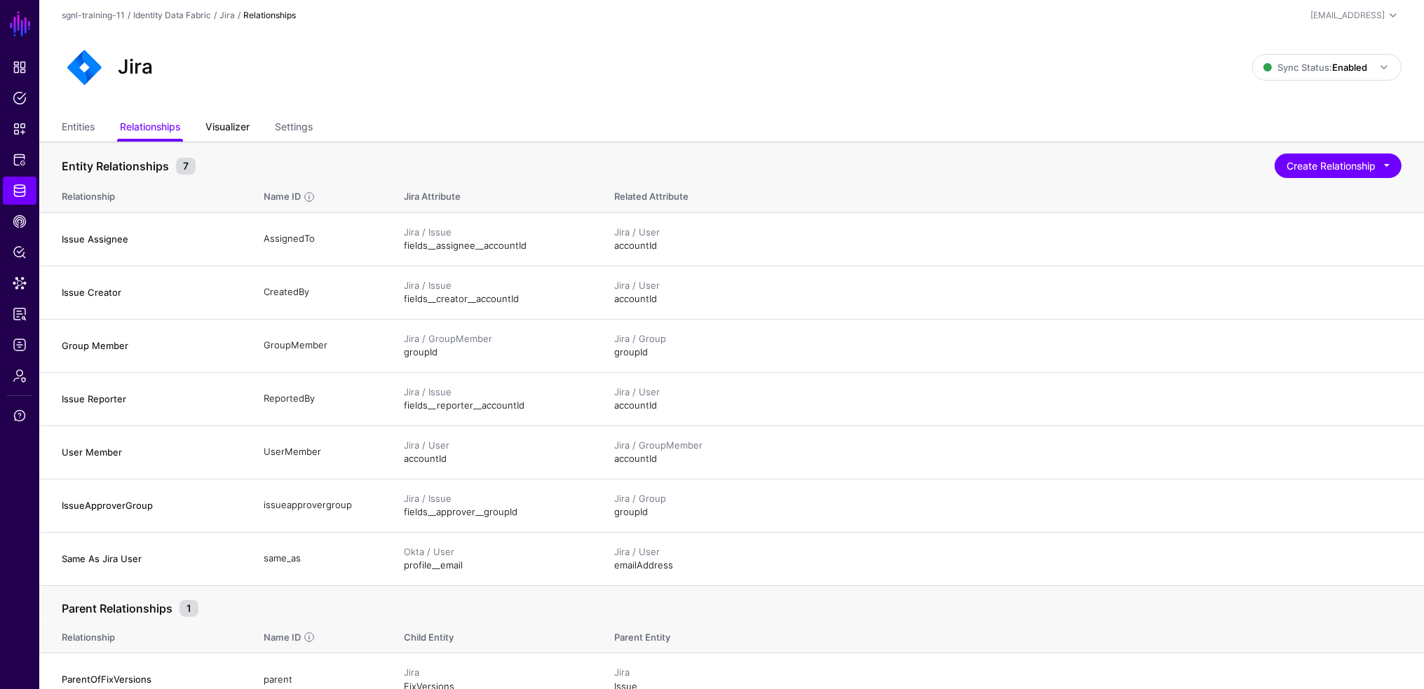
click at [234, 129] on link "Visualizer" at bounding box center [227, 128] width 44 height 27
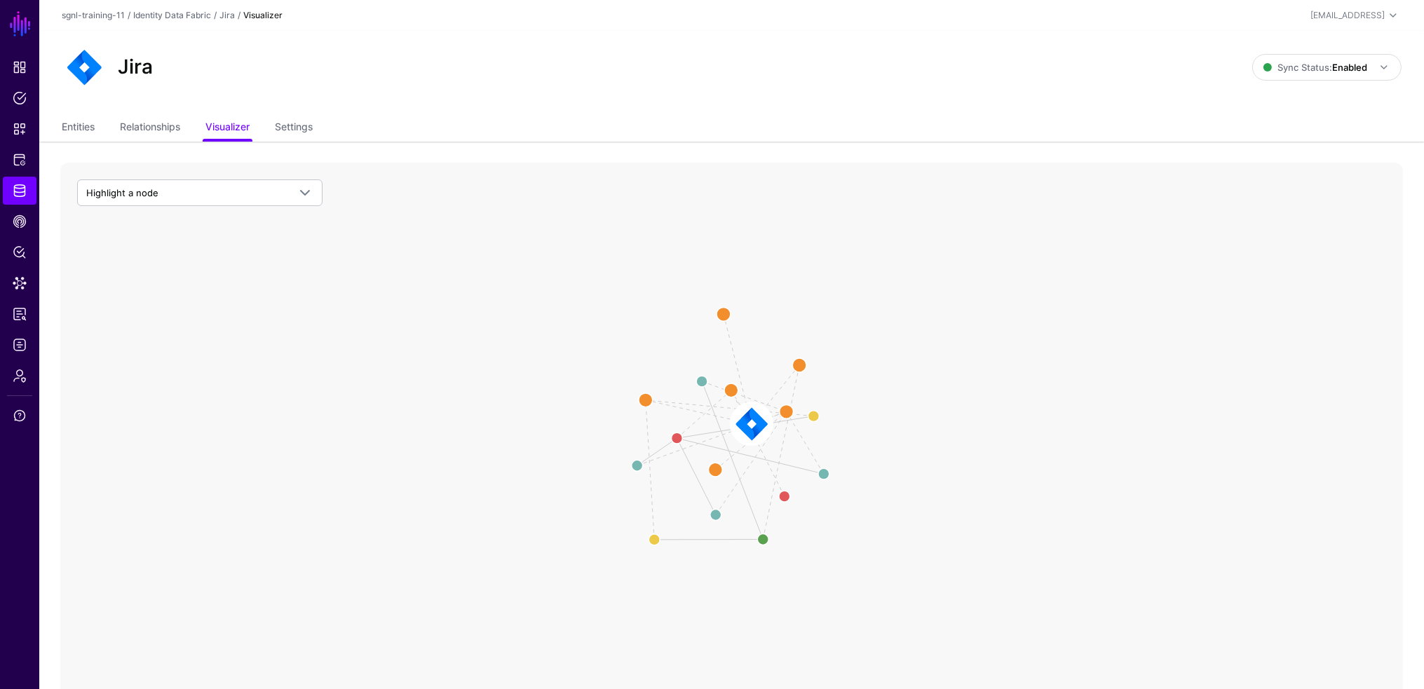
click at [744, 424] on image at bounding box center [751, 423] width 41 height 41
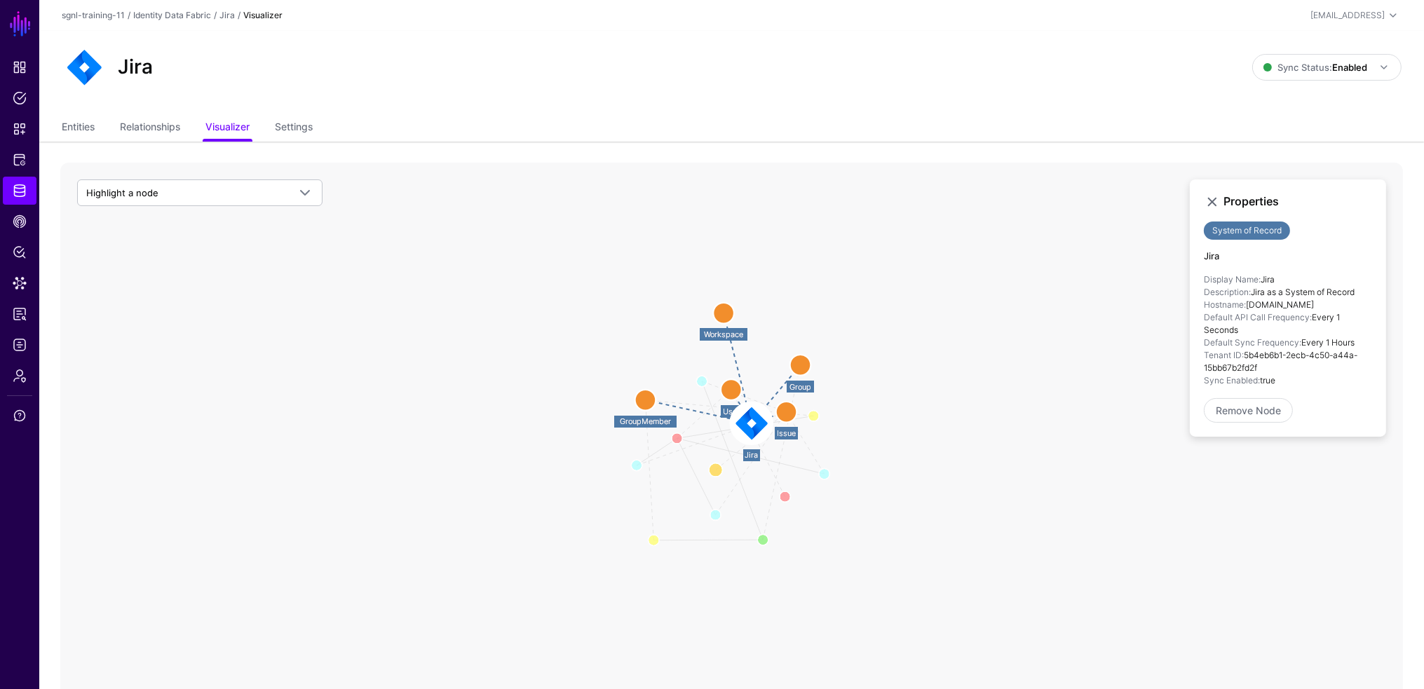
click at [731, 393] on circle at bounding box center [731, 389] width 21 height 21
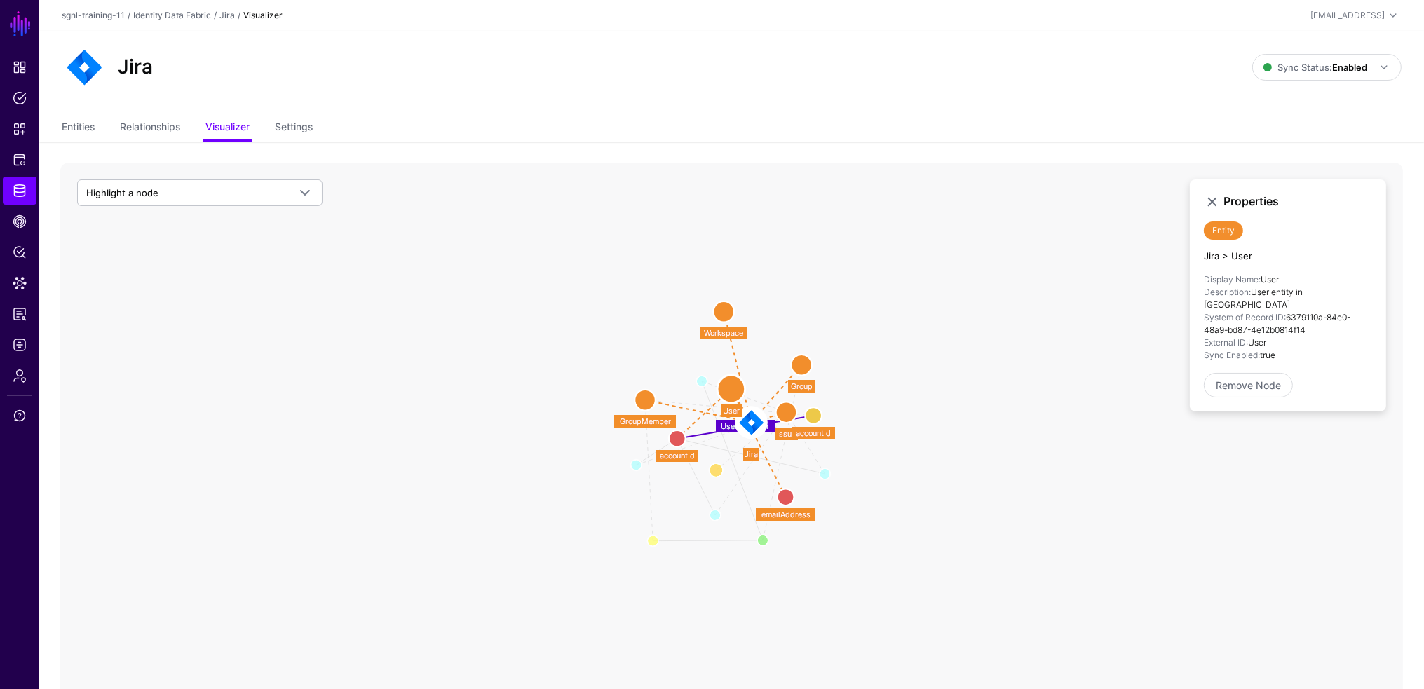
click at [722, 426] on text "User Member" at bounding box center [746, 426] width 48 height 10
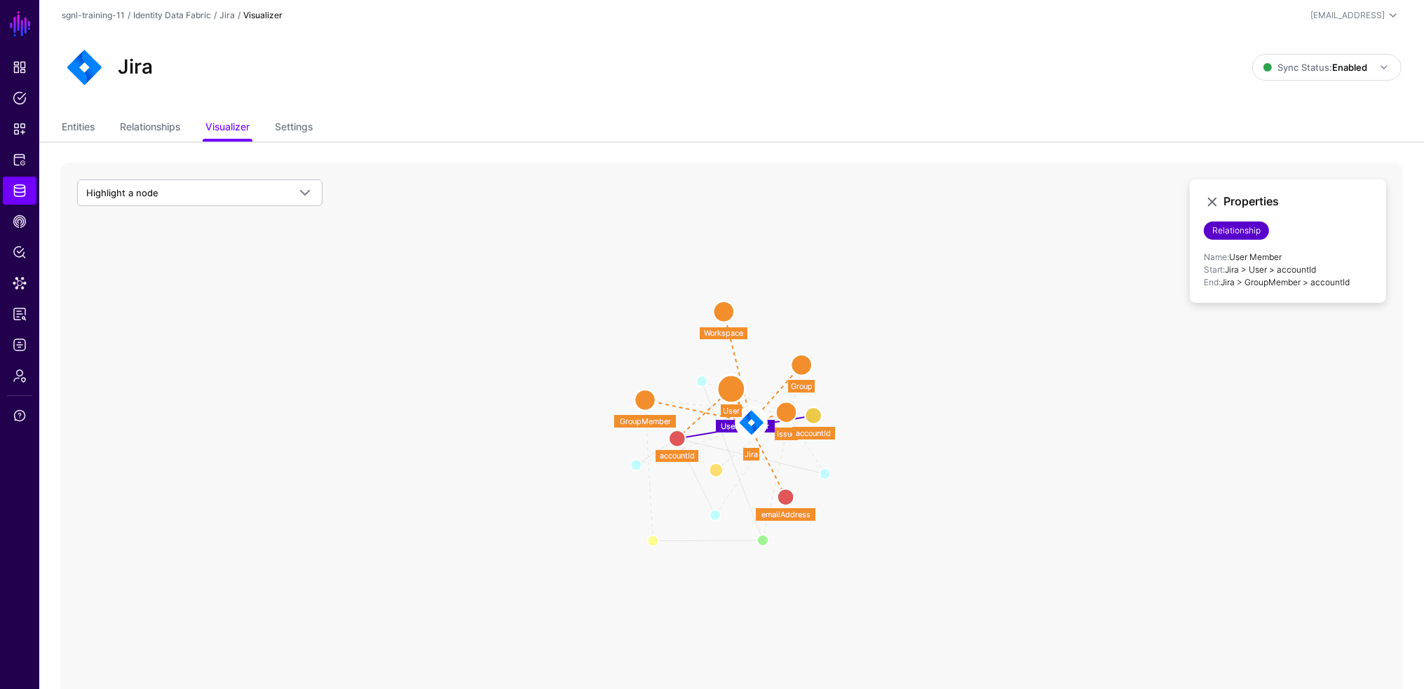
click at [736, 386] on circle at bounding box center [731, 389] width 28 height 28
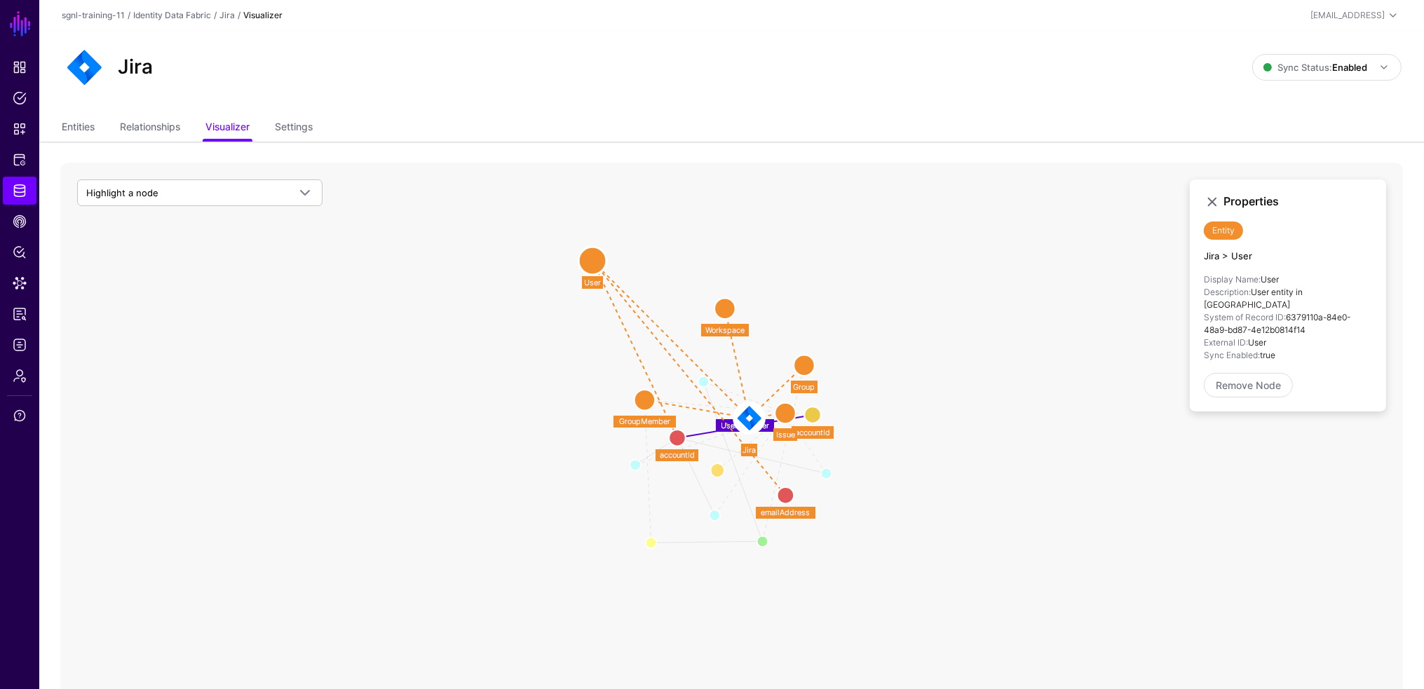
drag, startPoint x: 736, startPoint y: 386, endPoint x: 589, endPoint y: 232, distance: 213.3
click at [589, 247] on circle at bounding box center [593, 261] width 28 height 28
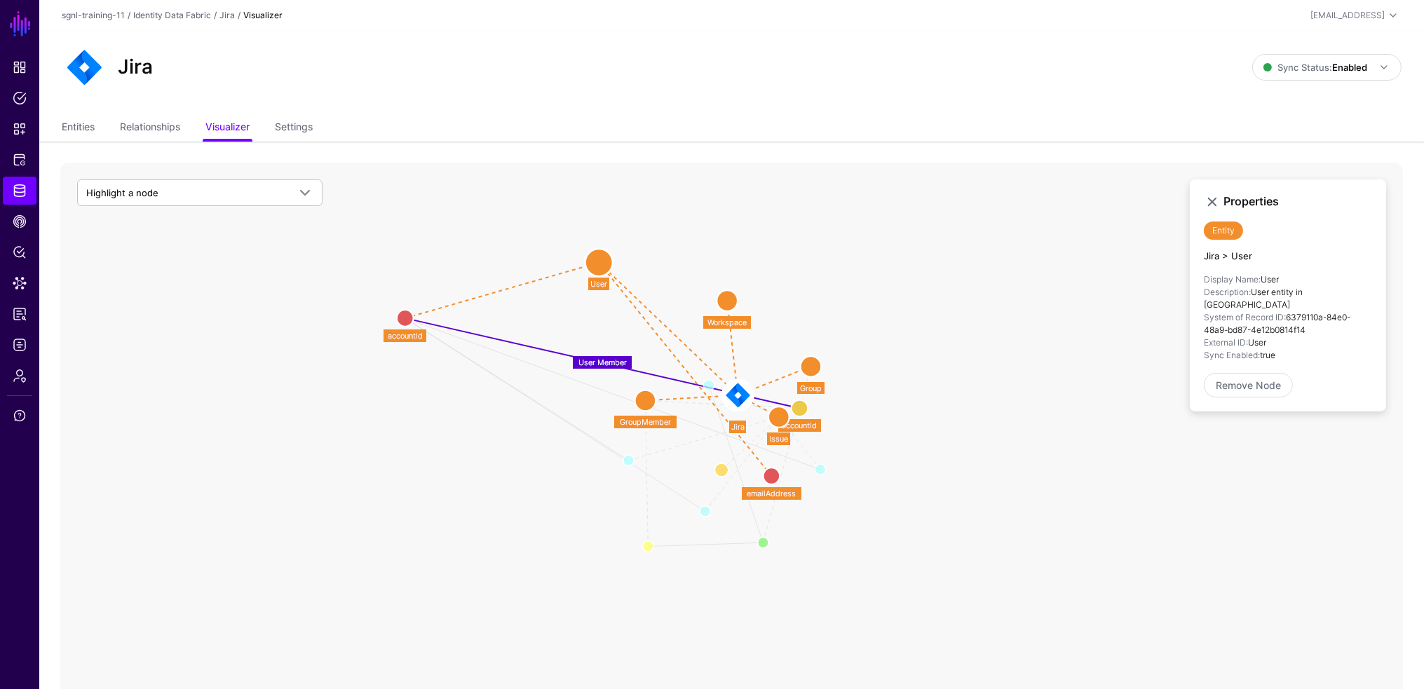
drag, startPoint x: 676, startPoint y: 432, endPoint x: 400, endPoint y: 315, distance: 300.1
click at [400, 315] on circle at bounding box center [405, 318] width 17 height 17
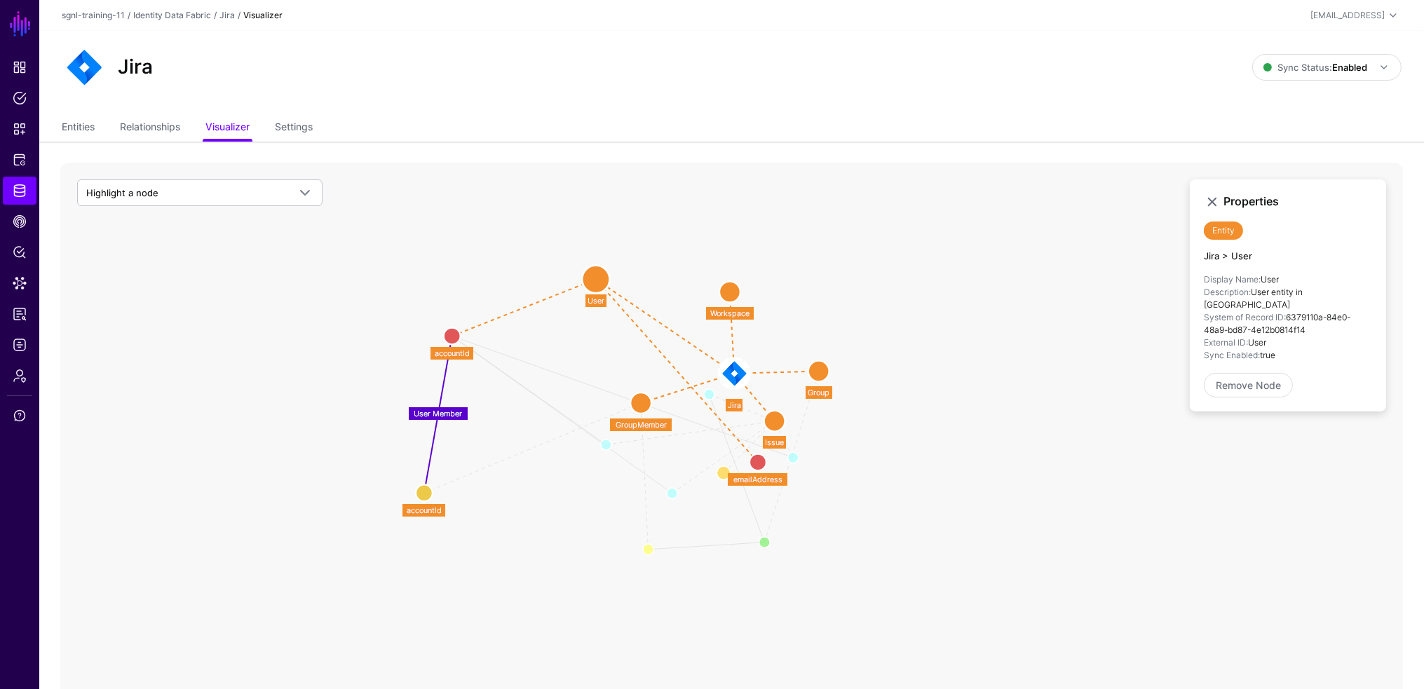
drag, startPoint x: 774, startPoint y: 395, endPoint x: 436, endPoint y: 514, distance: 358.4
click at [433, 501] on circle at bounding box center [424, 493] width 17 height 17
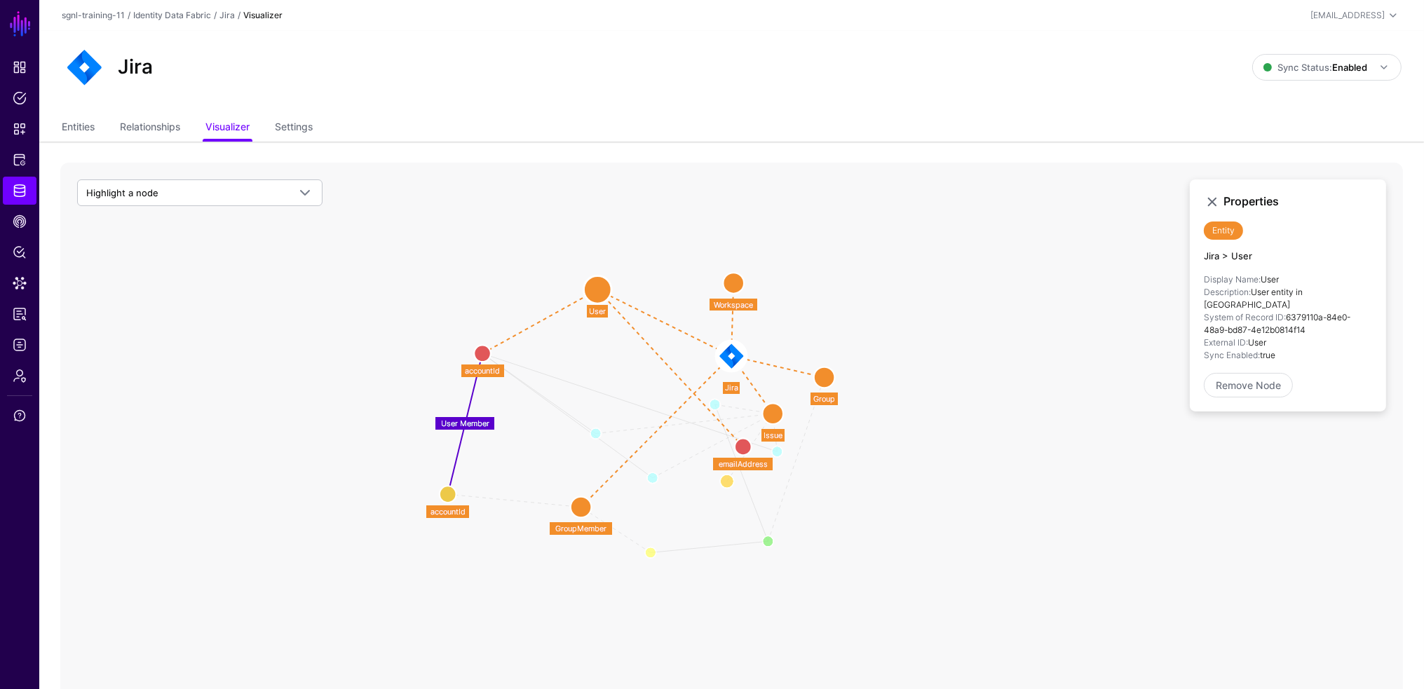
drag, startPoint x: 631, startPoint y: 407, endPoint x: 581, endPoint y: 518, distance: 121.1
click at [580, 515] on circle at bounding box center [581, 507] width 21 height 21
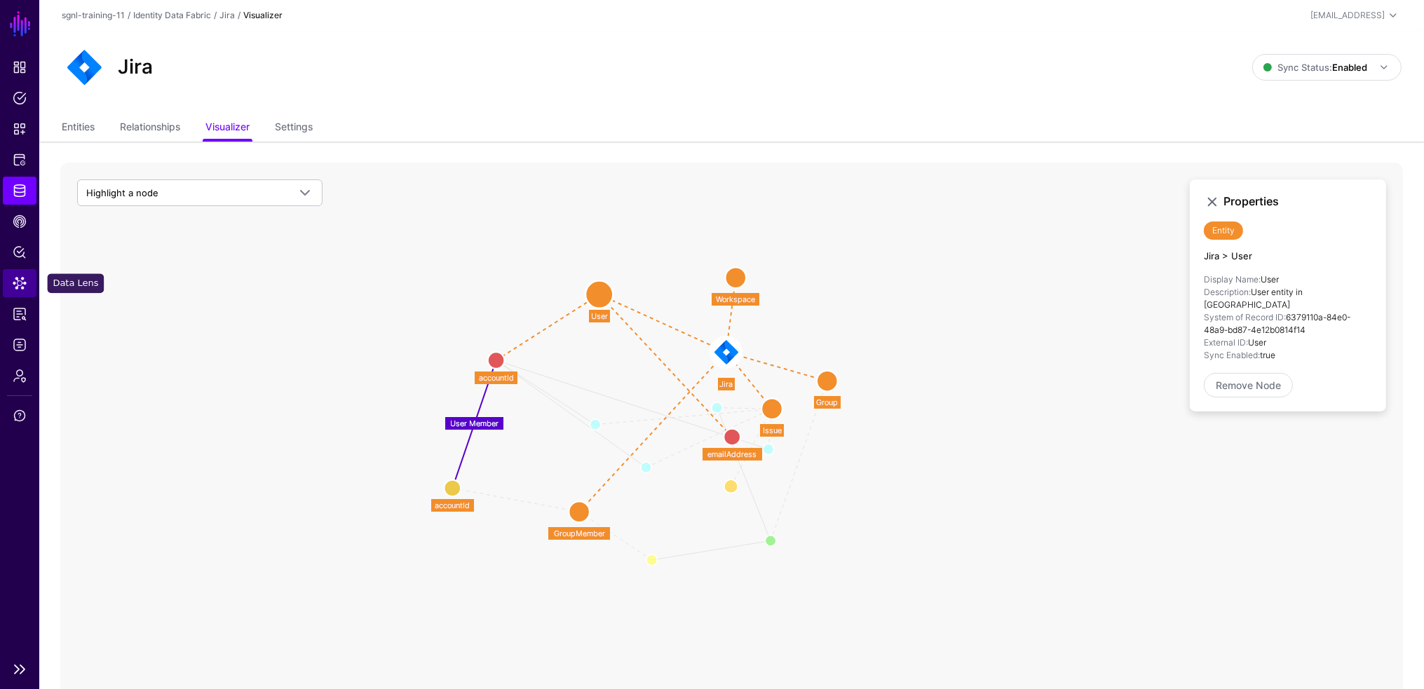
click at [20, 284] on span "Data Lens" at bounding box center [20, 283] width 14 height 14
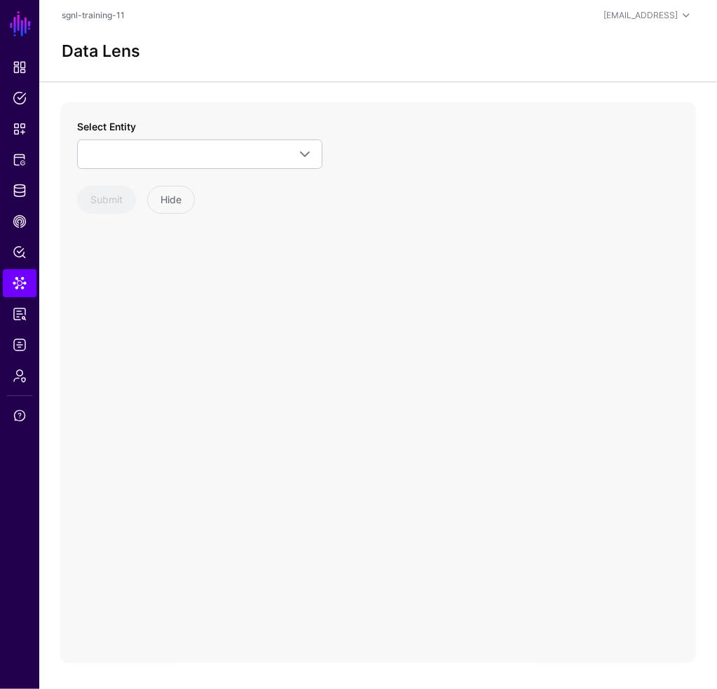
click at [236, 34] on div "Data Lens" at bounding box center [378, 56] width 678 height 50
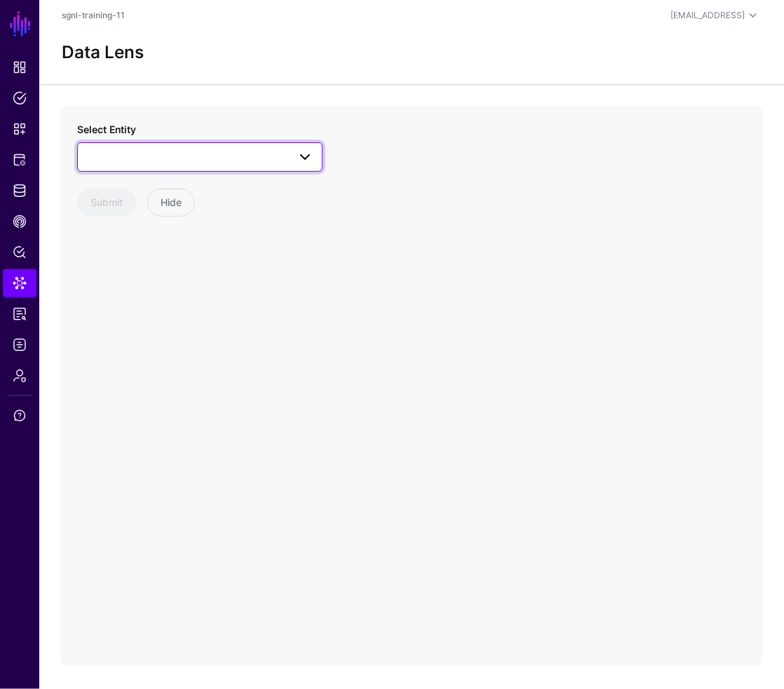
click at [154, 149] on span at bounding box center [199, 157] width 227 height 17
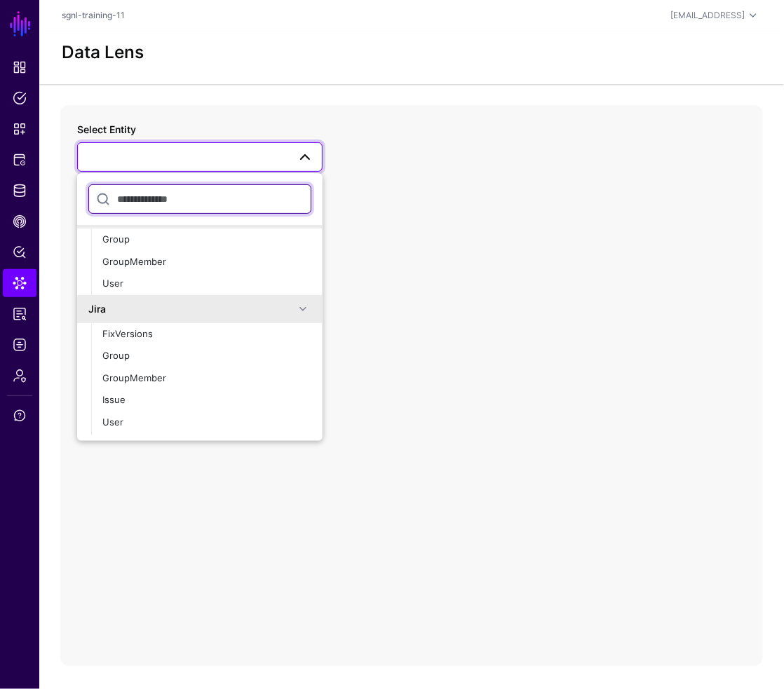
scroll to position [383, 0]
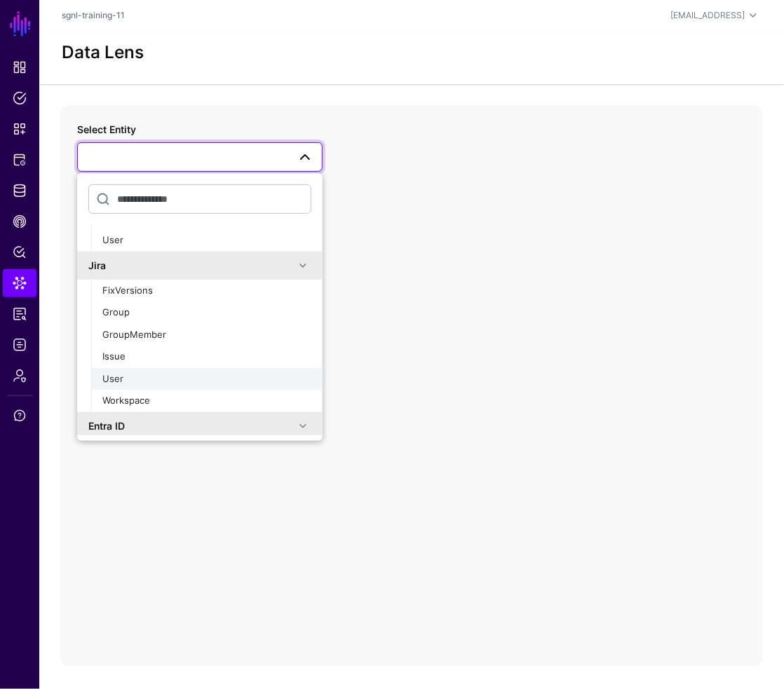
click at [217, 384] on div "User" at bounding box center [206, 379] width 209 height 14
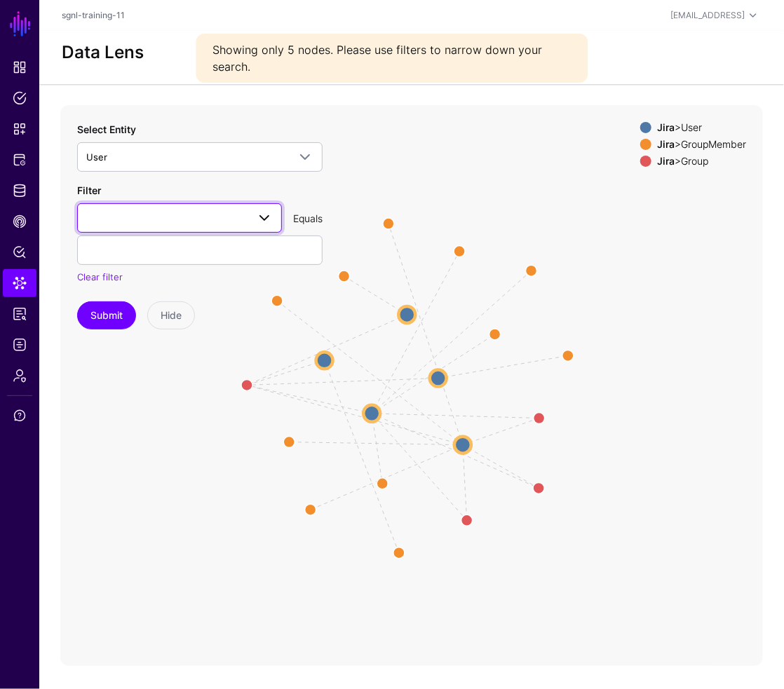
click at [212, 221] on span at bounding box center [179, 218] width 187 height 17
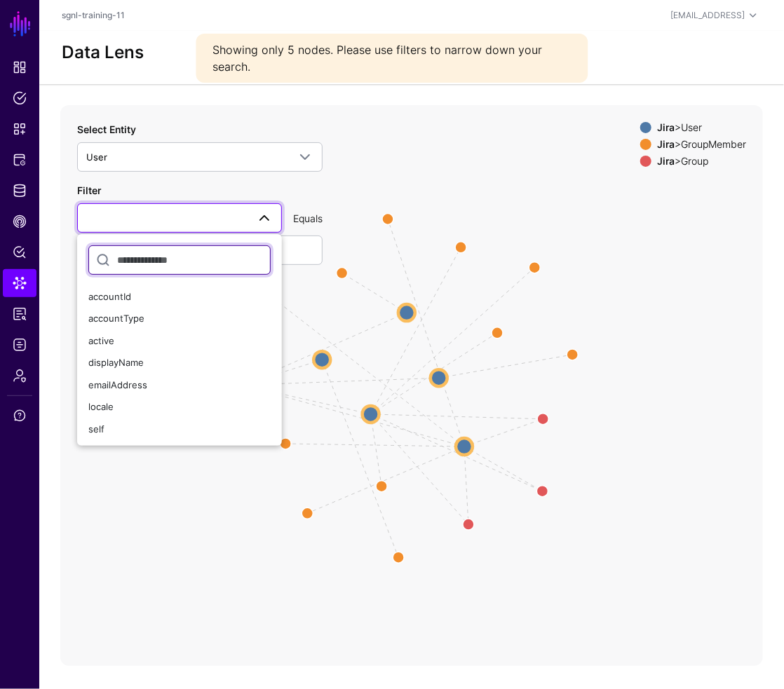
type input "*"
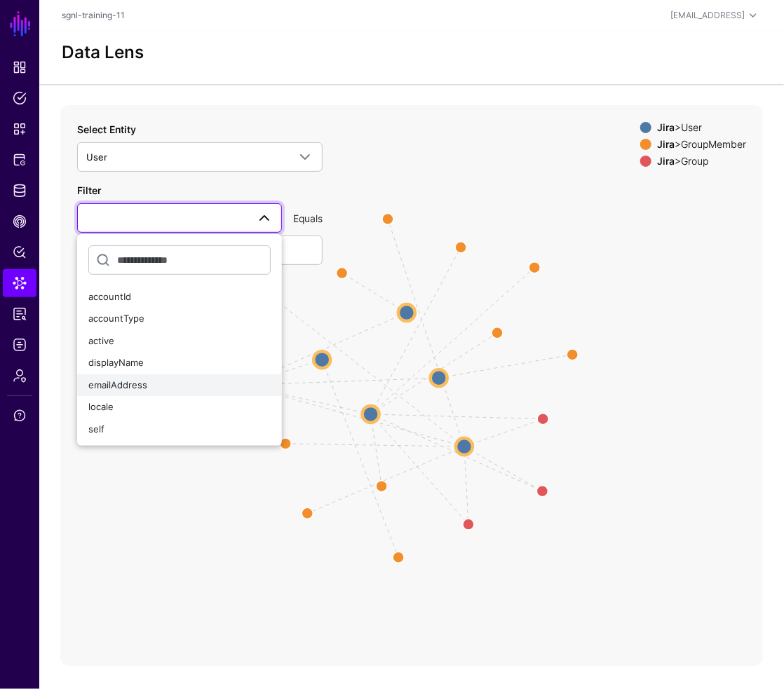
click at [151, 374] on button "emailAddress" at bounding box center [179, 385] width 205 height 22
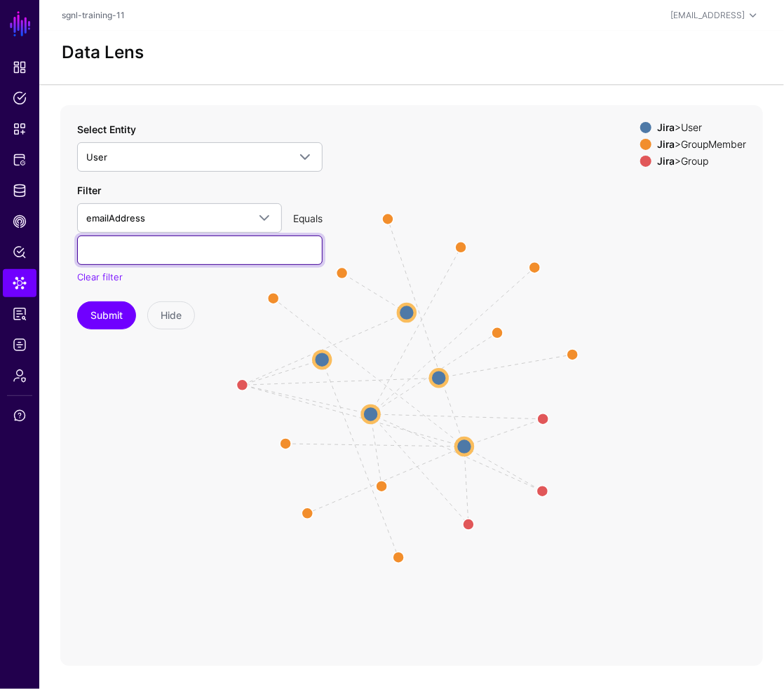
click at [219, 244] on input "text" at bounding box center [199, 250] width 245 height 29
type input "**********"
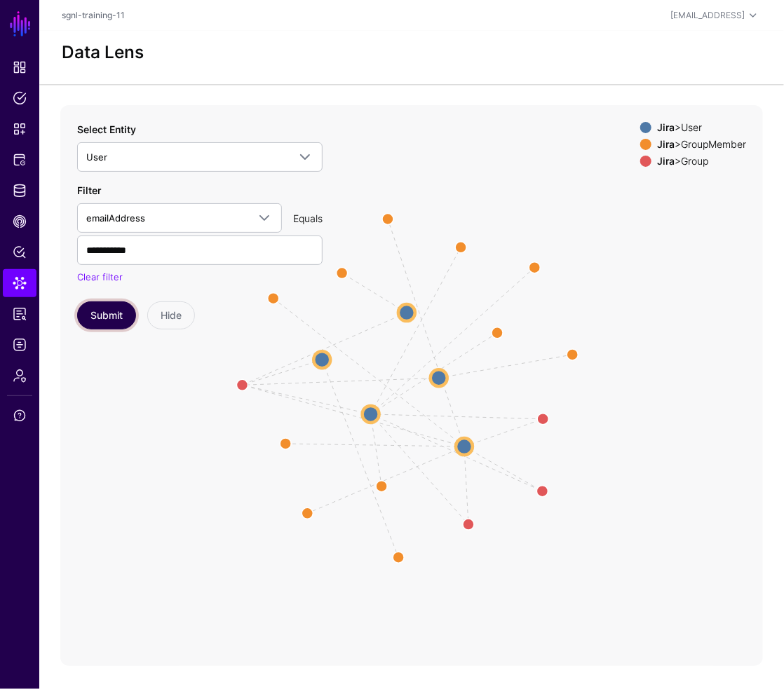
click at [104, 313] on button "Submit" at bounding box center [106, 316] width 59 height 28
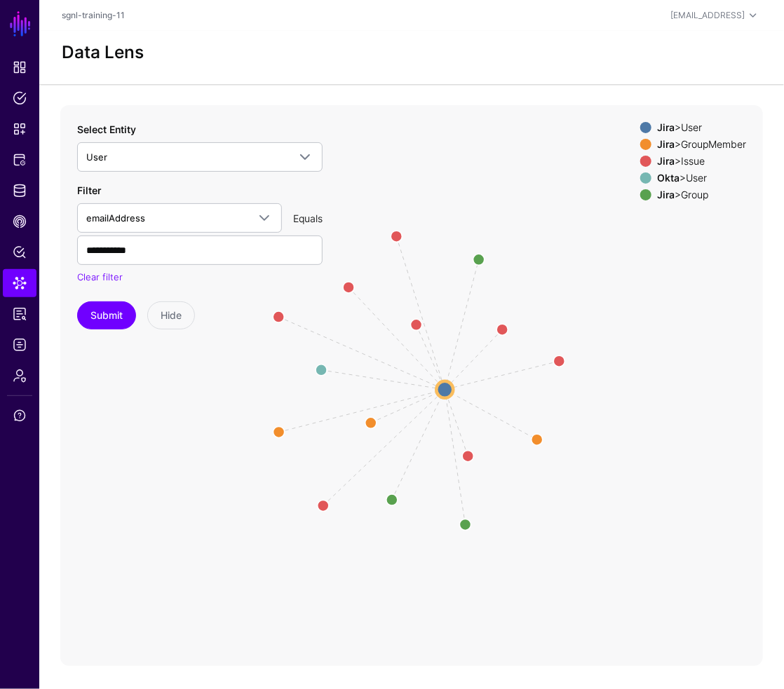
click at [642, 140] on span at bounding box center [645, 144] width 11 height 11
click at [446, 387] on circle at bounding box center [444, 390] width 17 height 17
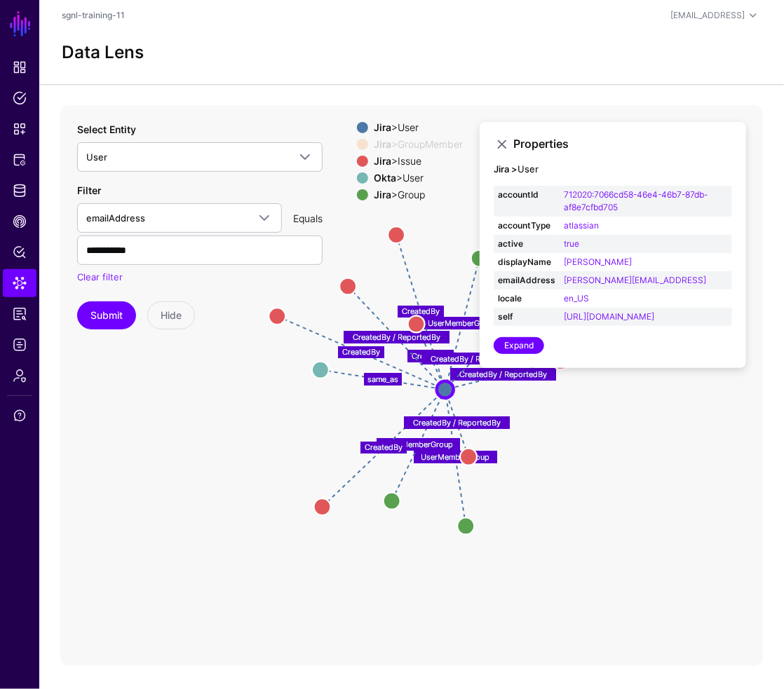
click at [360, 159] on span at bounding box center [362, 161] width 11 height 11
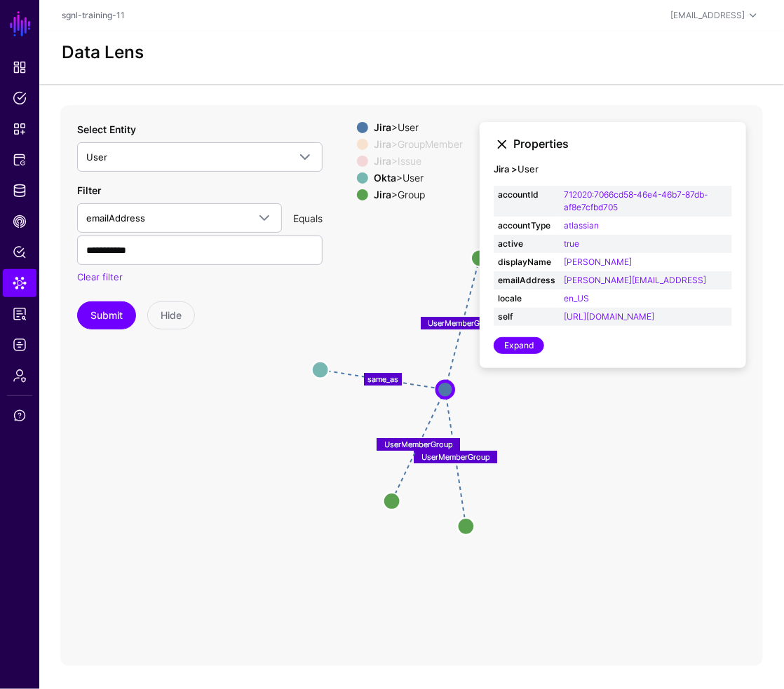
click at [499, 141] on link at bounding box center [502, 144] width 17 height 17
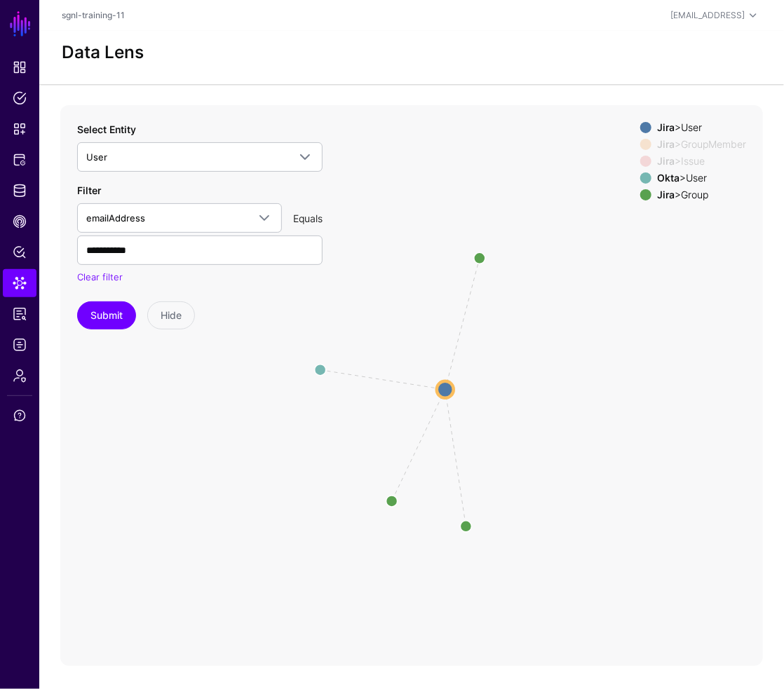
click at [643, 178] on span at bounding box center [645, 178] width 11 height 11
click at [395, 500] on circle at bounding box center [392, 501] width 22 height 22
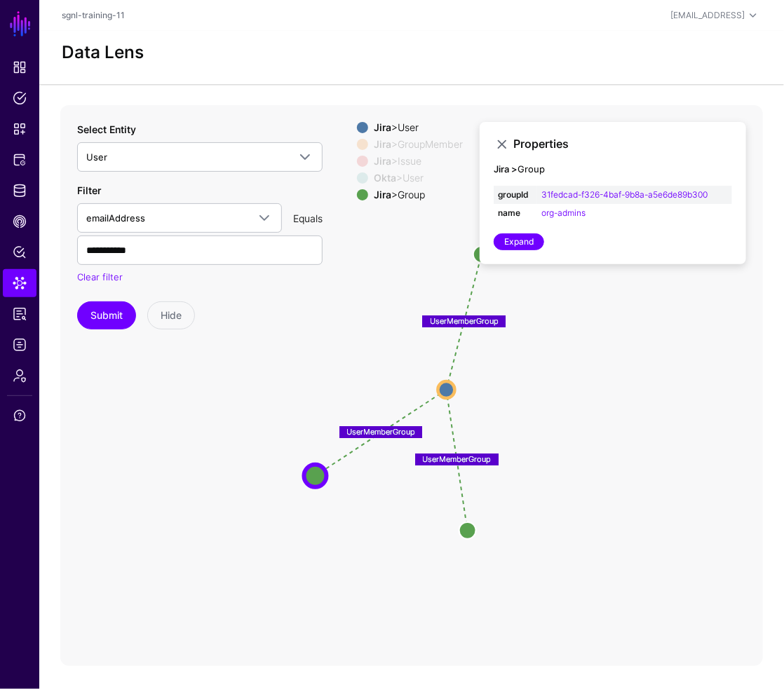
drag, startPoint x: 388, startPoint y: 501, endPoint x: 311, endPoint y: 475, distance: 81.0
click at [311, 475] on circle at bounding box center [315, 476] width 22 height 22
